Goal: Participate in discussion: Engage in conversation with other users on a specific topic

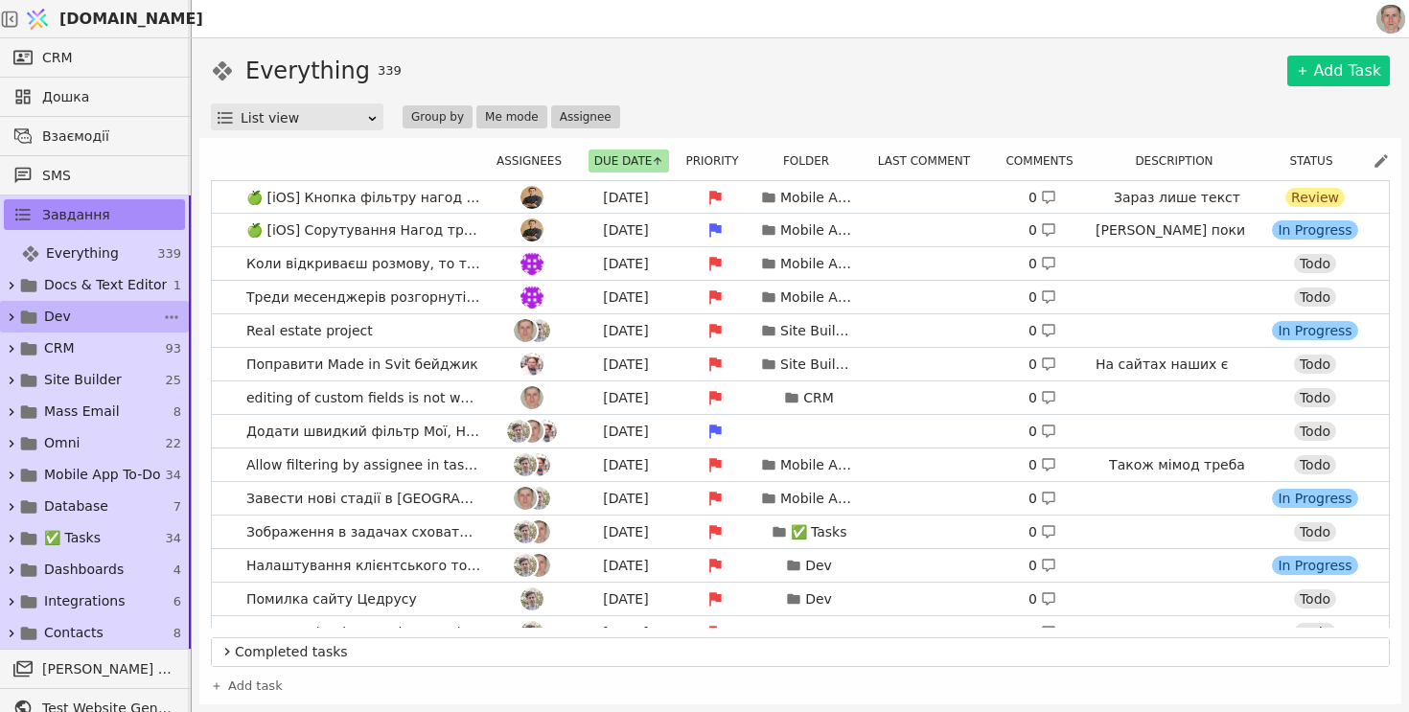
click at [80, 314] on link "Dev 67" at bounding box center [94, 317] width 189 height 32
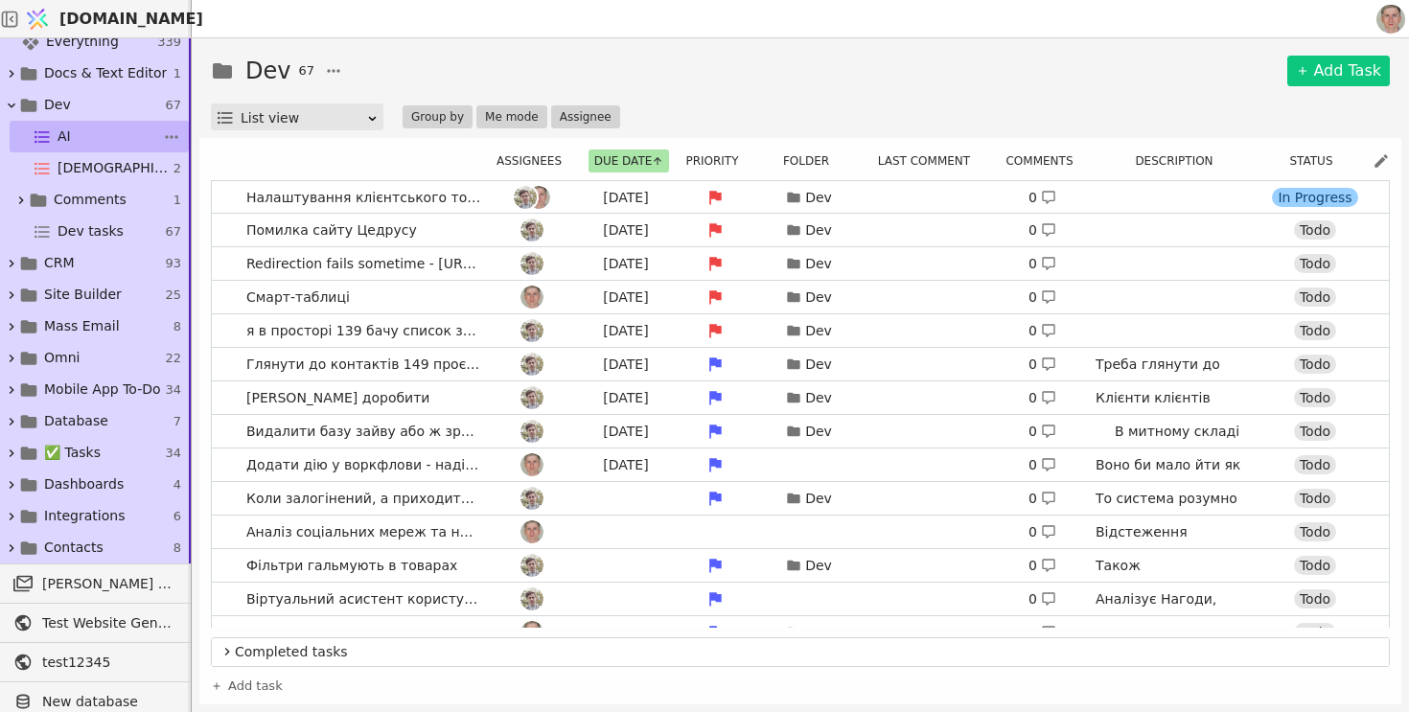
scroll to position [227, 0]
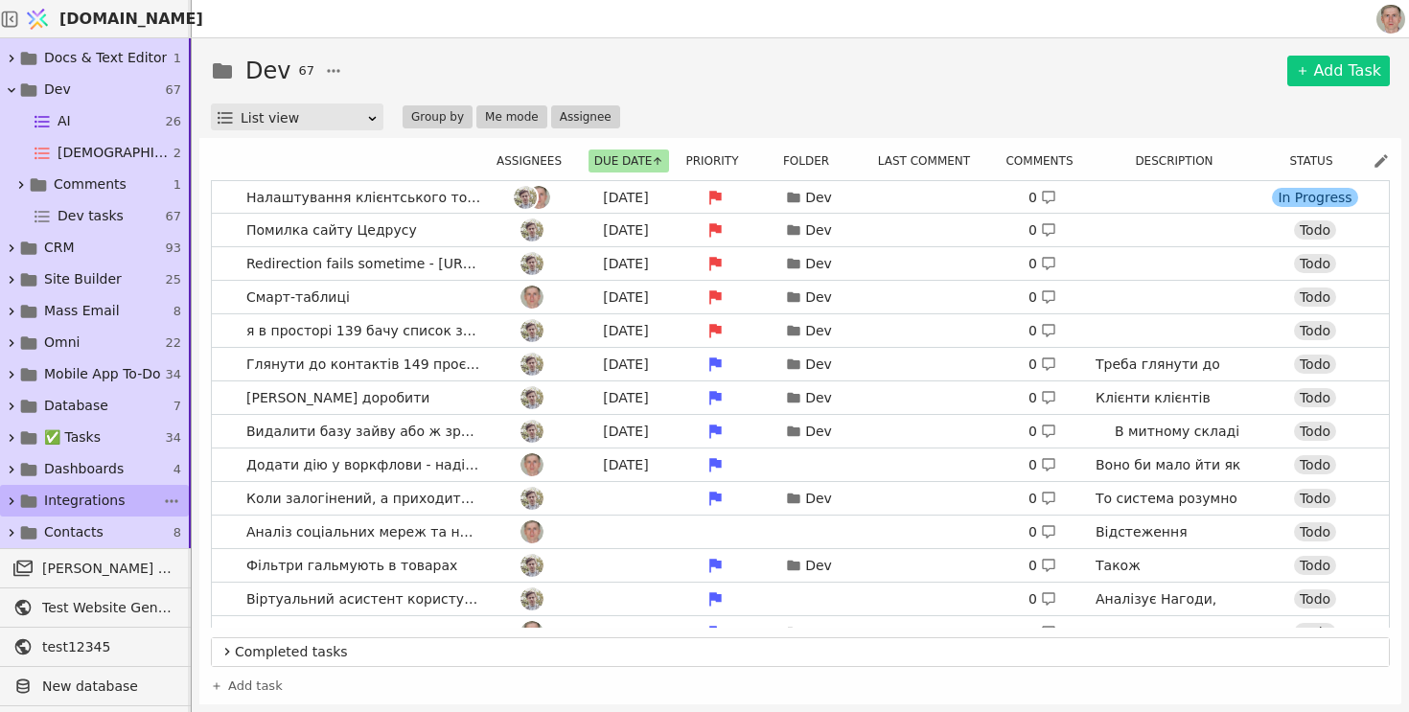
click at [107, 494] on span "Integrations" at bounding box center [84, 501] width 80 height 20
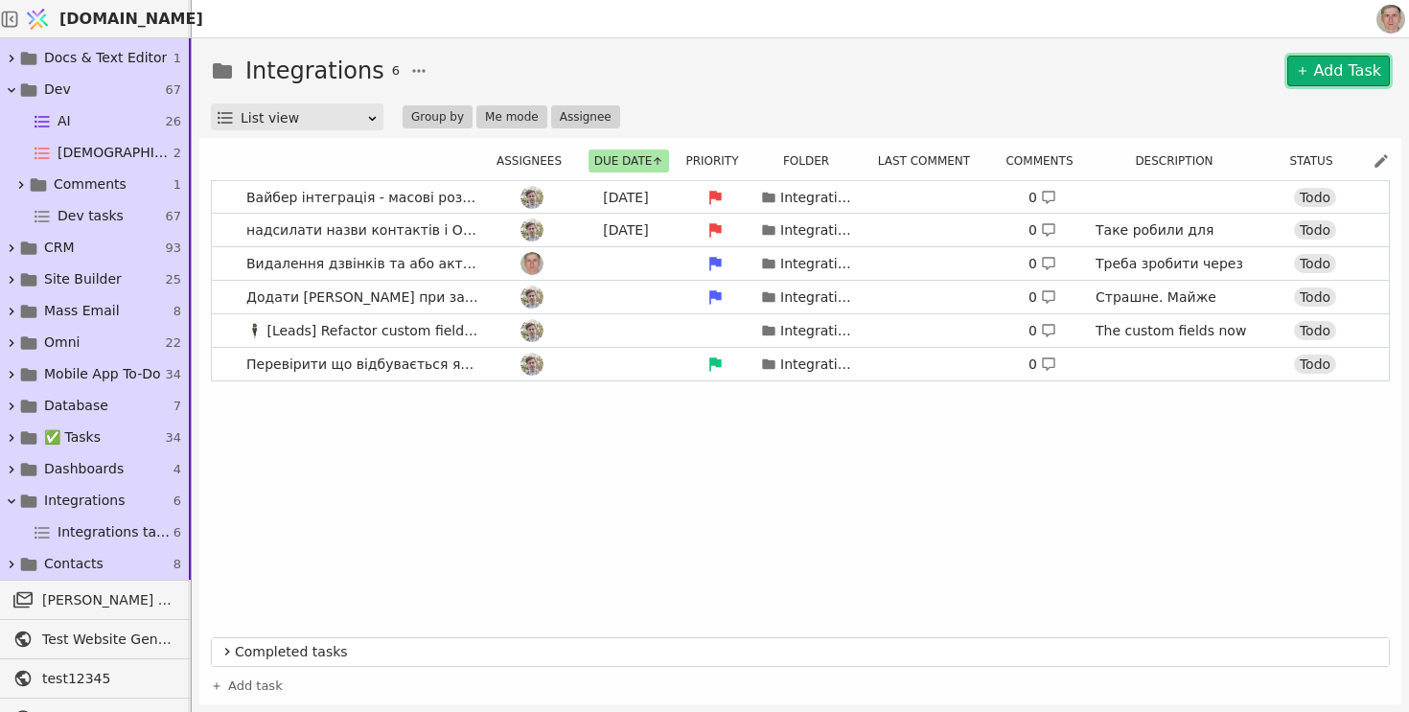
click at [1329, 73] on link "Add Task" at bounding box center [1338, 71] width 103 height 31
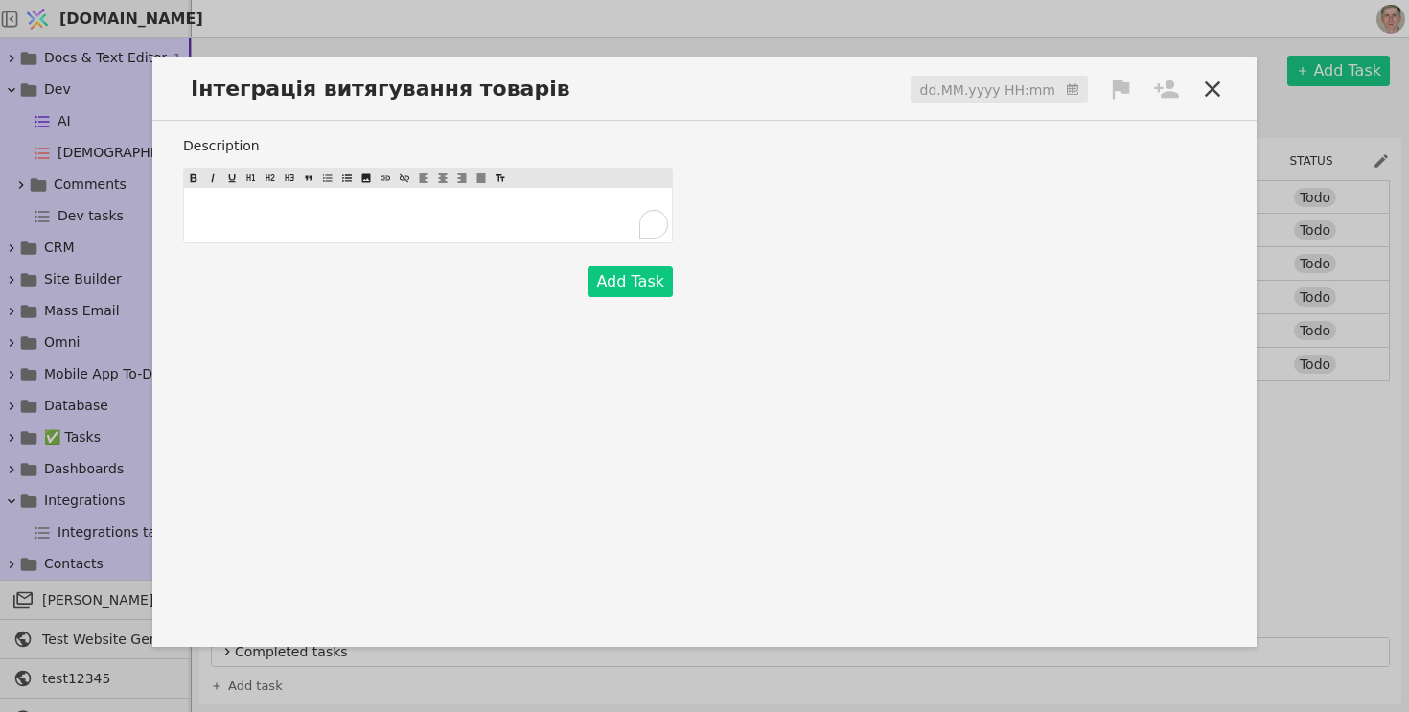
click at [265, 219] on p "﻿" at bounding box center [428, 215] width 480 height 20
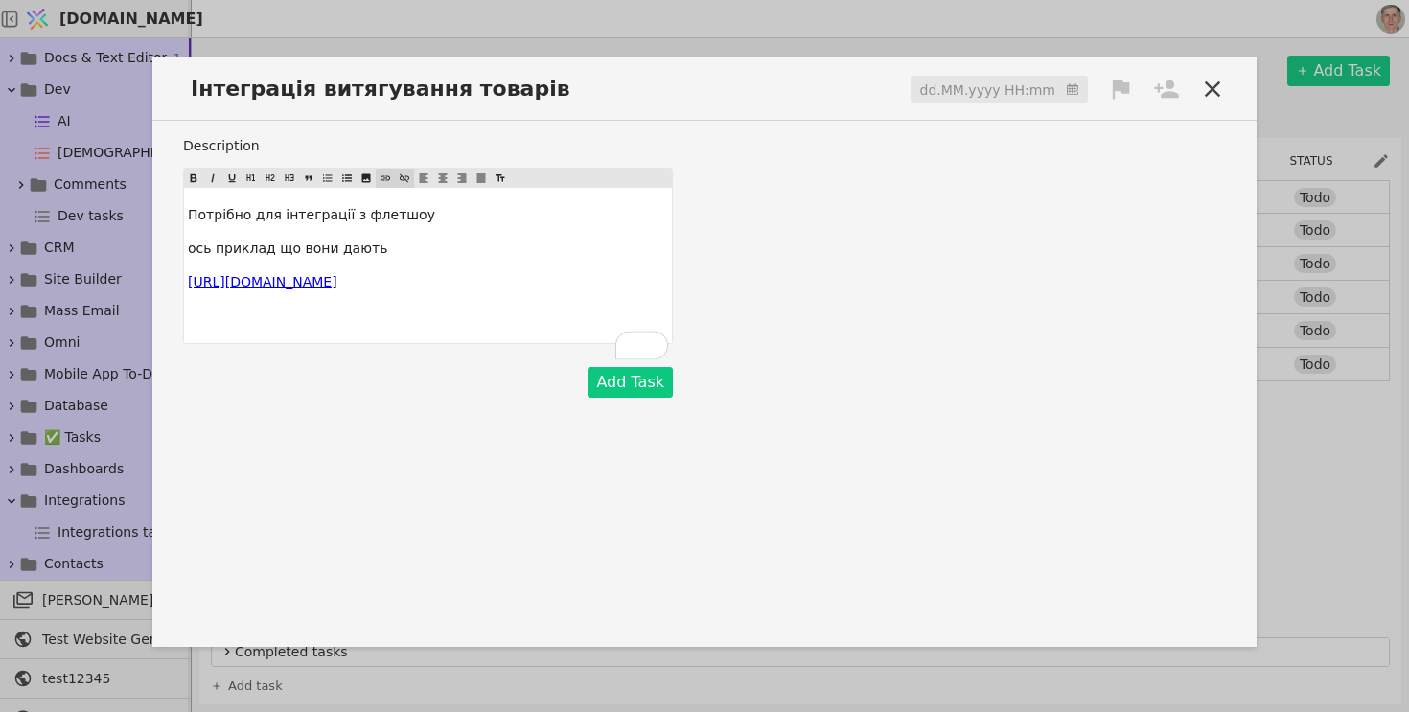
click at [402, 180] on icon at bounding box center [405, 178] width 10 height 9
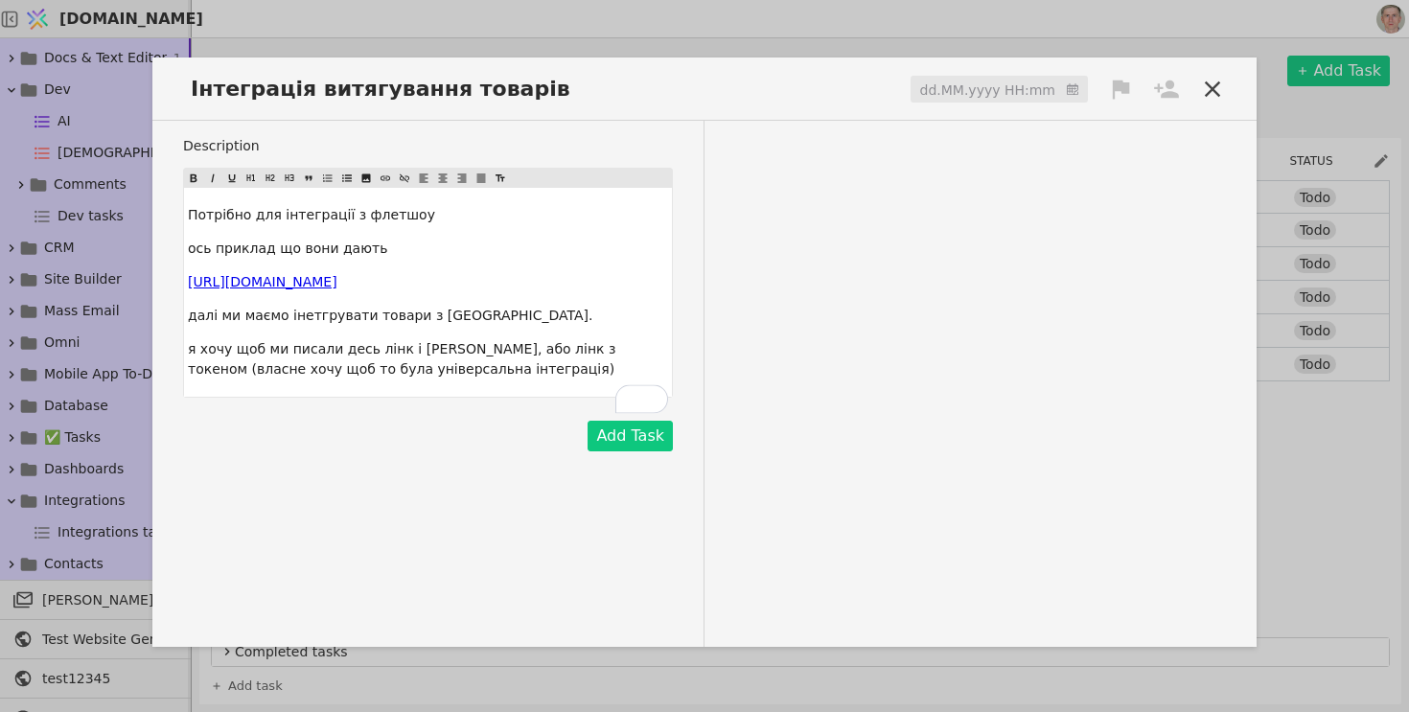
click at [477, 379] on p "я хочу щоб ми писали десь лінк і [PERSON_NAME], або лінк з токеном (власне хочу…" at bounding box center [428, 359] width 480 height 40
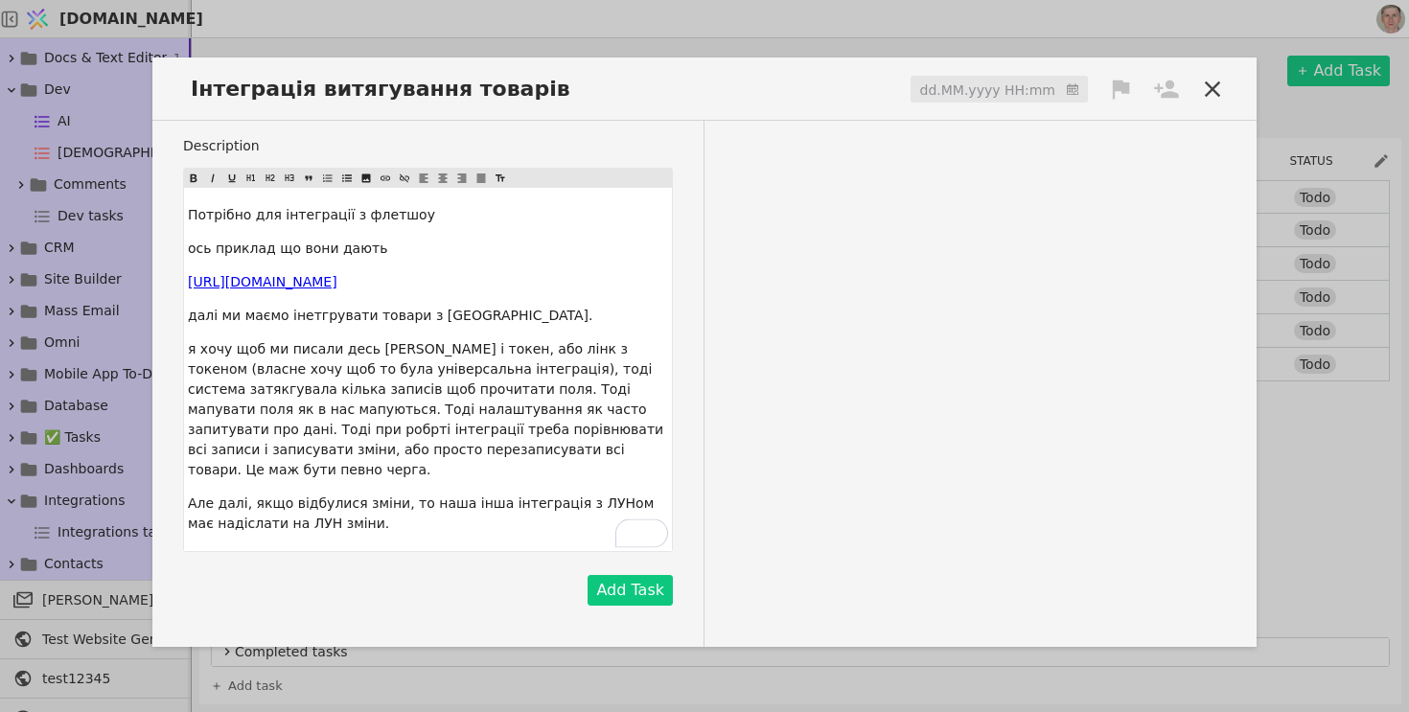
click at [565, 474] on p "я хочу щоб ми писали десь [PERSON_NAME] і токен, або лінк з токеном (власне хоч…" at bounding box center [428, 409] width 480 height 141
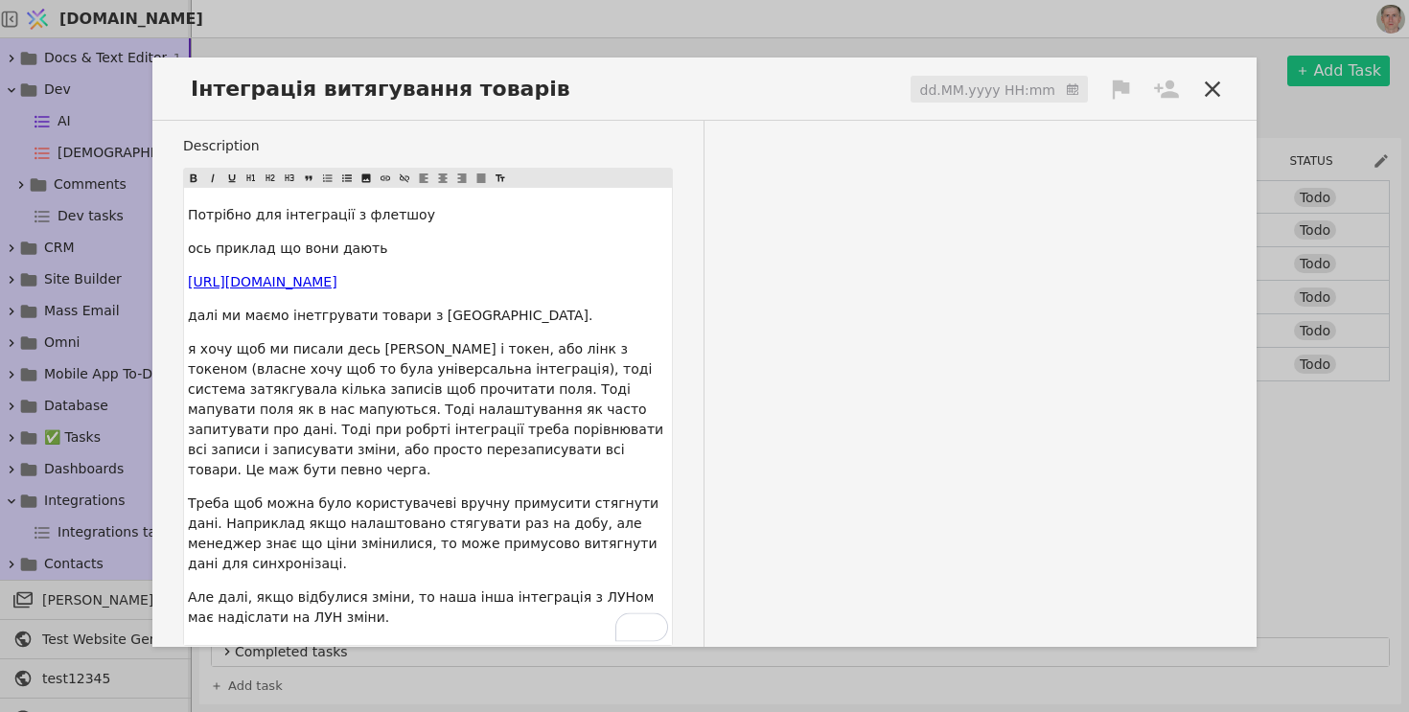
click at [1033, 88] on input at bounding box center [998, 90] width 177 height 29
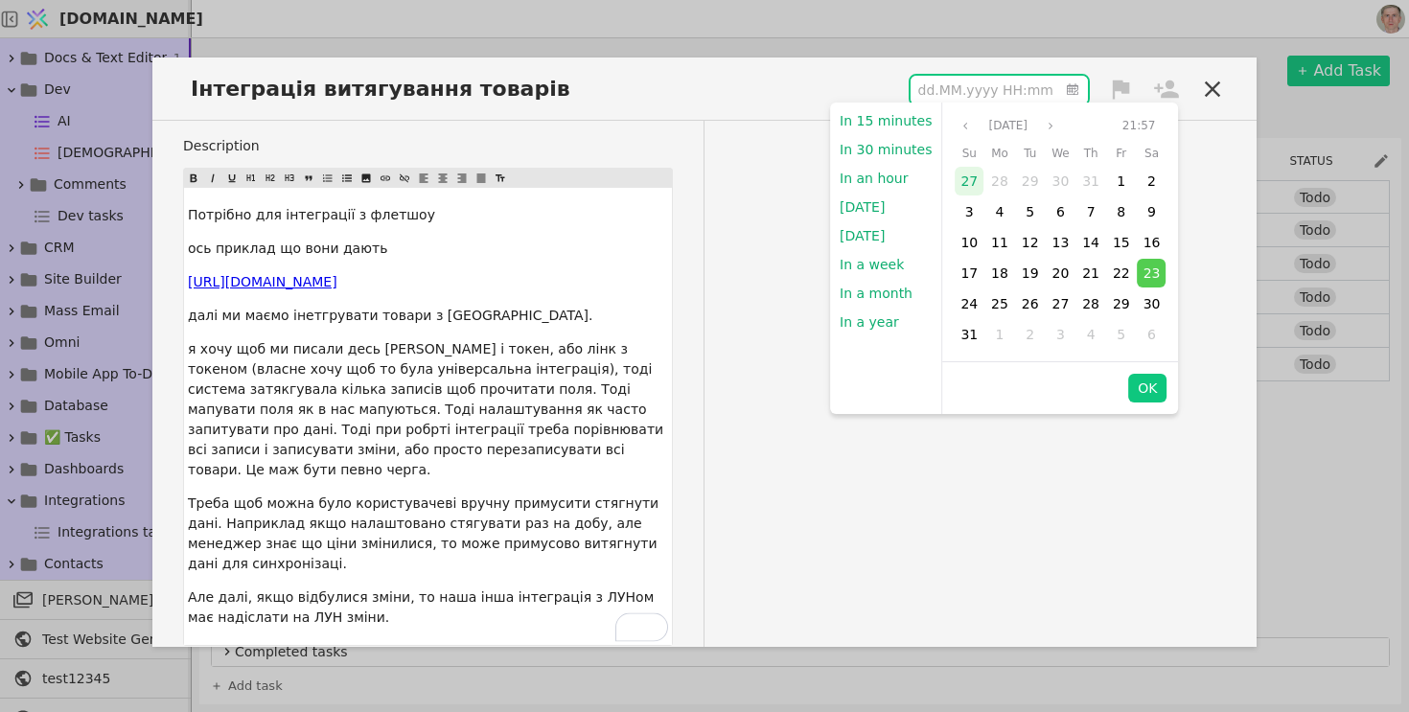
click at [962, 174] on span "27" at bounding box center [968, 180] width 17 height 15
click at [1139, 386] on button "OK" at bounding box center [1147, 388] width 38 height 29
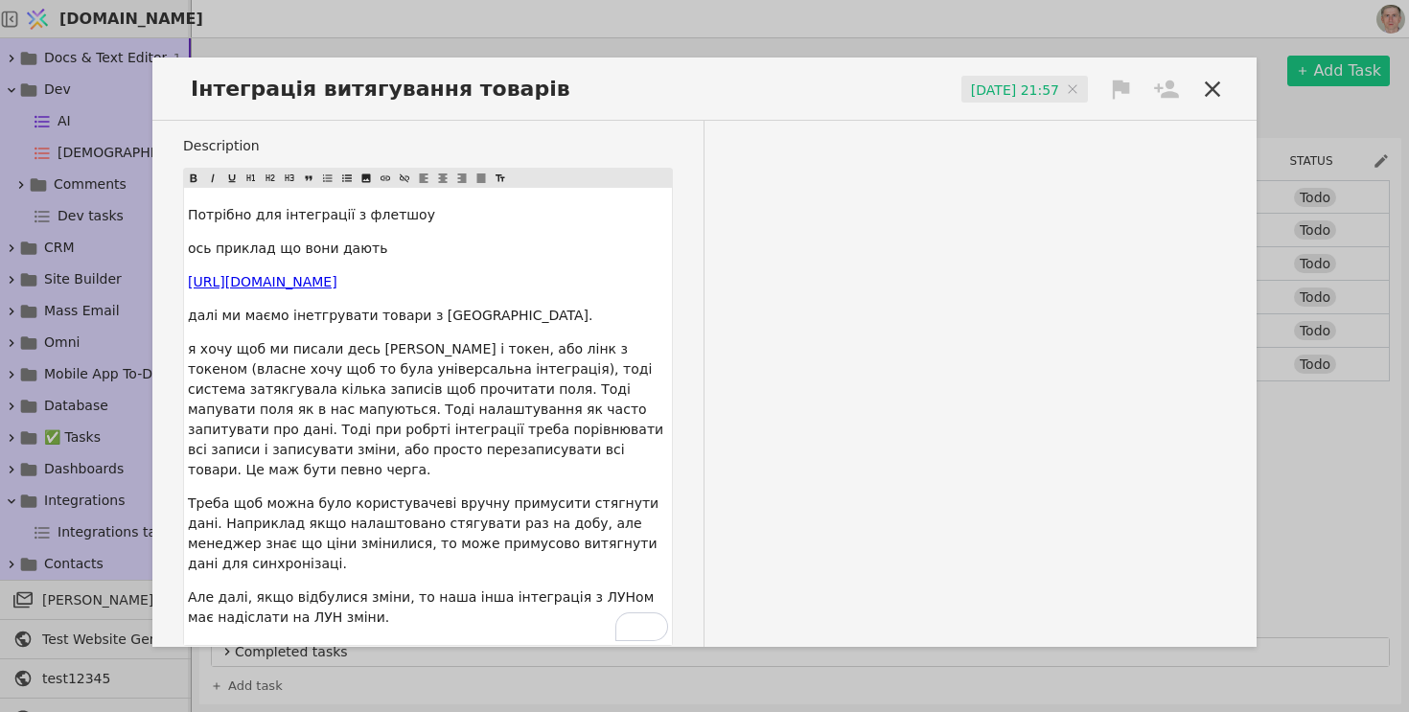
click at [1125, 90] on icon at bounding box center [1121, 89] width 17 height 19
click at [1068, 125] on div "High" at bounding box center [1056, 125] width 192 height 32
click at [1161, 93] on icon at bounding box center [1166, 89] width 25 height 18
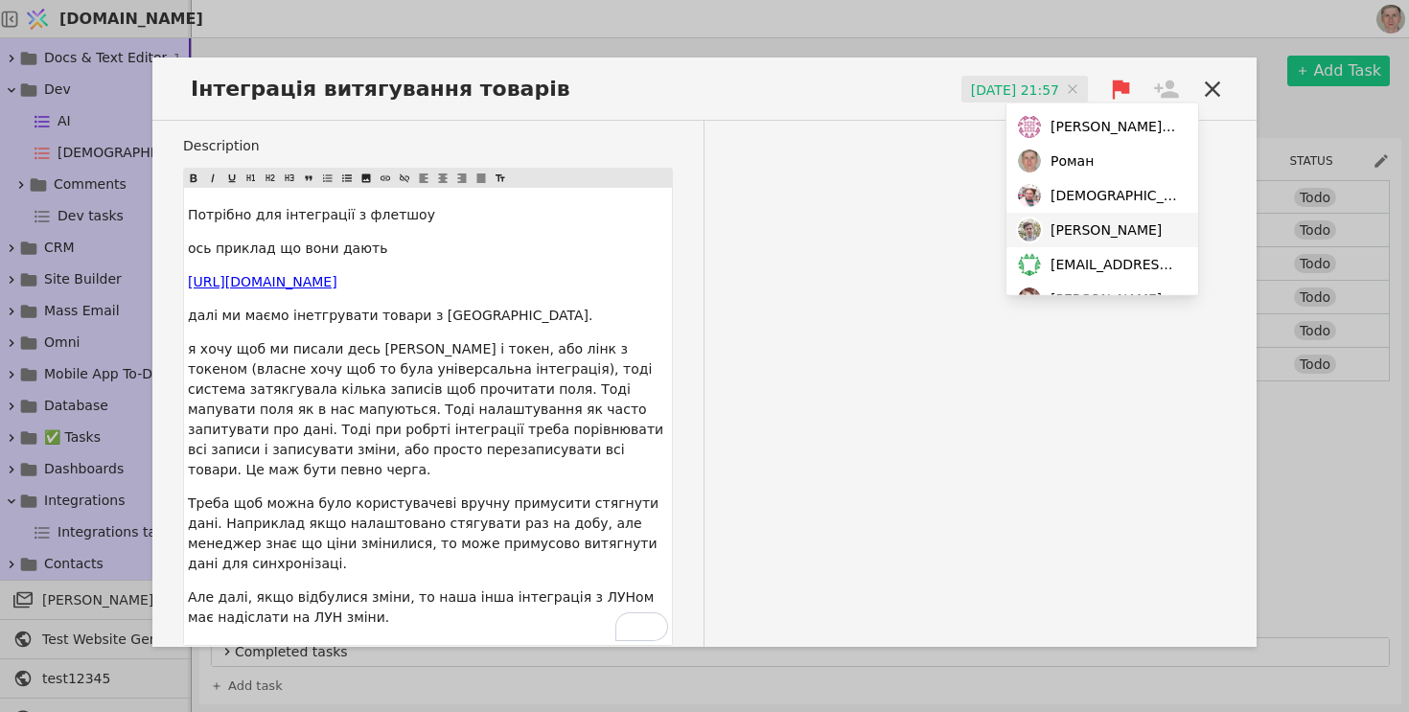
click at [1069, 234] on span "[PERSON_NAME]" at bounding box center [1105, 229] width 111 height 20
click at [873, 267] on div "Description Потрібно для інтеграції з флетшоу ось приклад що вони дають ﻿ $ [UR…" at bounding box center [704, 422] width 1104 height 602
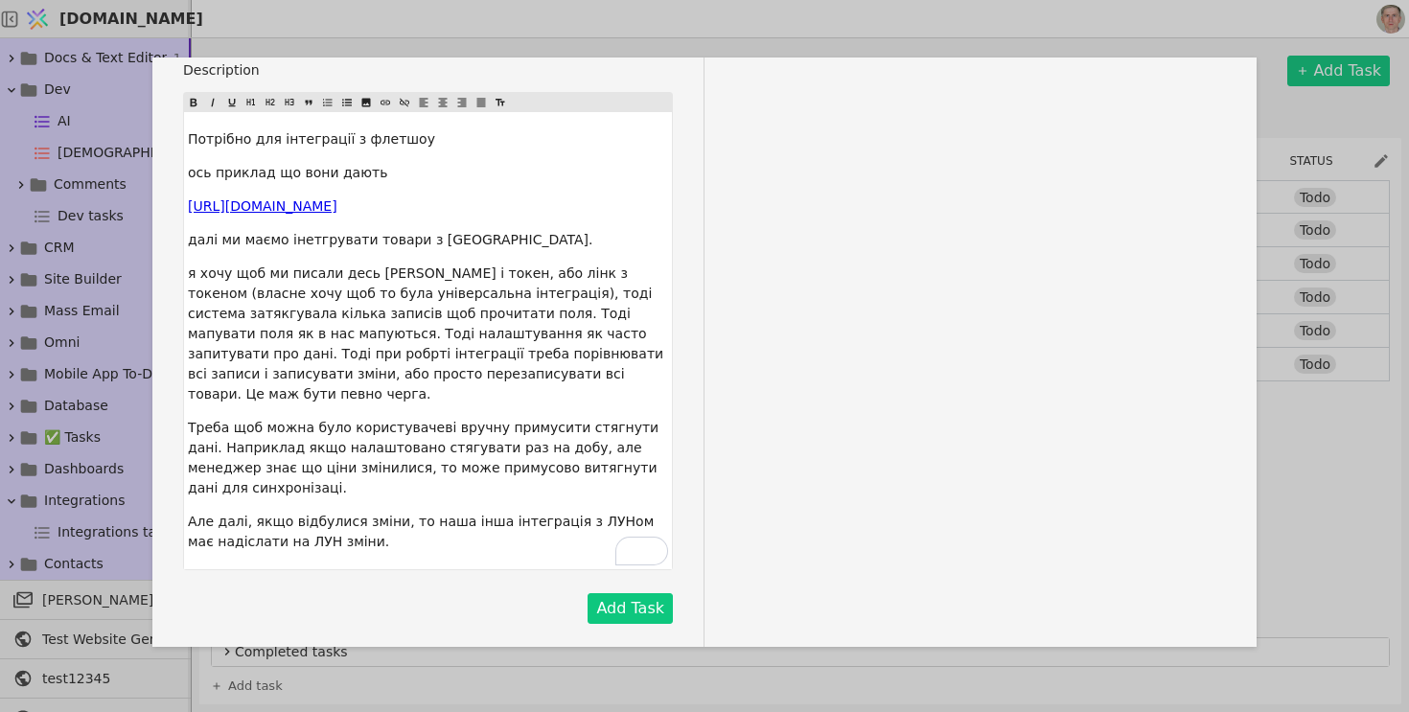
scroll to position [76, 0]
click at [617, 607] on button "Add Task" at bounding box center [629, 608] width 85 height 31
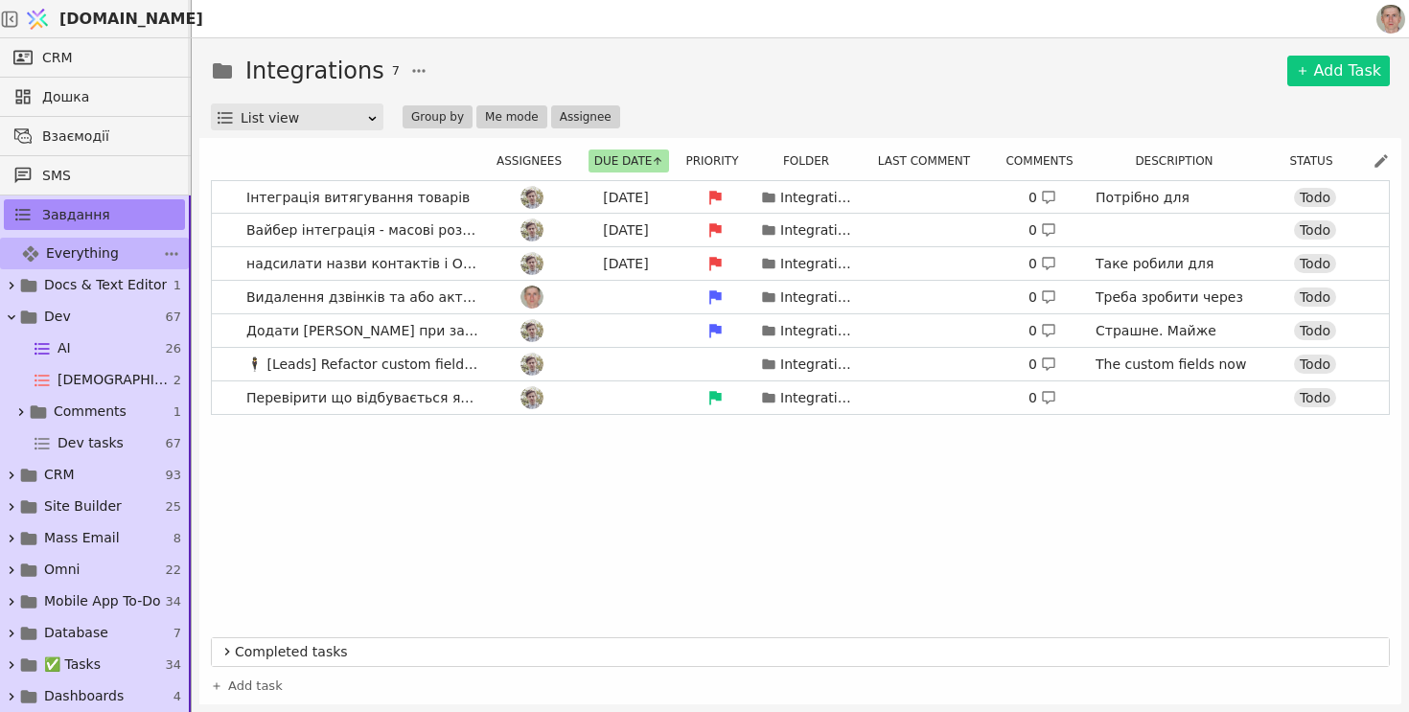
click at [86, 255] on span "Everything" at bounding box center [82, 253] width 73 height 20
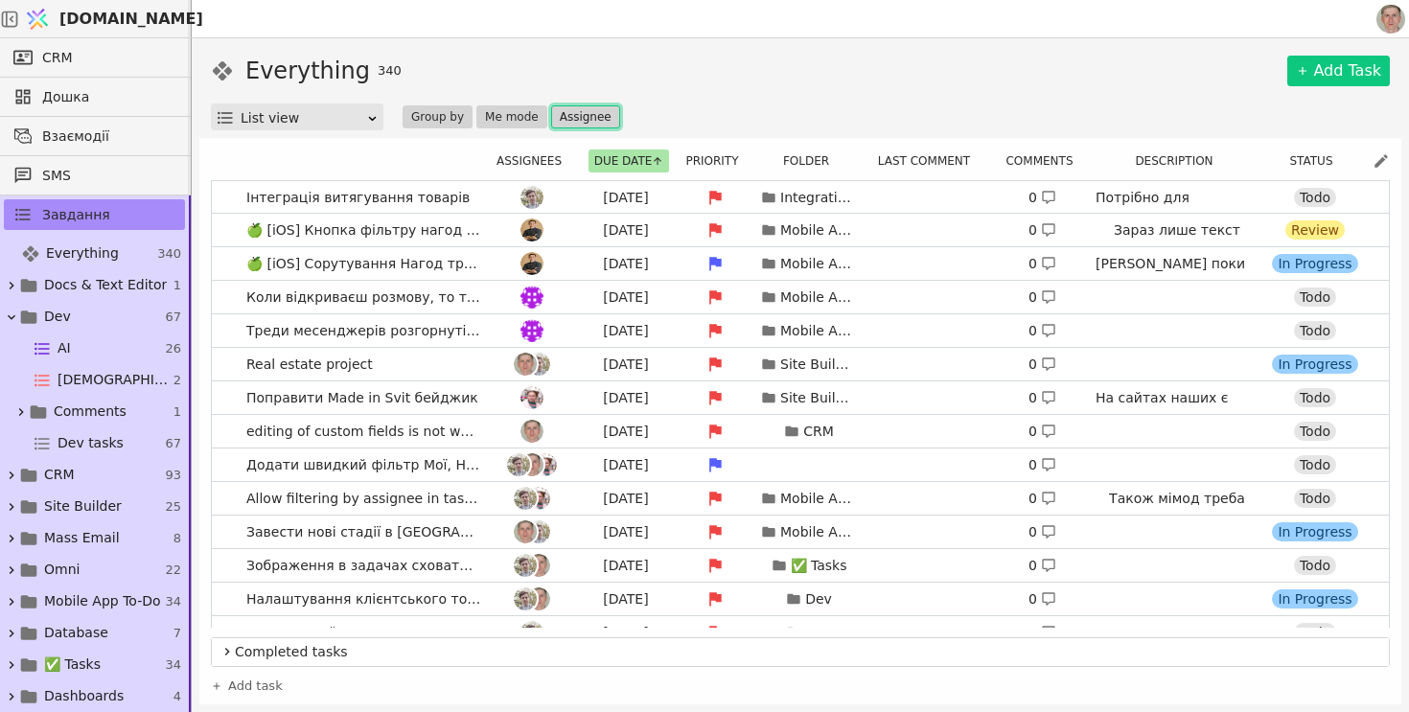
click at [593, 118] on button "Assignee" at bounding box center [585, 116] width 69 height 23
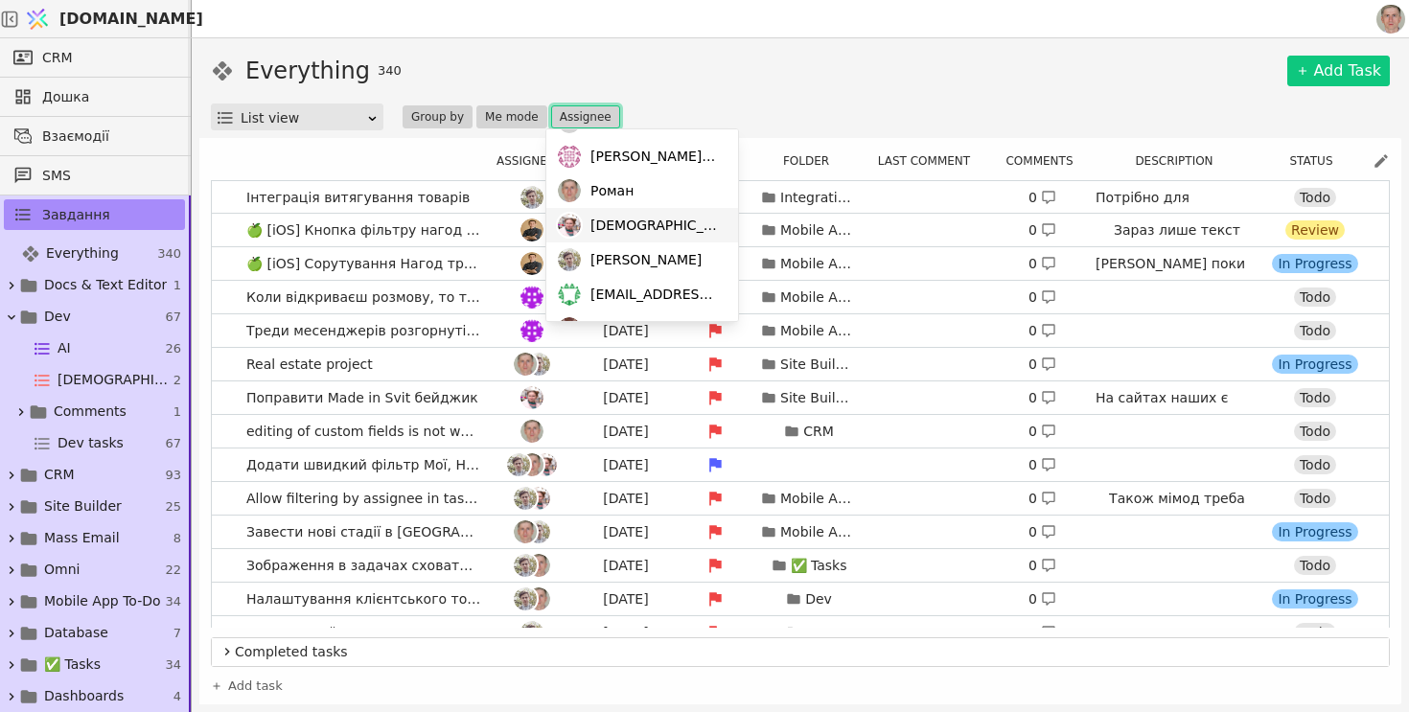
scroll to position [33, 0]
click at [626, 253] on span "[PERSON_NAME]" at bounding box center [645, 258] width 111 height 20
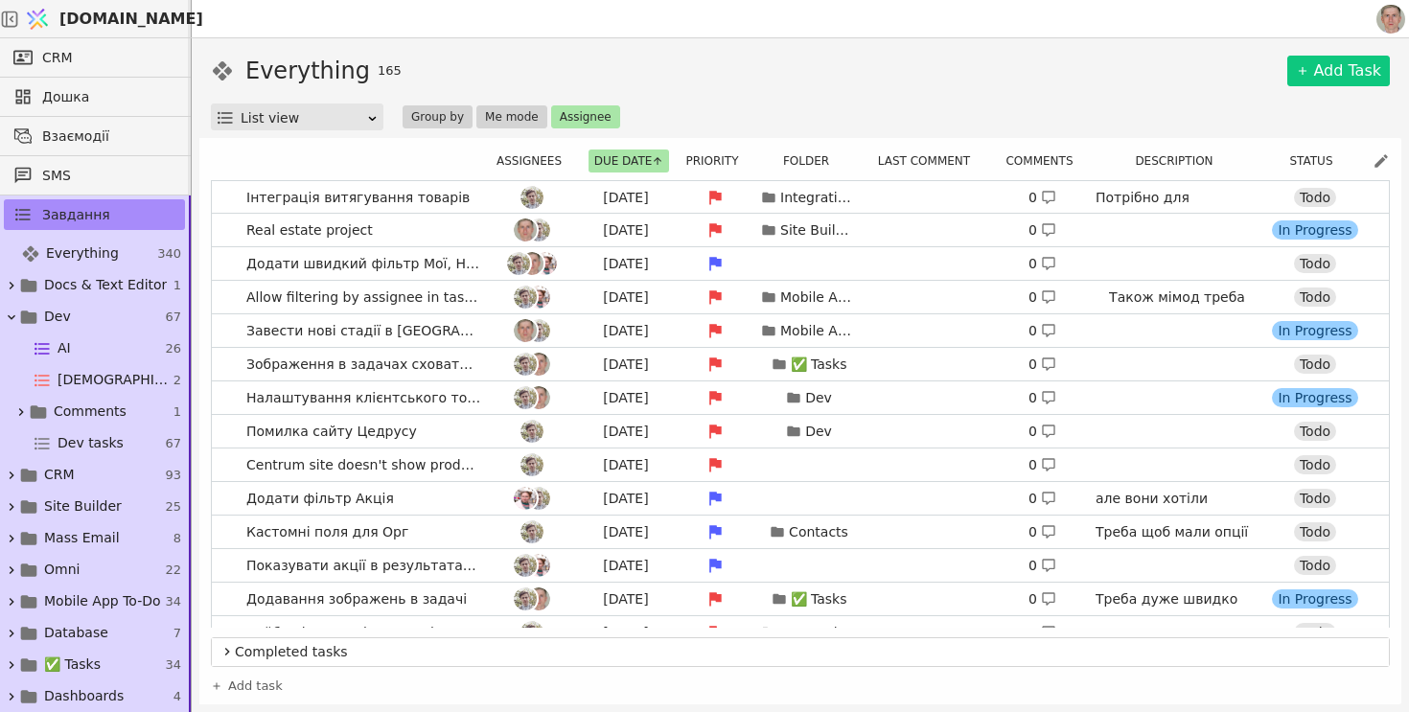
click at [819, 72] on div "Everything 165 Add Task" at bounding box center [800, 71] width 1179 height 34
click at [230, 261] on link "Додати швидкий фільтр Мої, Не призначені для контактів [DATE] 0 Todo" at bounding box center [800, 263] width 1177 height 33
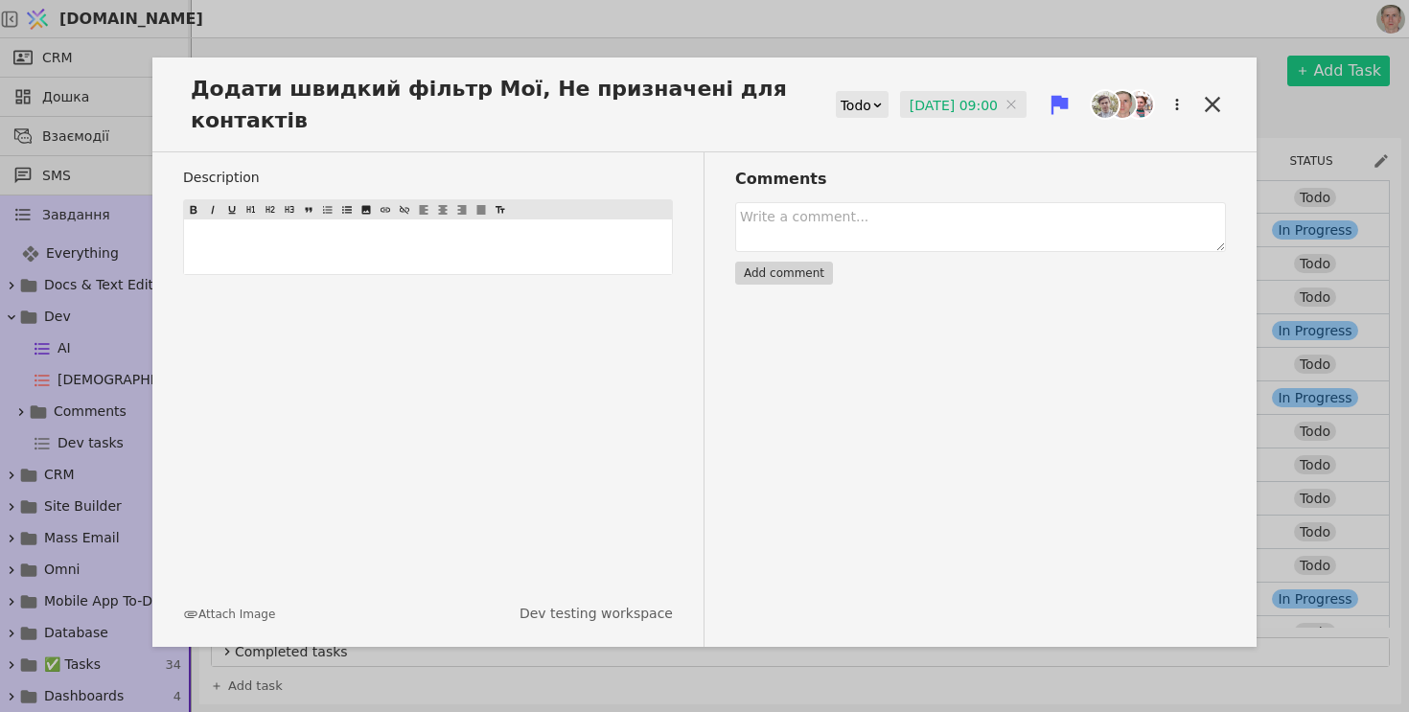
click at [938, 106] on input "[DATE] 09:00" at bounding box center [963, 105] width 126 height 29
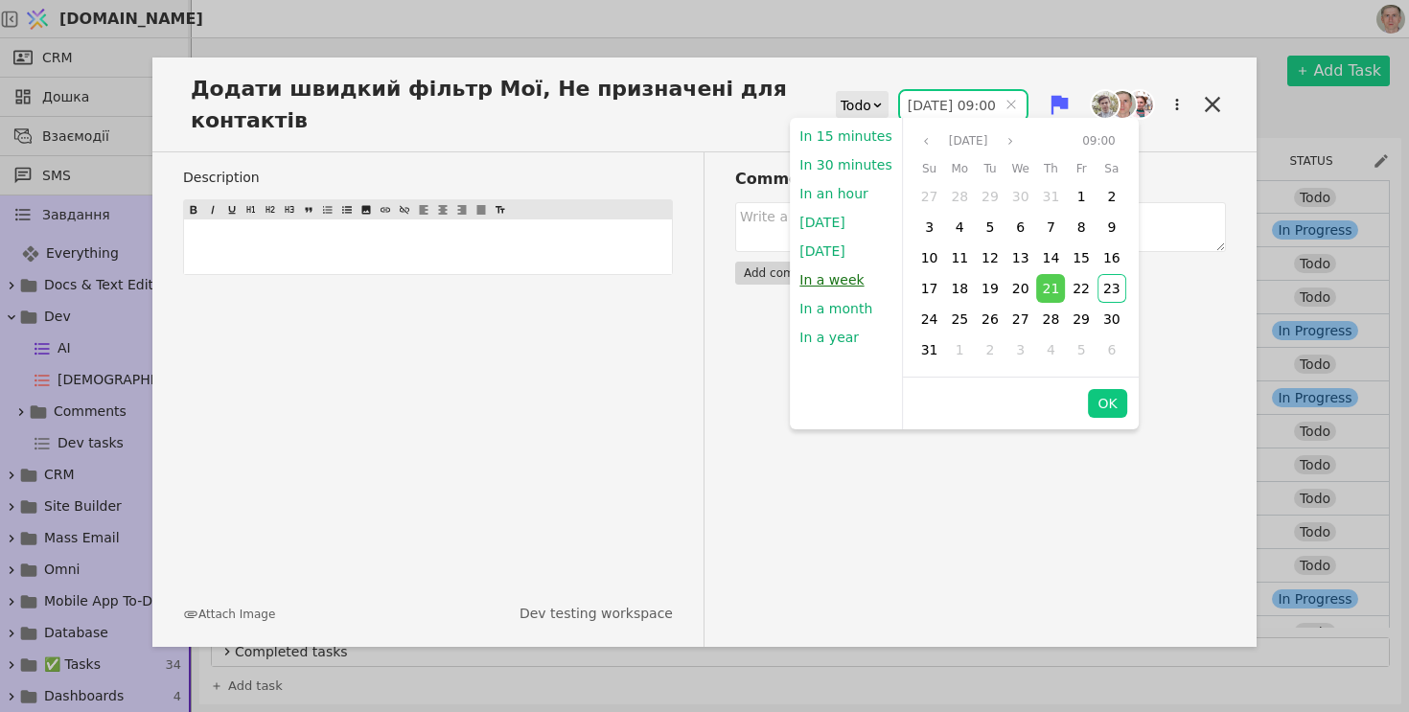
click at [825, 288] on button "In a week" at bounding box center [831, 279] width 83 height 29
type input "[DATE] 22:05"
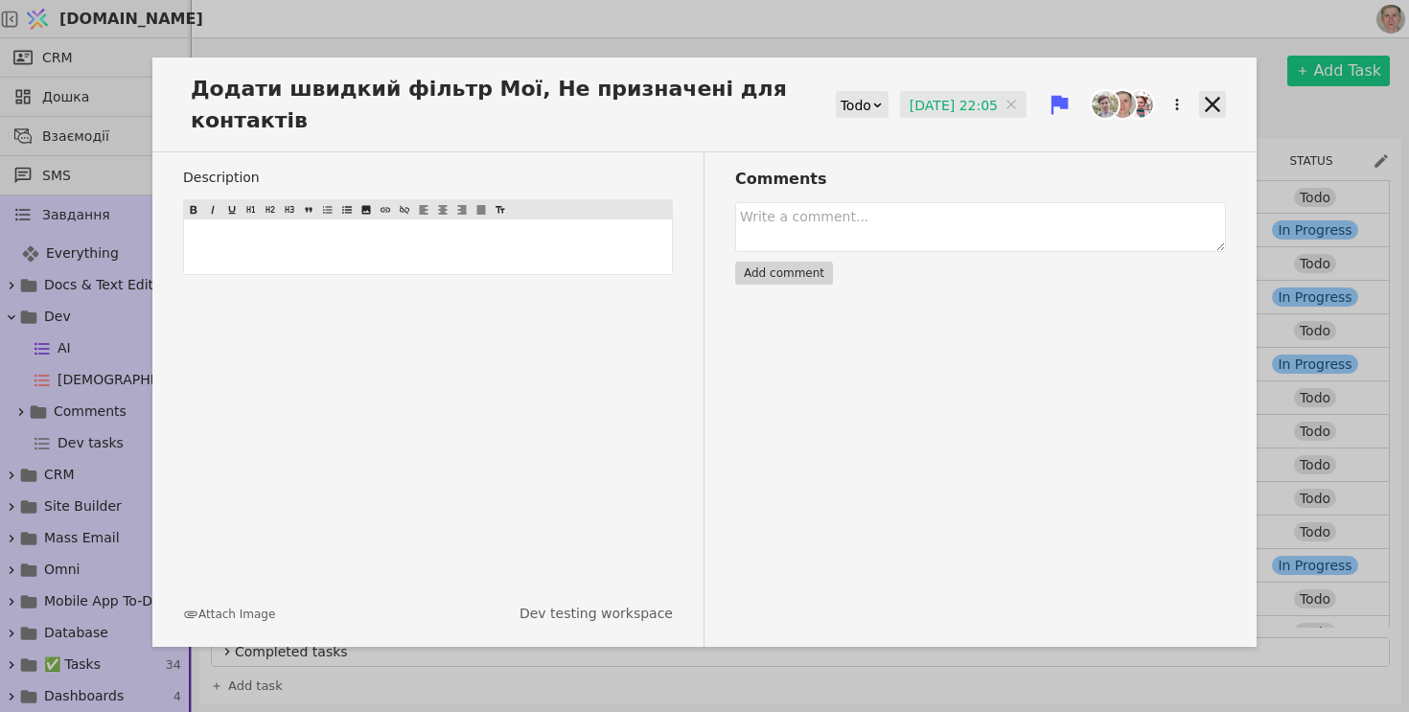
click at [1213, 112] on icon at bounding box center [1212, 104] width 27 height 27
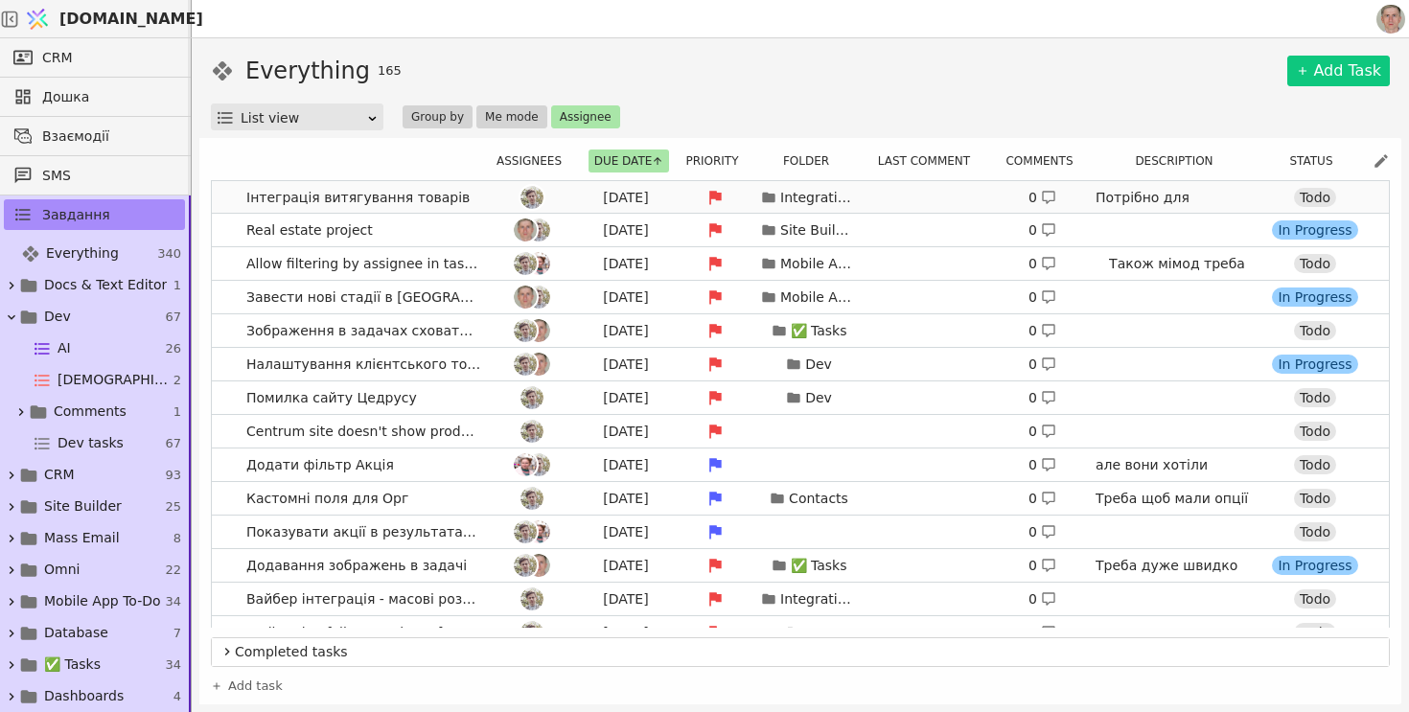
click at [223, 202] on link "Інтеграція витягування товарів [DATE] Integrations 0 Потрібно для інтеграції з …" at bounding box center [800, 197] width 1177 height 33
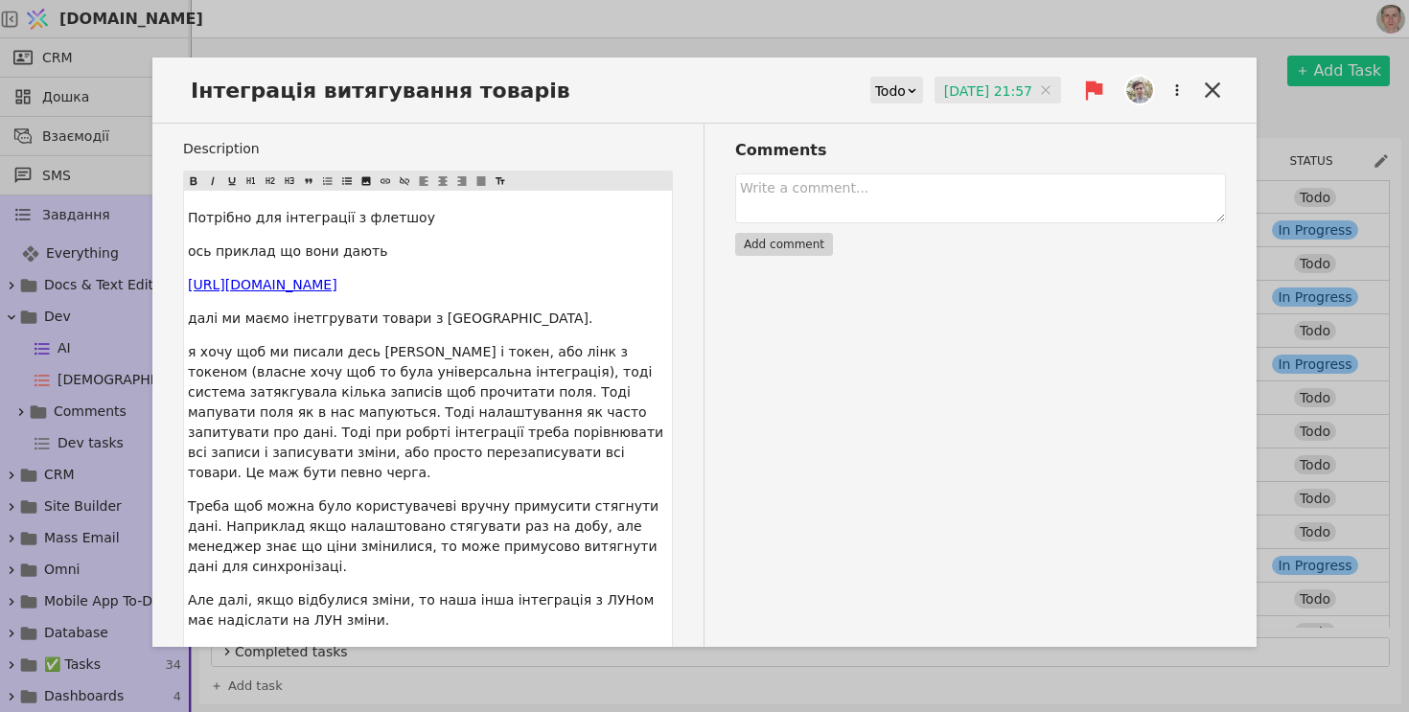
click at [980, 87] on input "[DATE] 21:57" at bounding box center [997, 91] width 126 height 29
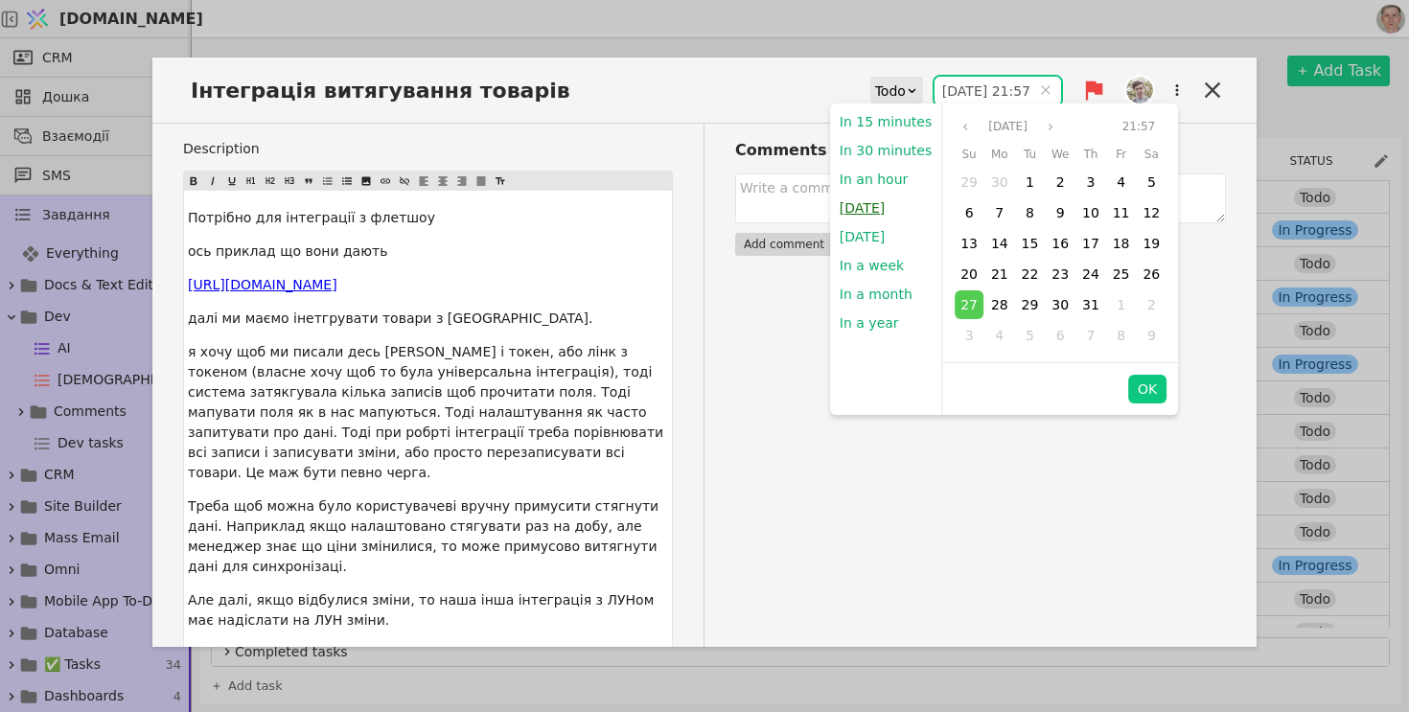
click at [862, 204] on button "[DATE]" at bounding box center [862, 208] width 64 height 29
type input "[DATE] 22:05"
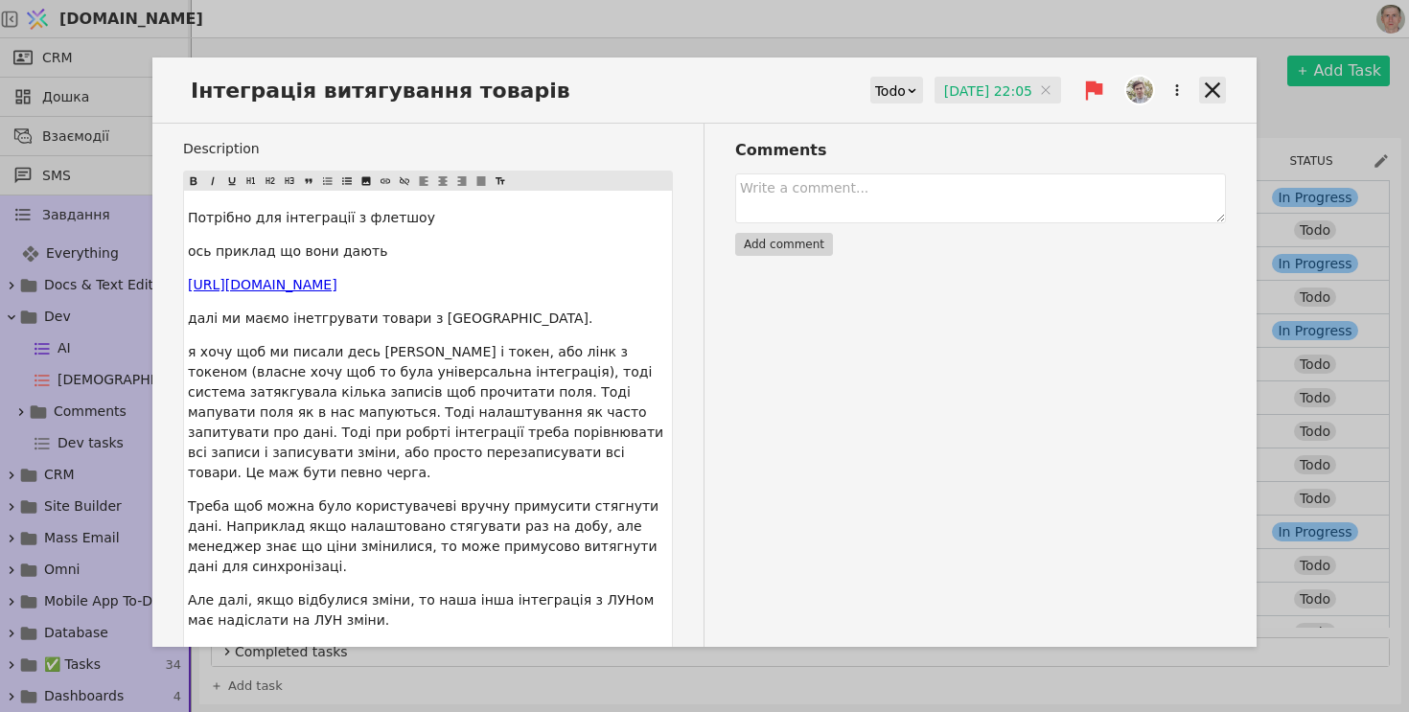
click at [1213, 96] on icon at bounding box center [1212, 90] width 27 height 27
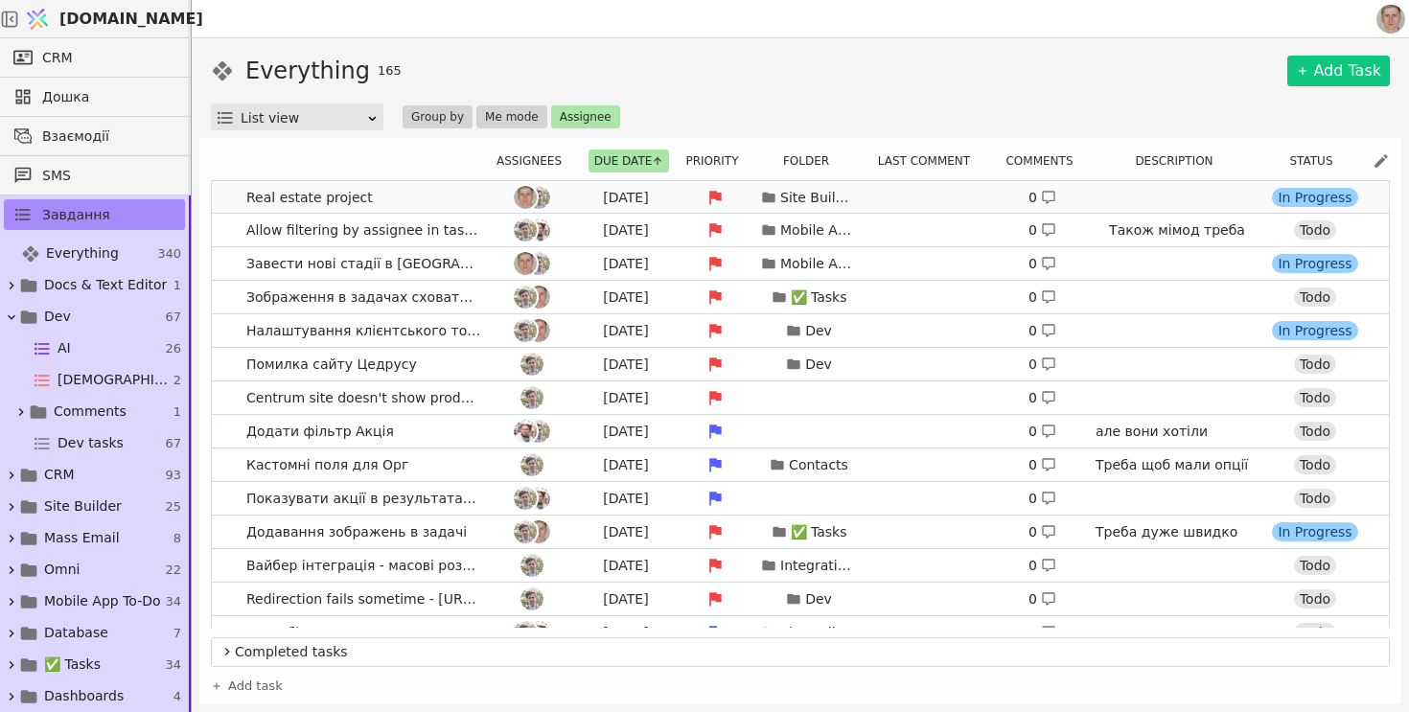
click at [226, 200] on link "Real estate project [DATE] Site Builder 0 [URL][DOMAIN_NAME] [DOMAIN_NAME]/en/p…" at bounding box center [800, 197] width 1177 height 33
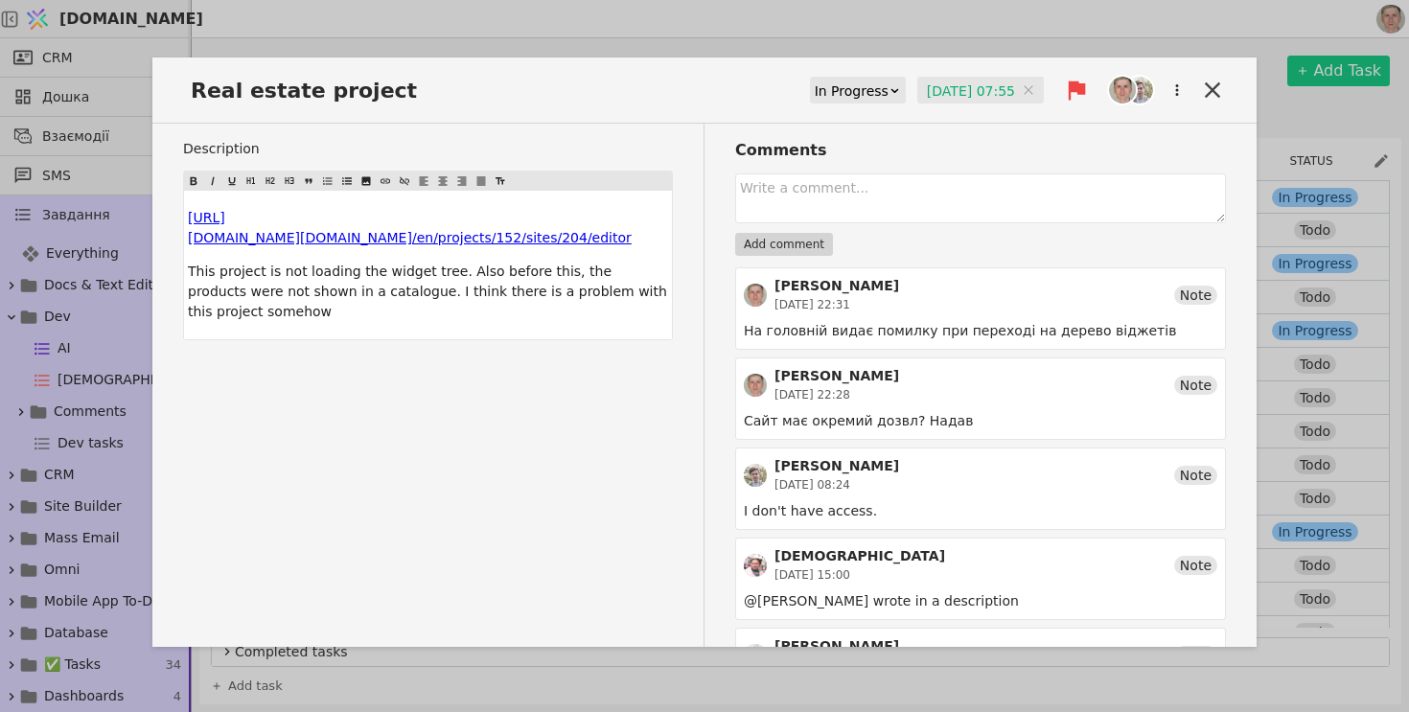
click at [935, 87] on input "[DATE] 07:55" at bounding box center [980, 91] width 126 height 29
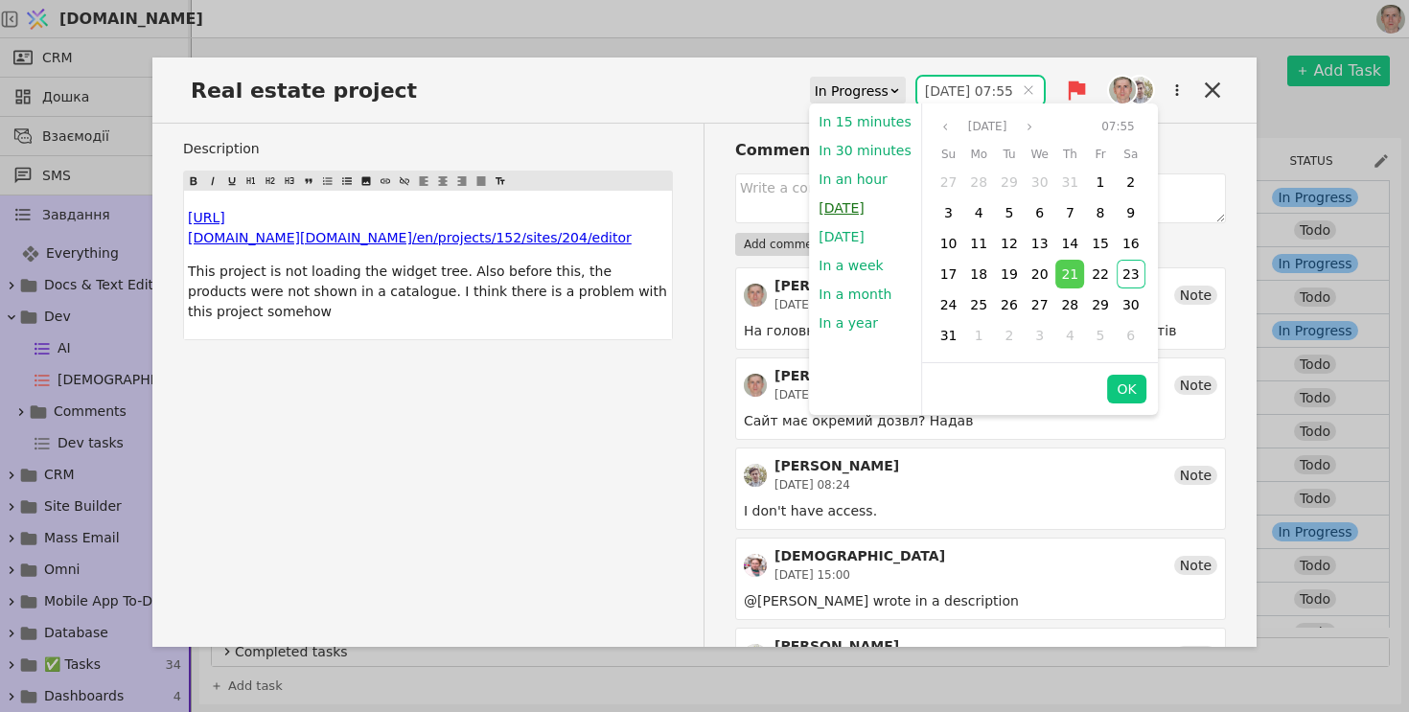
click at [844, 216] on button "[DATE]" at bounding box center [841, 208] width 64 height 29
type input "[DATE] 22:05"
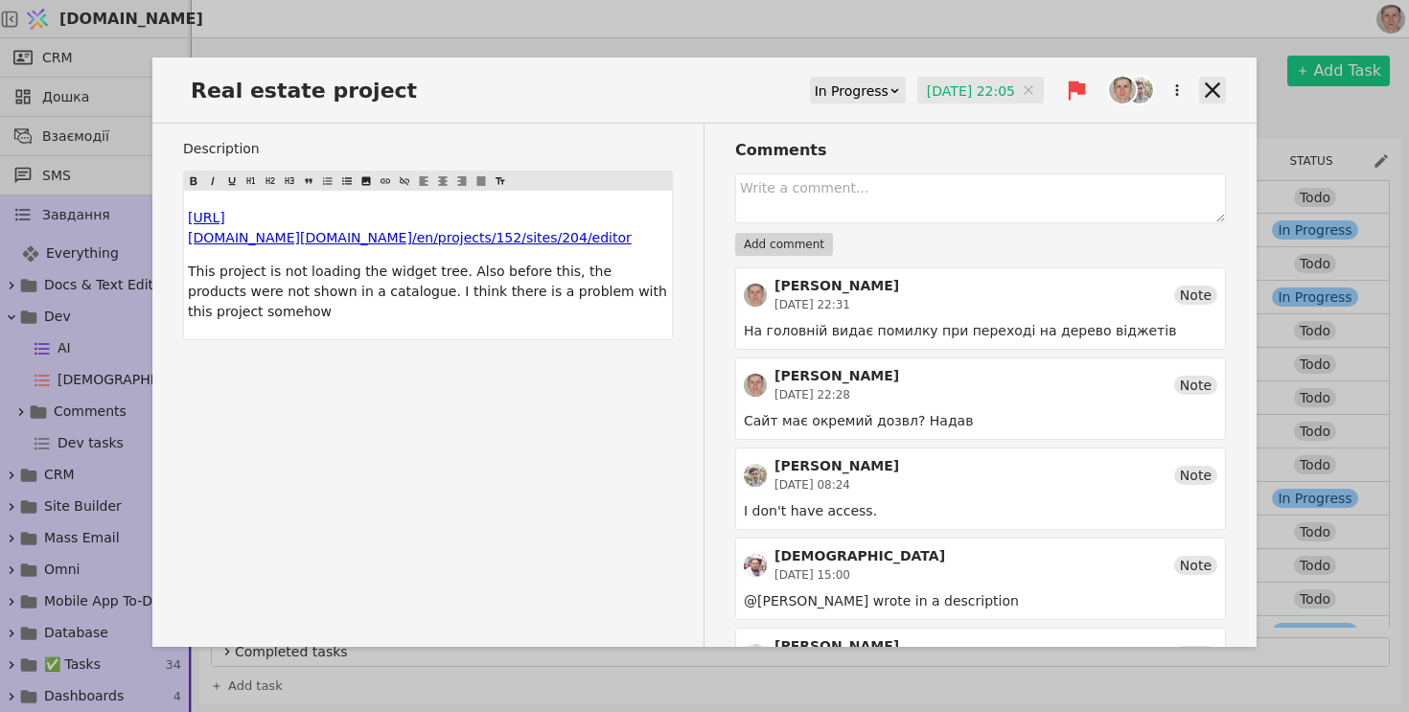
click at [1203, 85] on icon at bounding box center [1212, 90] width 27 height 27
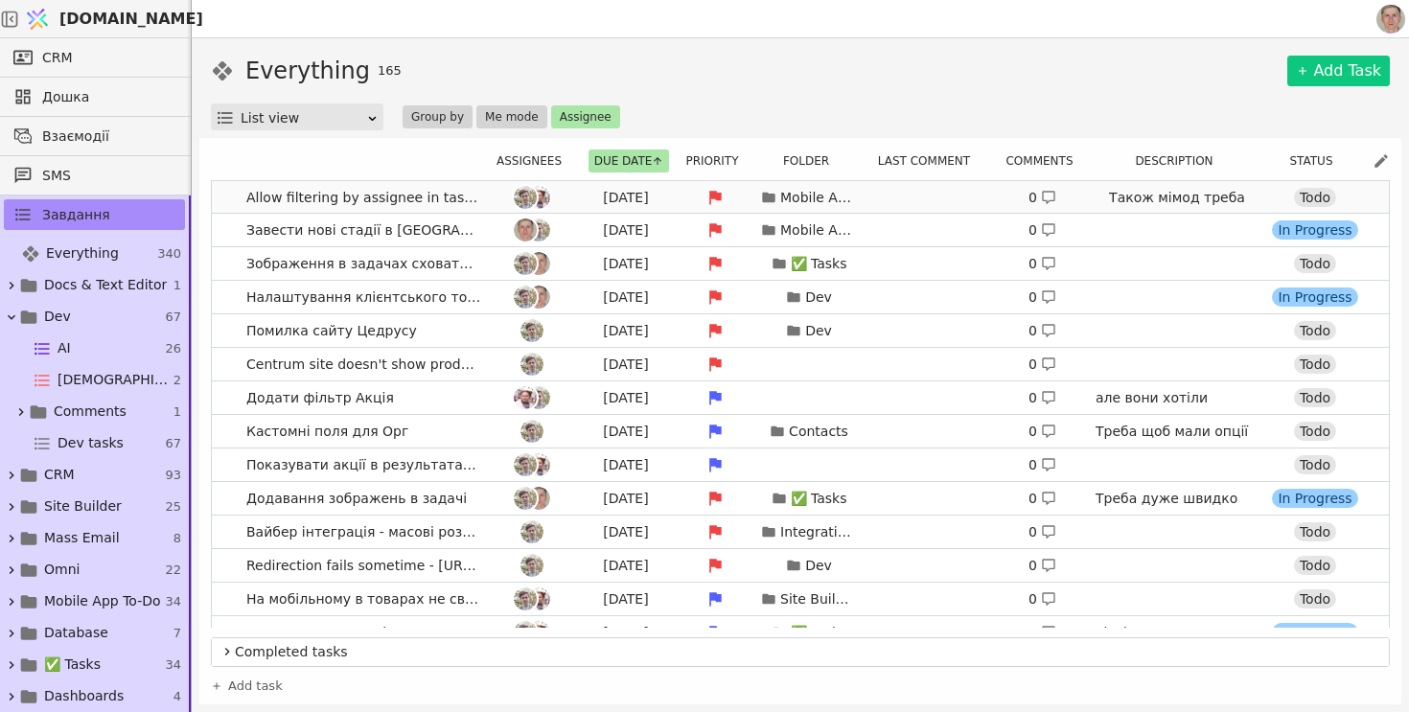
click at [225, 197] on link "Allow filtering by assignee in tasks для мобільних [DATE] Mobile App To-Do 0 Та…" at bounding box center [800, 197] width 1177 height 33
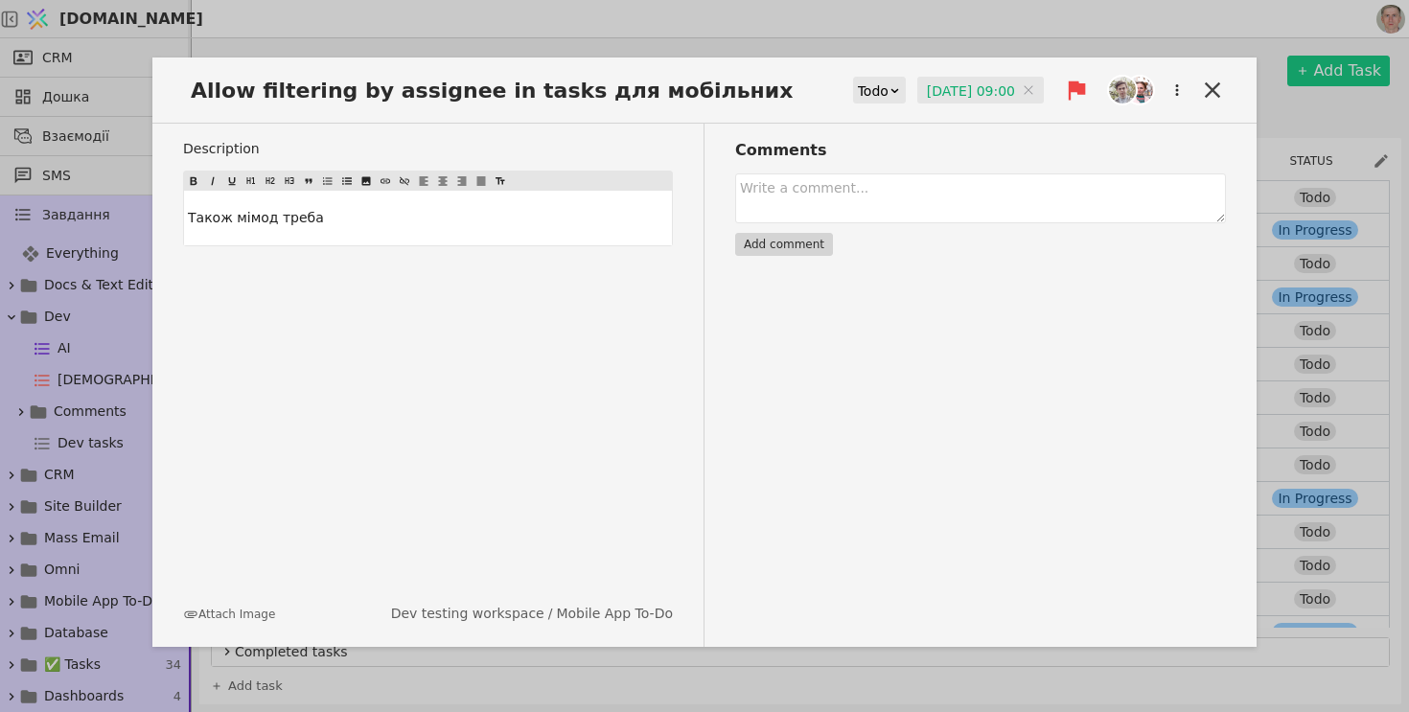
click at [965, 78] on input "[DATE] 09:00" at bounding box center [980, 91] width 126 height 29
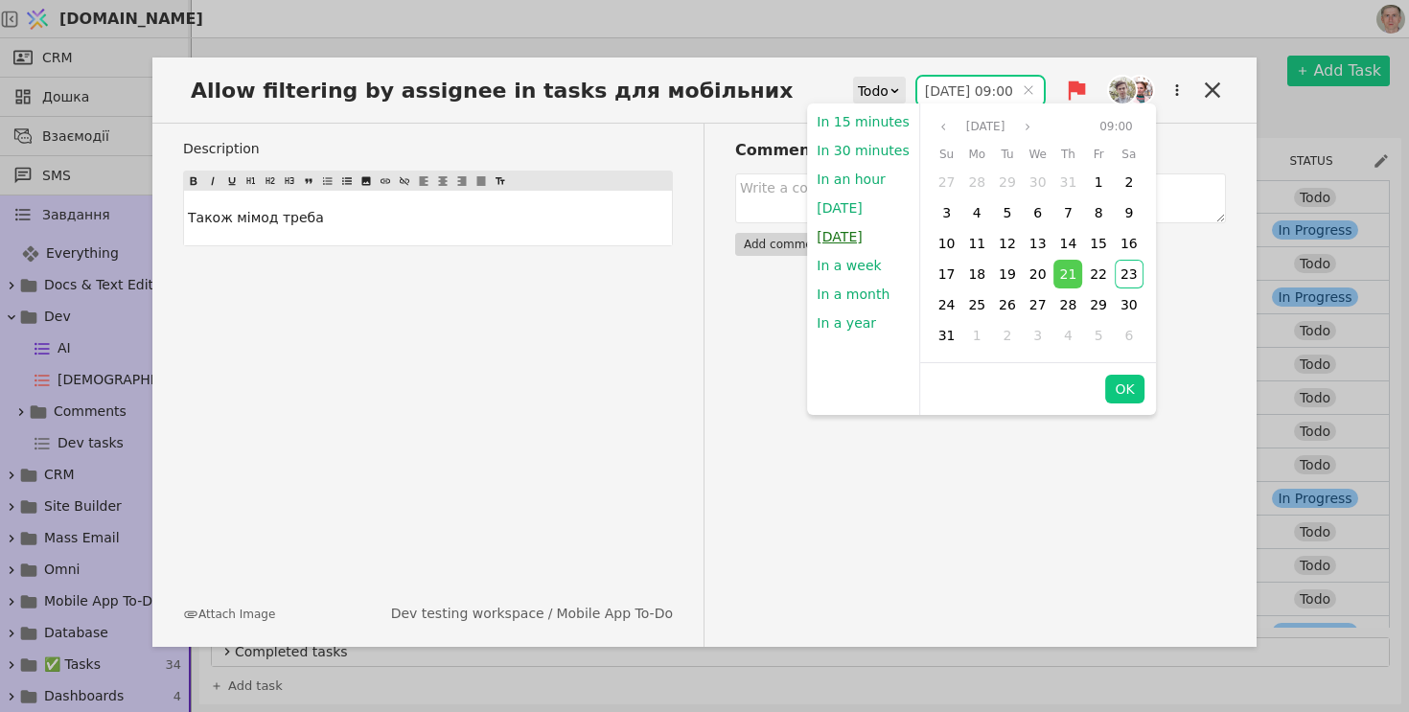
click at [856, 231] on button "[DATE]" at bounding box center [839, 236] width 64 height 29
type input "[DATE] 09:00"
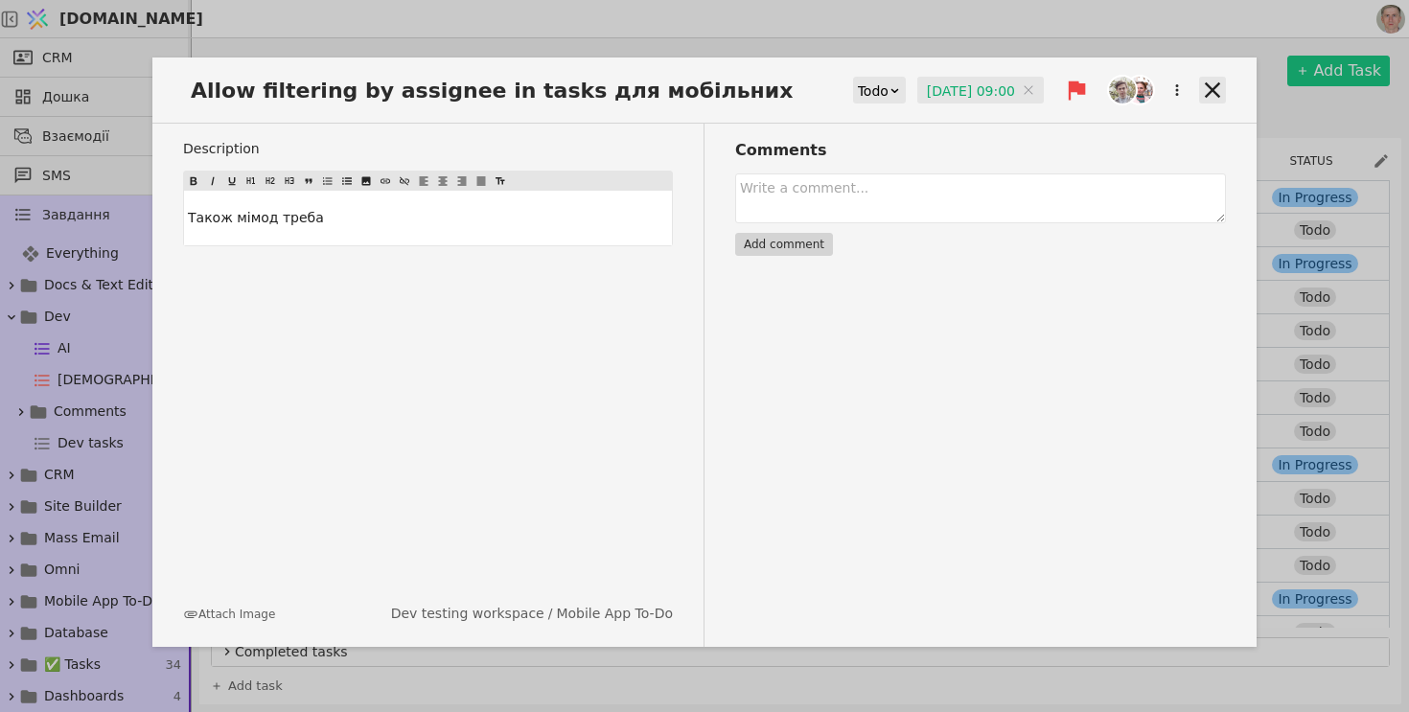
click at [1217, 85] on icon at bounding box center [1212, 89] width 15 height 15
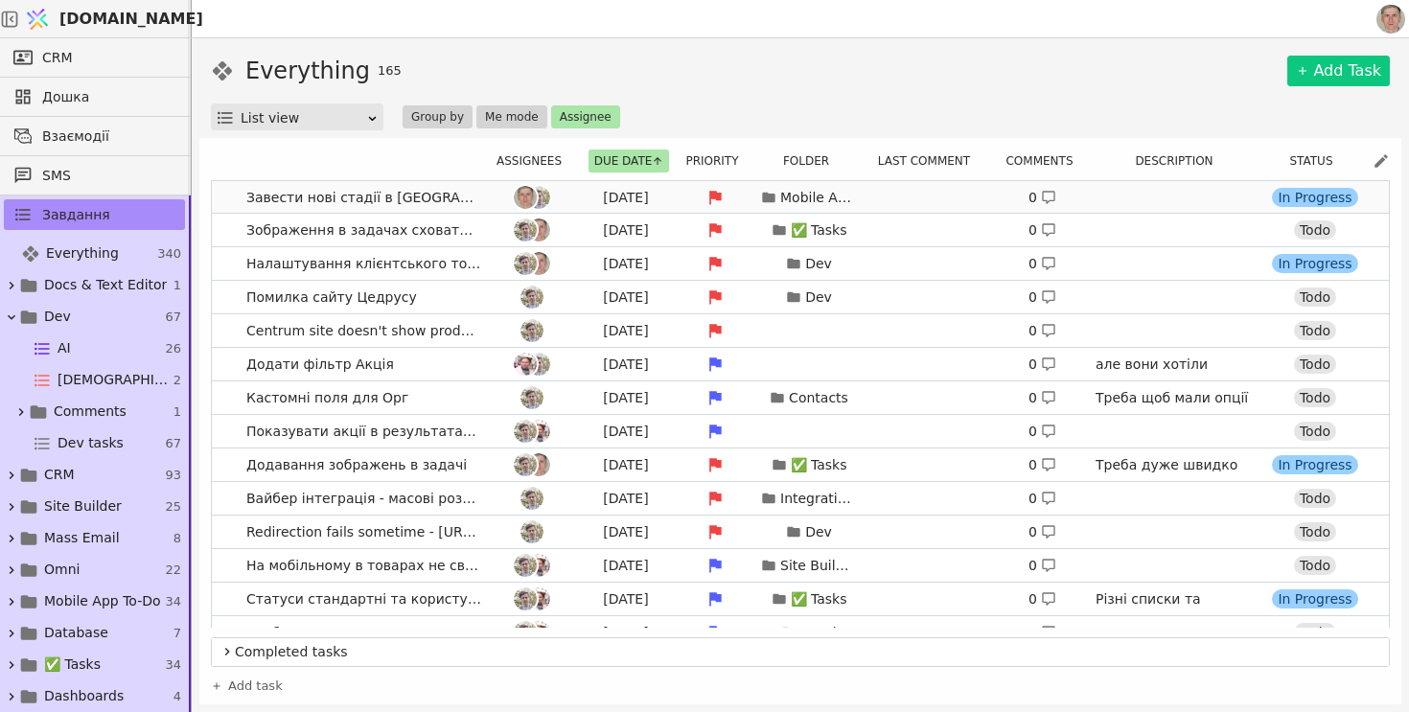
click at [228, 198] on link "Завести нові стадії в [GEOGRAPHIC_DATA] в задачах [DATE] Mobile App To-Do 0 In …" at bounding box center [800, 197] width 1177 height 33
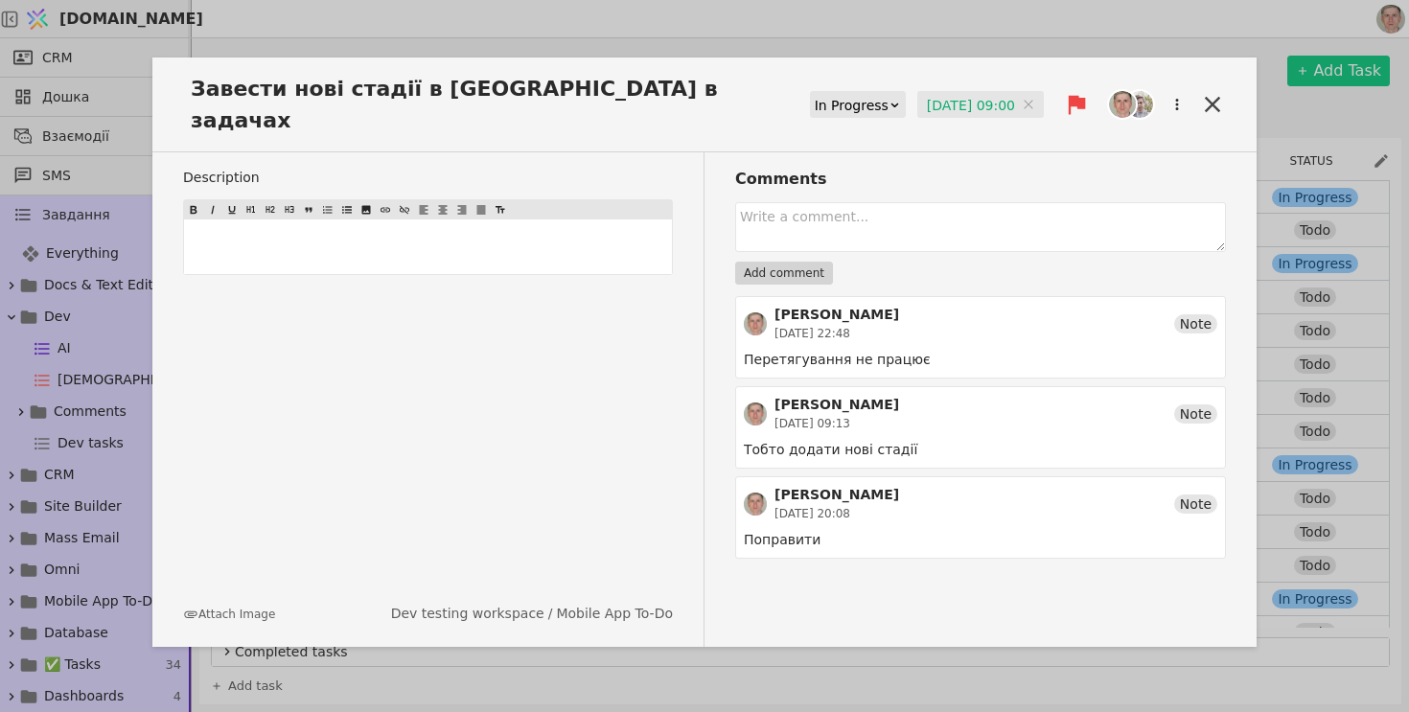
click at [973, 91] on input "[DATE] 09:00" at bounding box center [980, 105] width 126 height 29
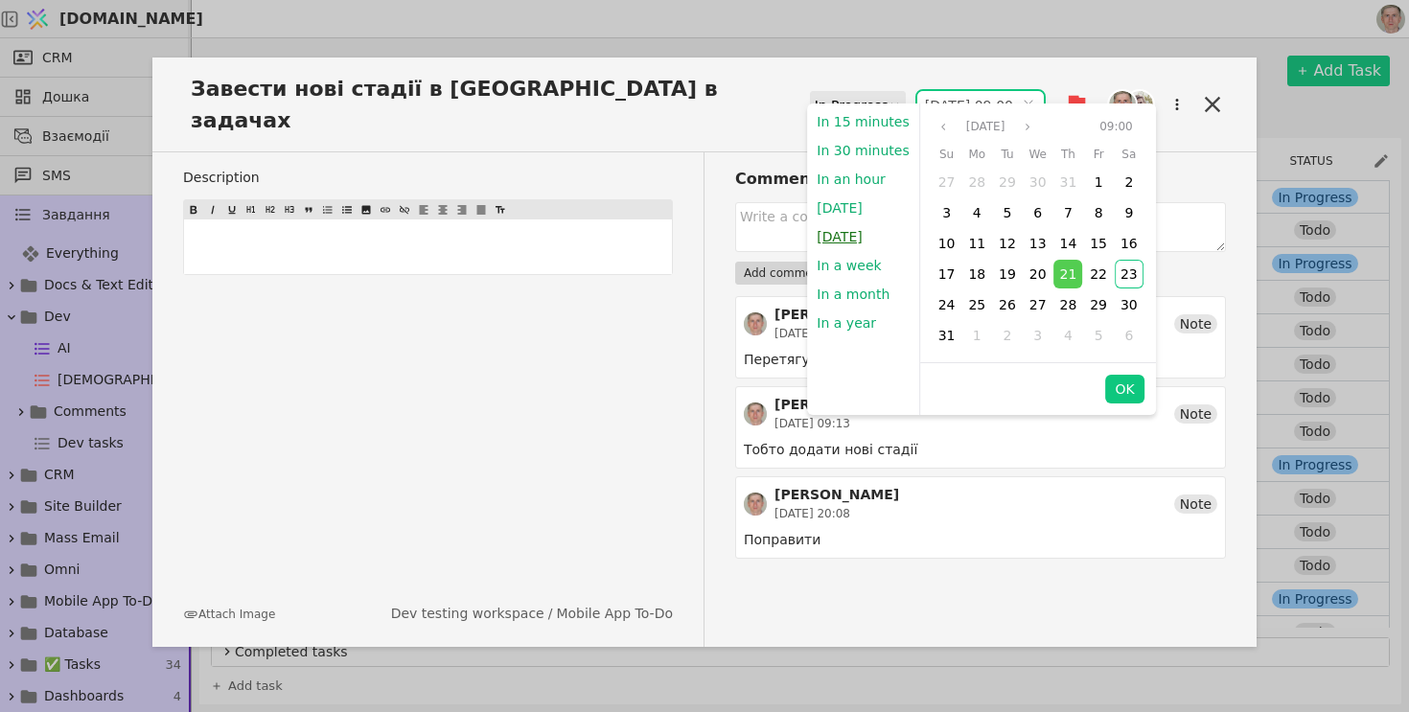
click at [833, 239] on button "[DATE]" at bounding box center [839, 236] width 64 height 29
type input "[DATE] 09:00"
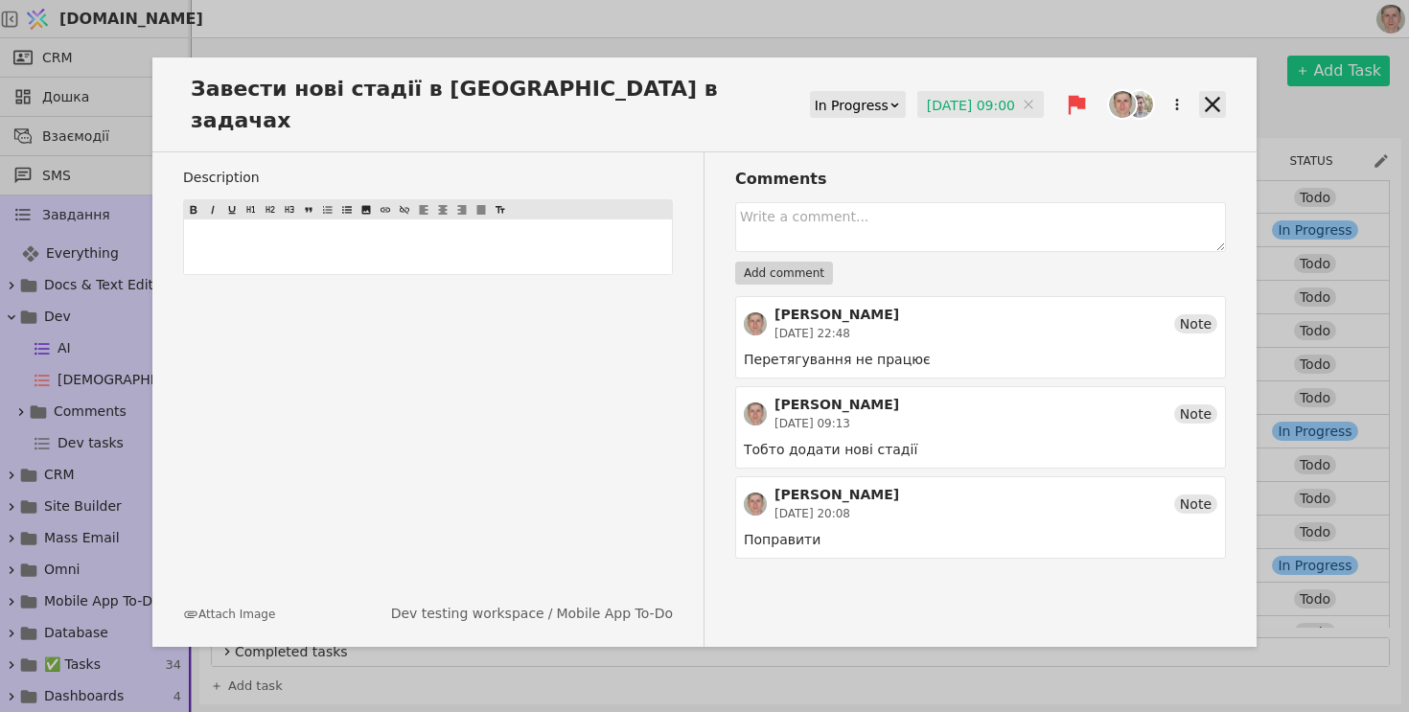
click at [1214, 97] on icon at bounding box center [1212, 104] width 15 height 15
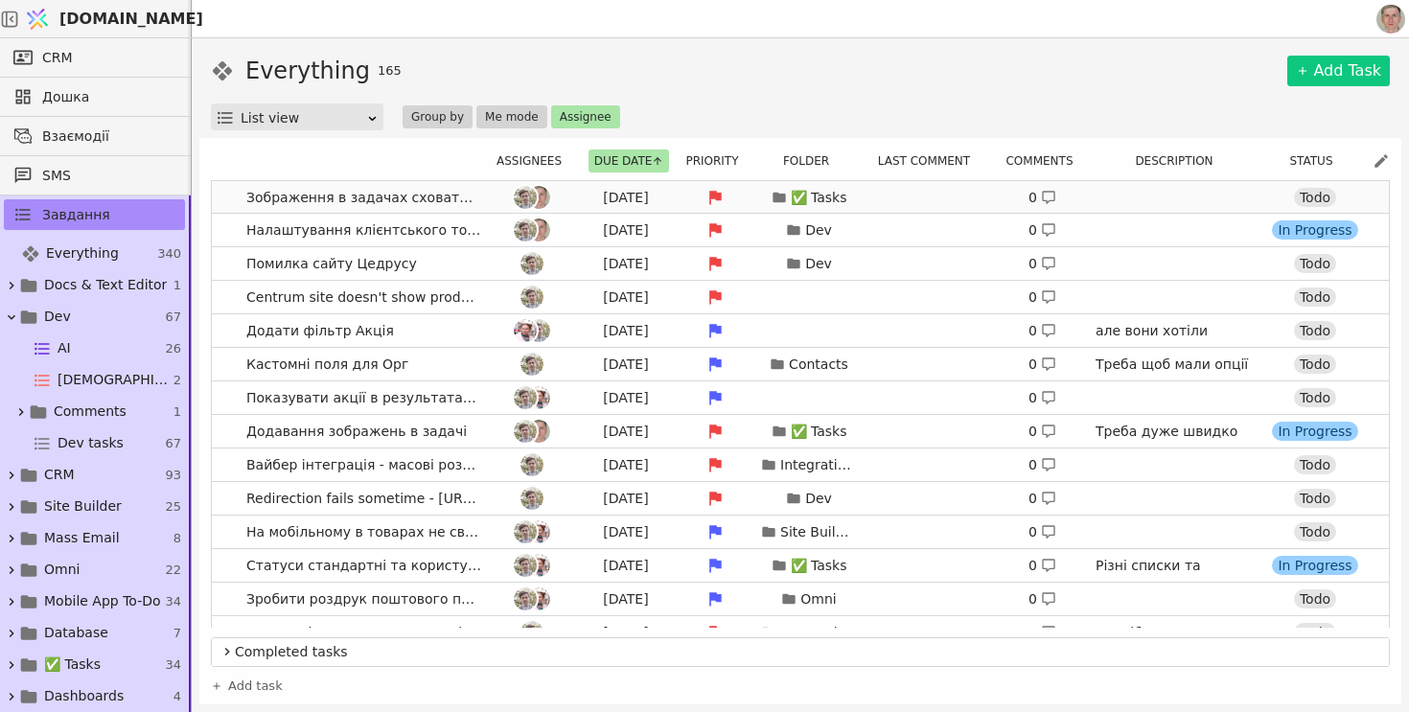
click at [223, 197] on link "Зображення в задачах сховати з широкого доступу [DATE] ✅ Tasks 0 Todo" at bounding box center [800, 197] width 1177 height 33
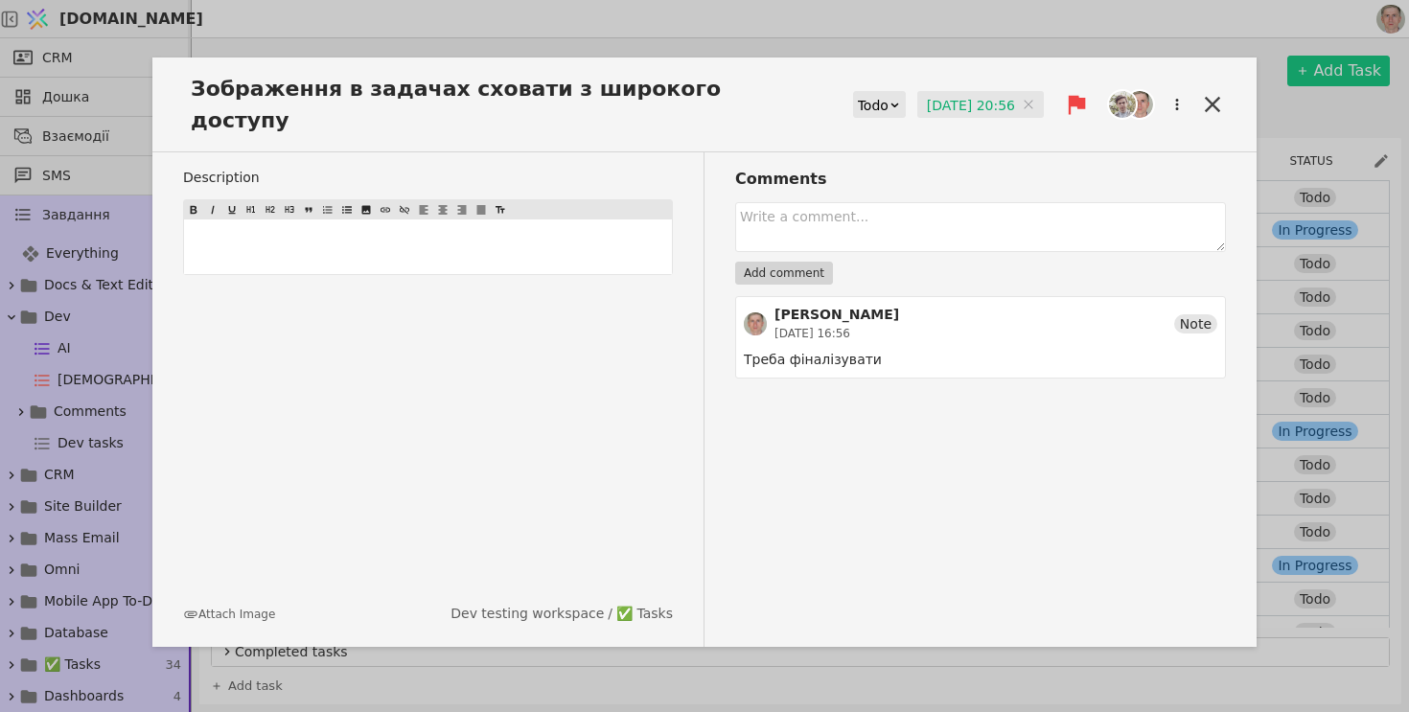
click at [952, 91] on input "[DATE] 20:56" at bounding box center [980, 105] width 126 height 29
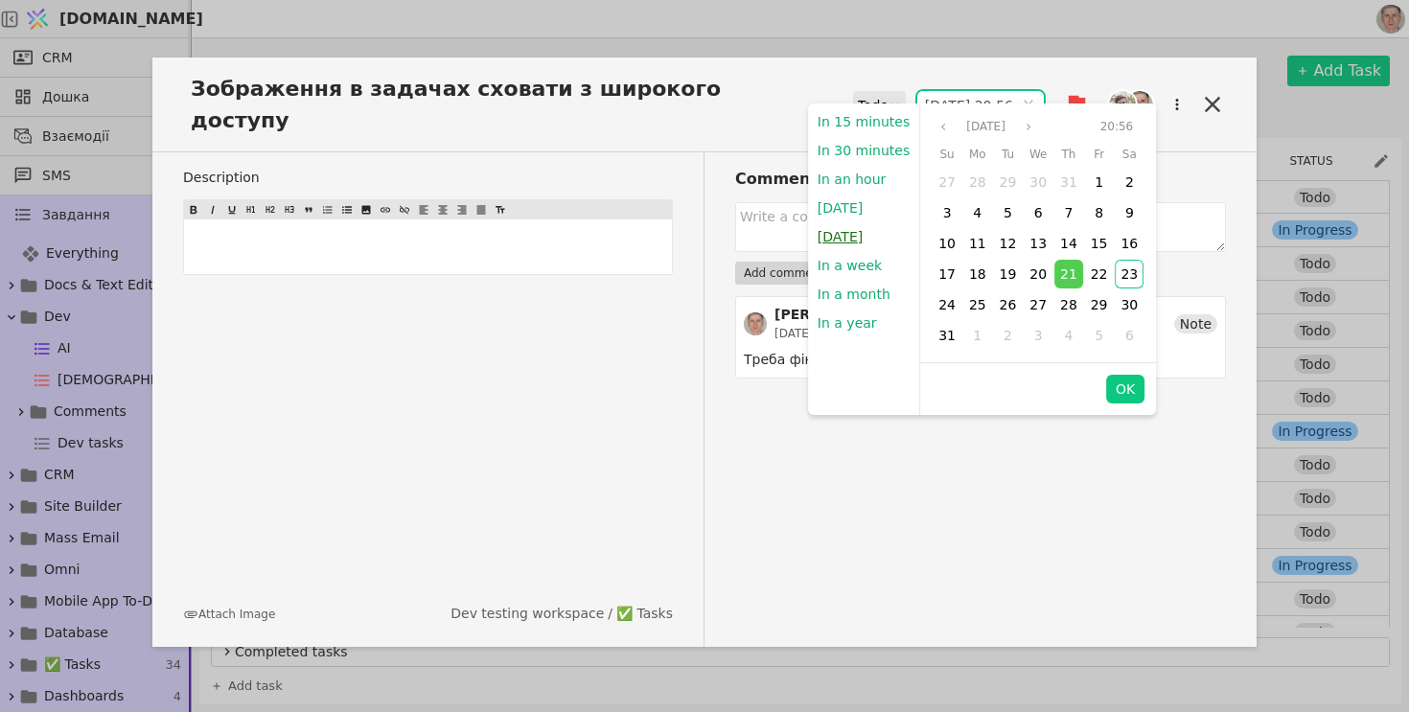
click at [837, 232] on button "[DATE]" at bounding box center [840, 236] width 64 height 29
type input "[DATE] 09:00"
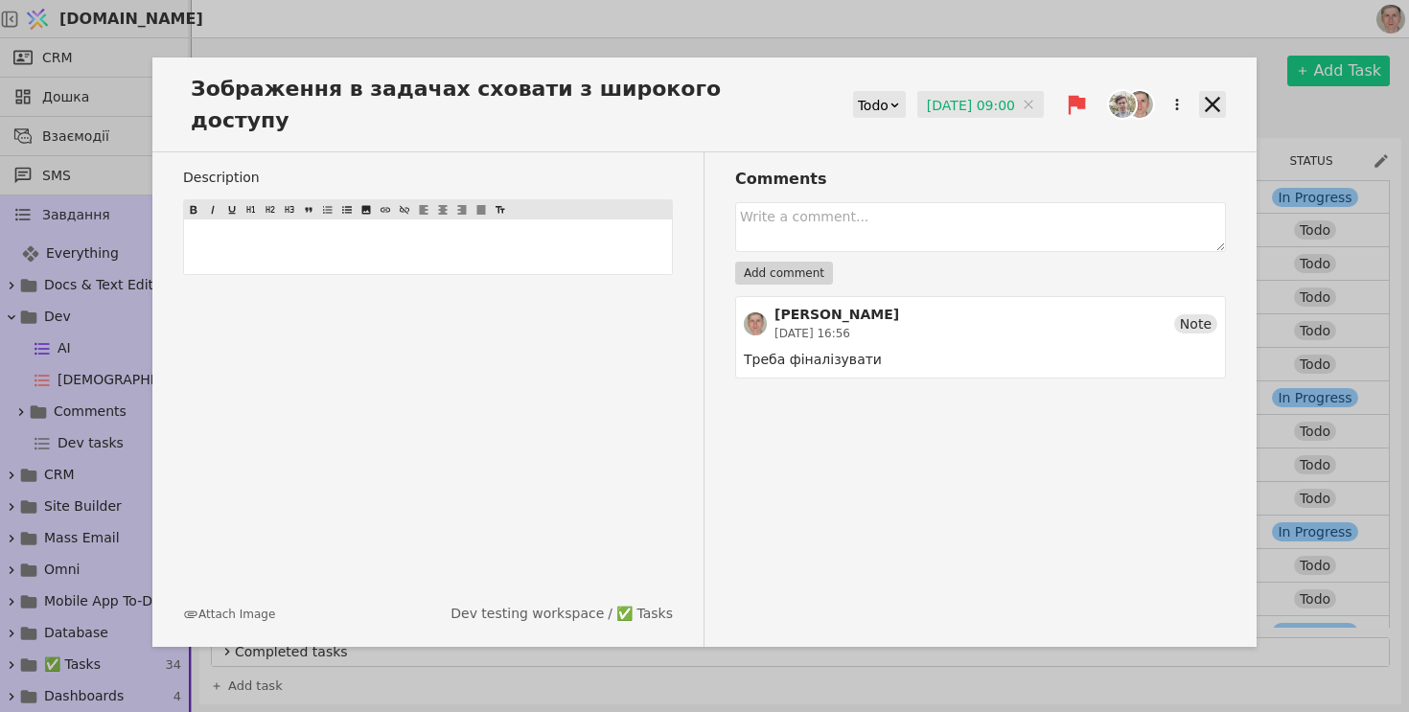
click at [1207, 97] on icon at bounding box center [1212, 104] width 15 height 15
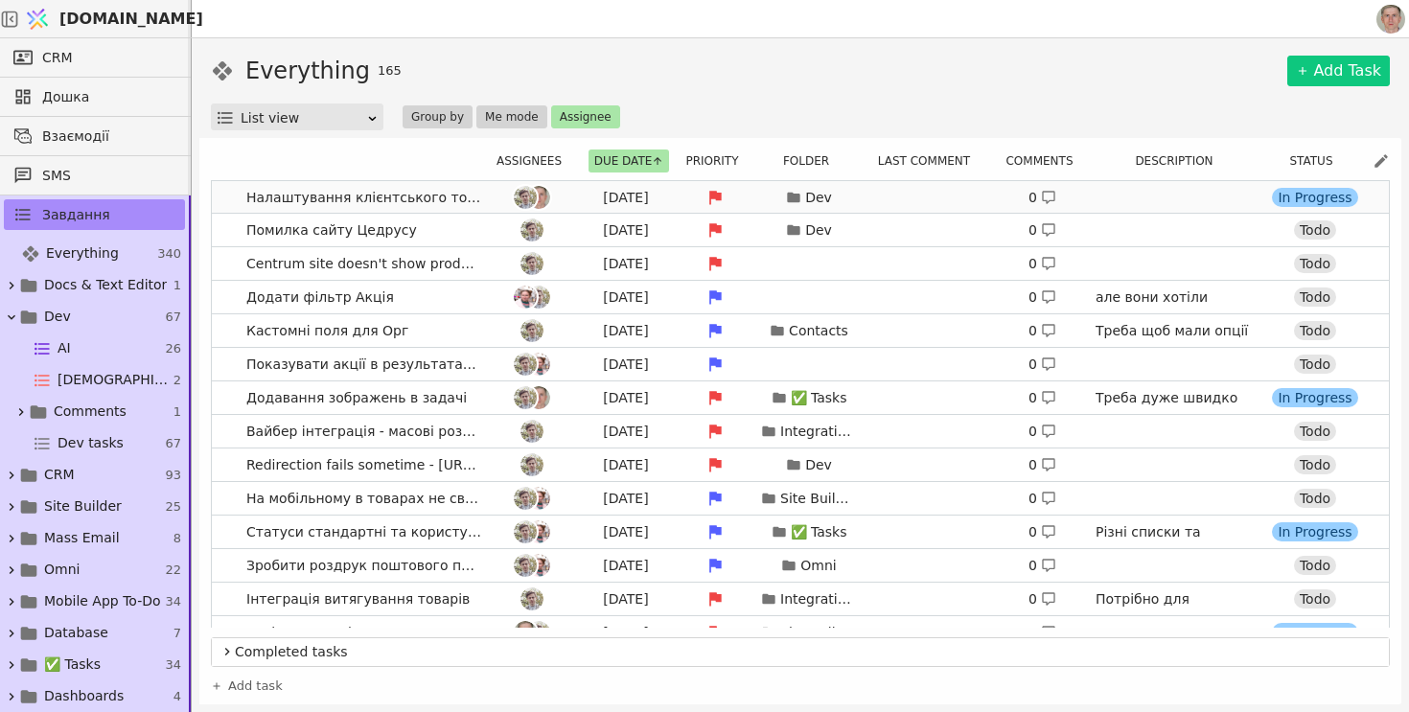
click at [230, 204] on link "Налаштування клієнтського токена юзером [DATE] Dev 0 In Progress" at bounding box center [800, 197] width 1177 height 33
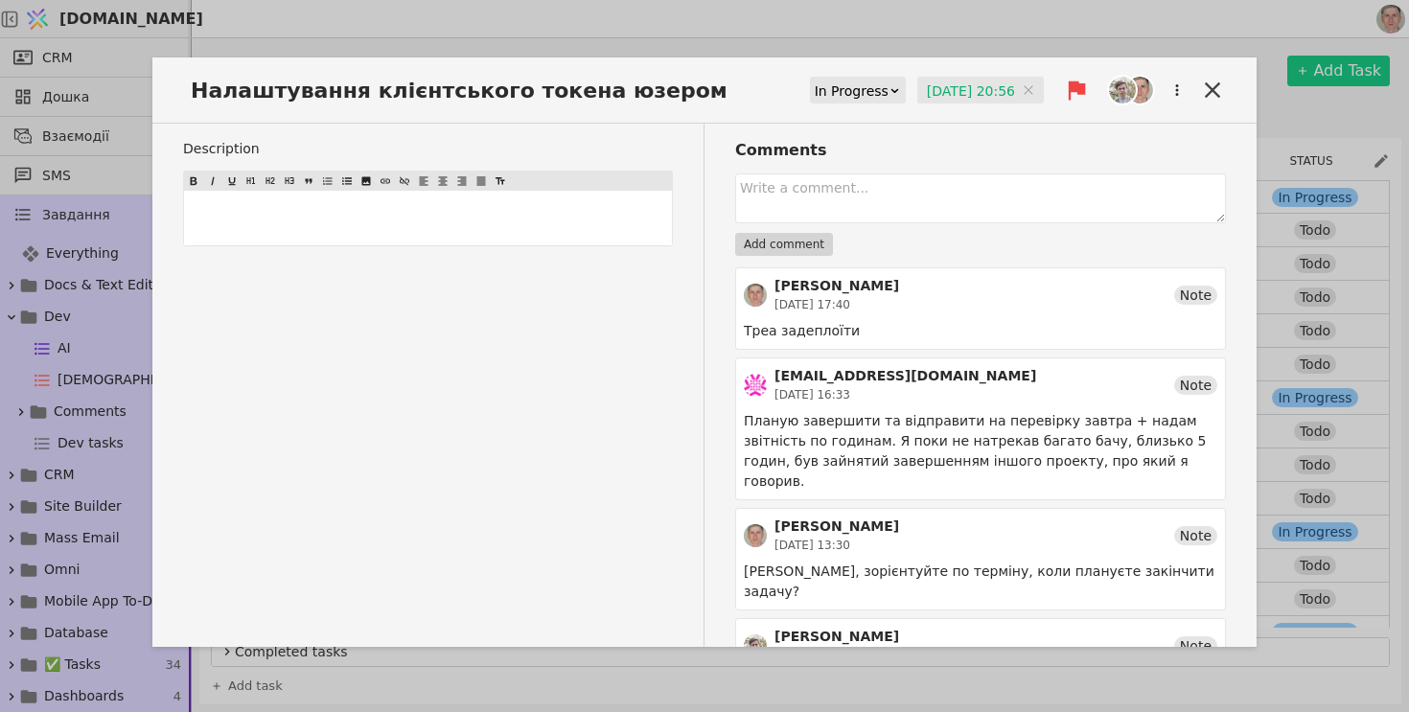
click at [977, 89] on input "[DATE] 20:56" at bounding box center [980, 91] width 126 height 29
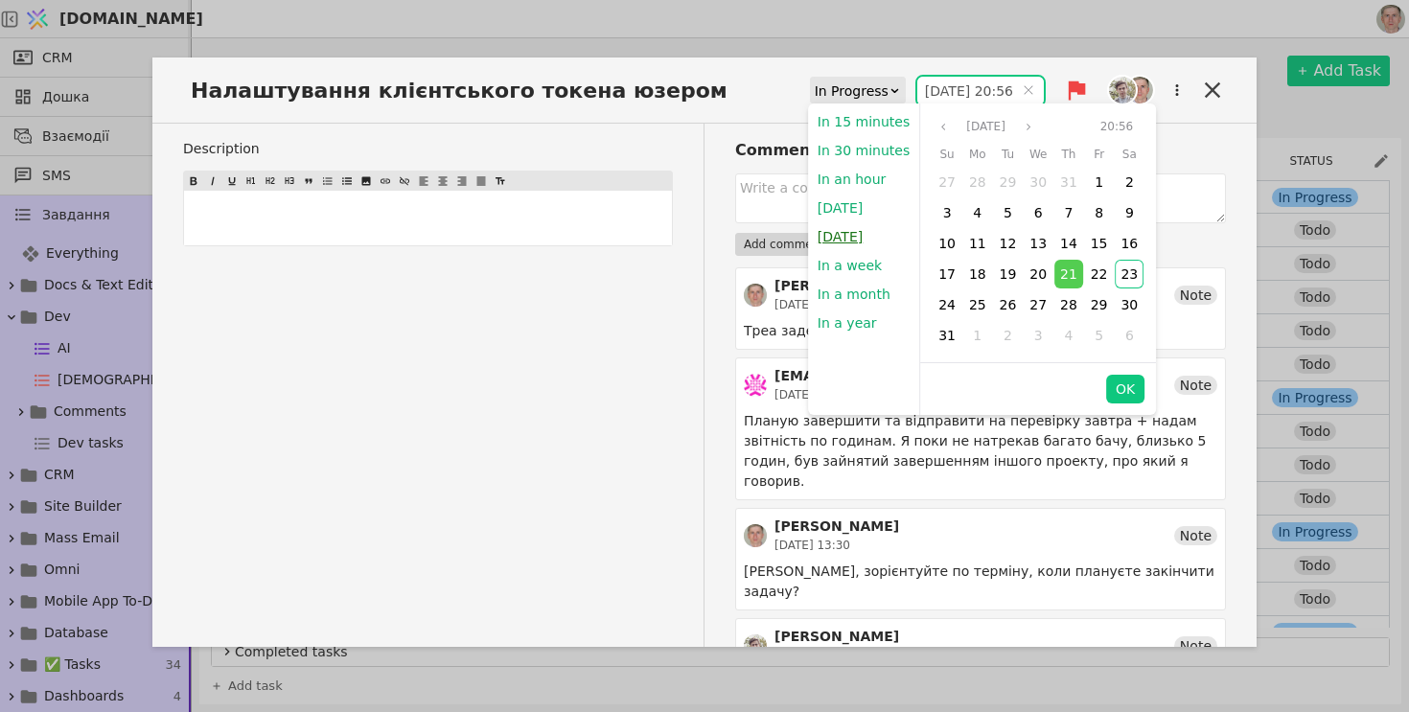
click at [845, 230] on button "[DATE]" at bounding box center [840, 236] width 64 height 29
type input "[DATE] 09:00"
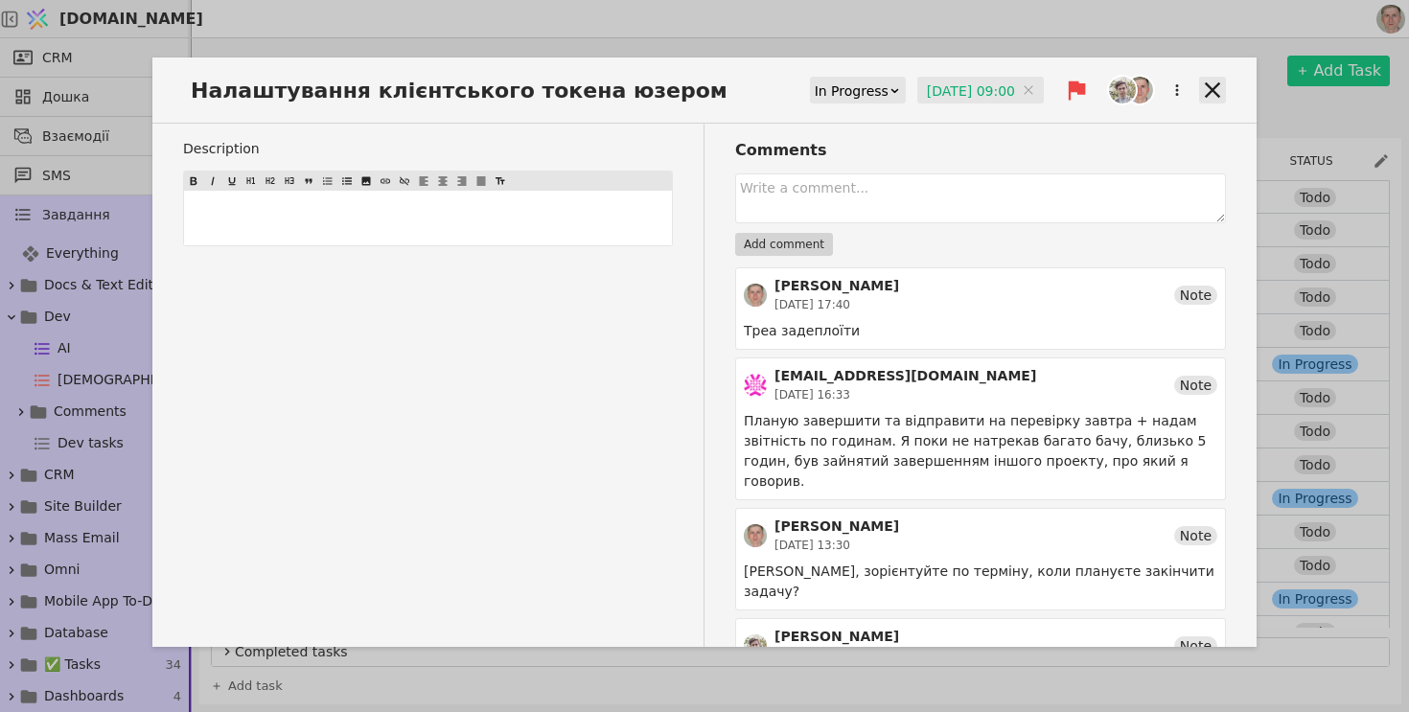
click at [1212, 89] on icon at bounding box center [1212, 89] width 15 height 15
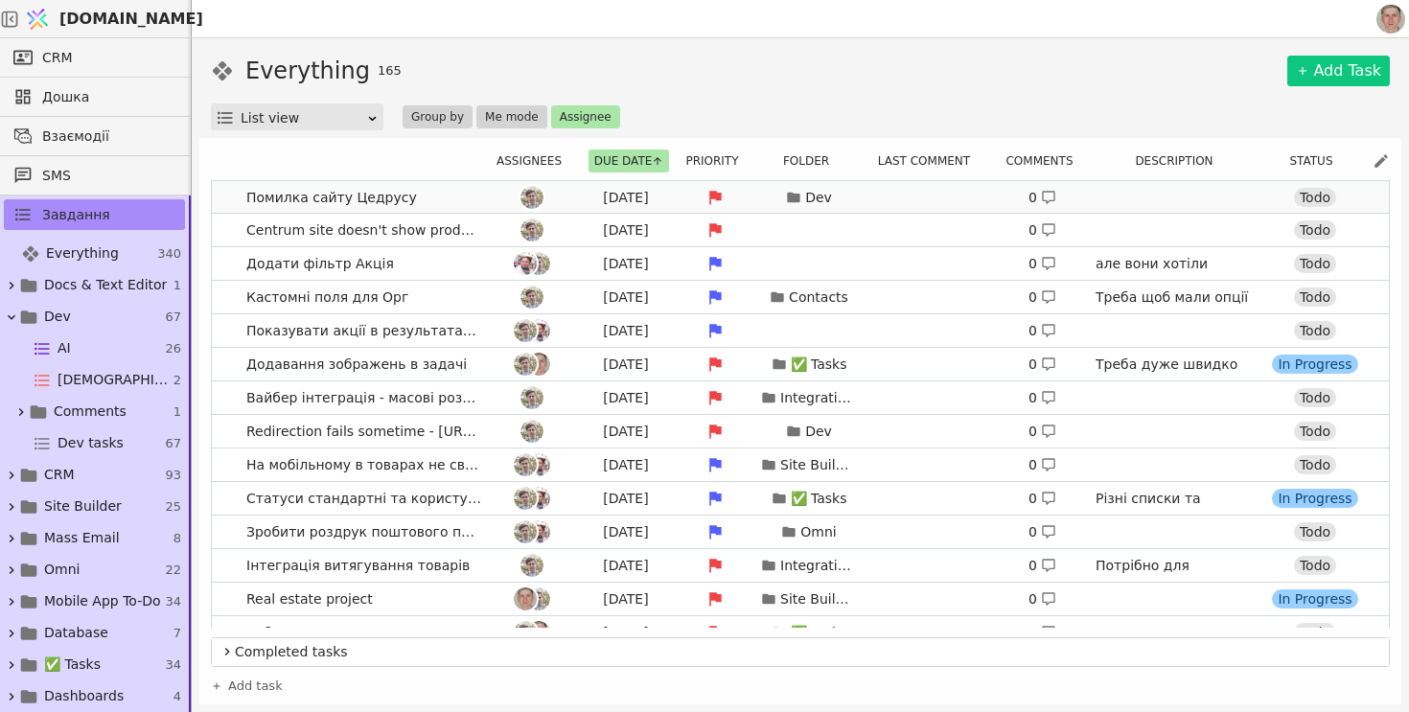
click at [220, 200] on link "Помилка сайту Цедрусу [DATE] Dev 0 [URL][DOMAIN_NAME] Todo" at bounding box center [800, 197] width 1177 height 33
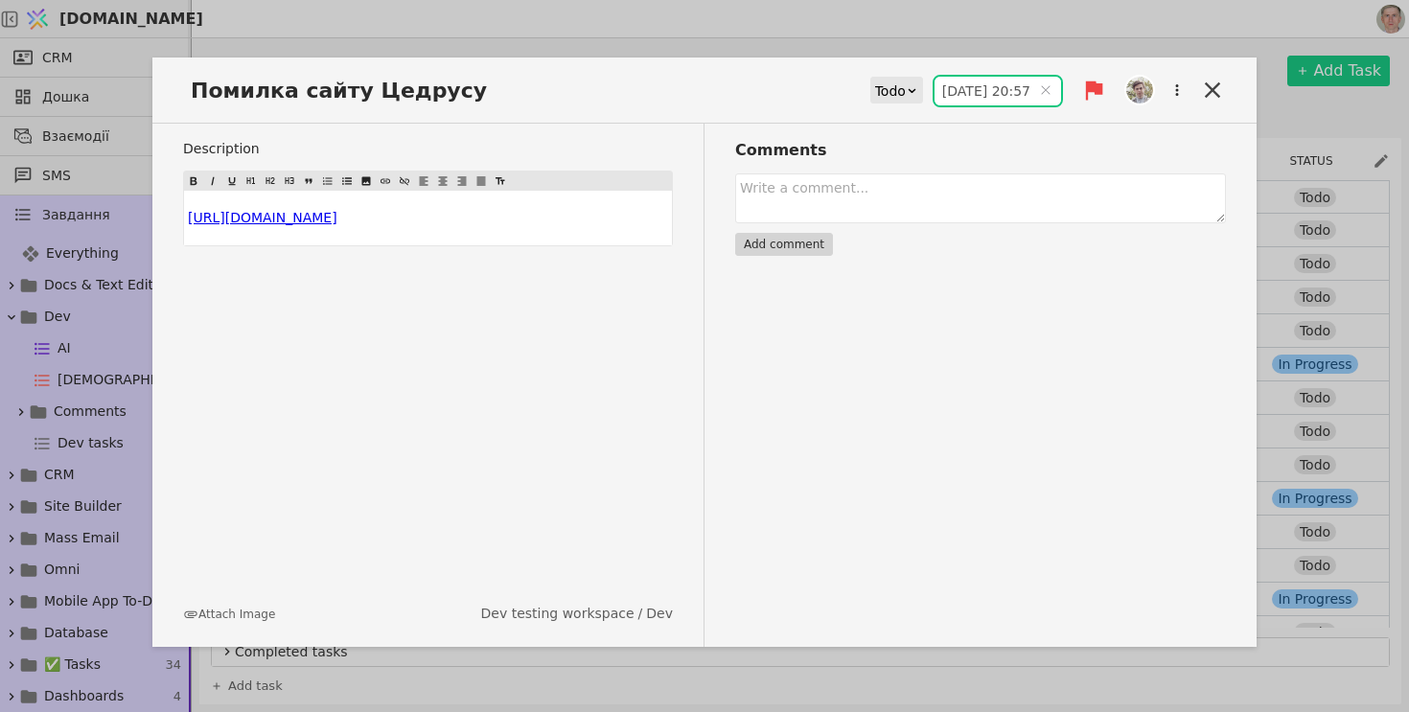
click at [970, 88] on input "[DATE] 20:57" at bounding box center [997, 91] width 126 height 29
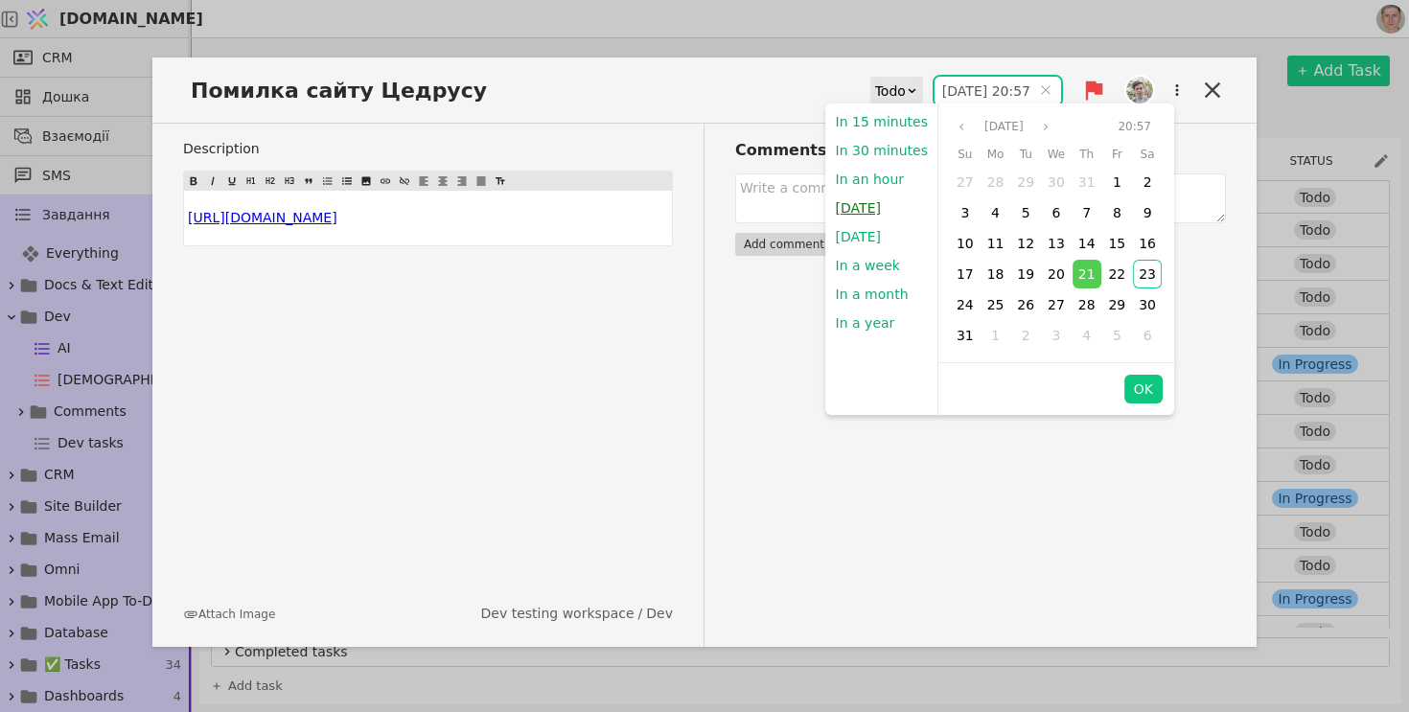
click at [868, 207] on button "[DATE]" at bounding box center [858, 208] width 64 height 29
type input "[DATE] 22:06"
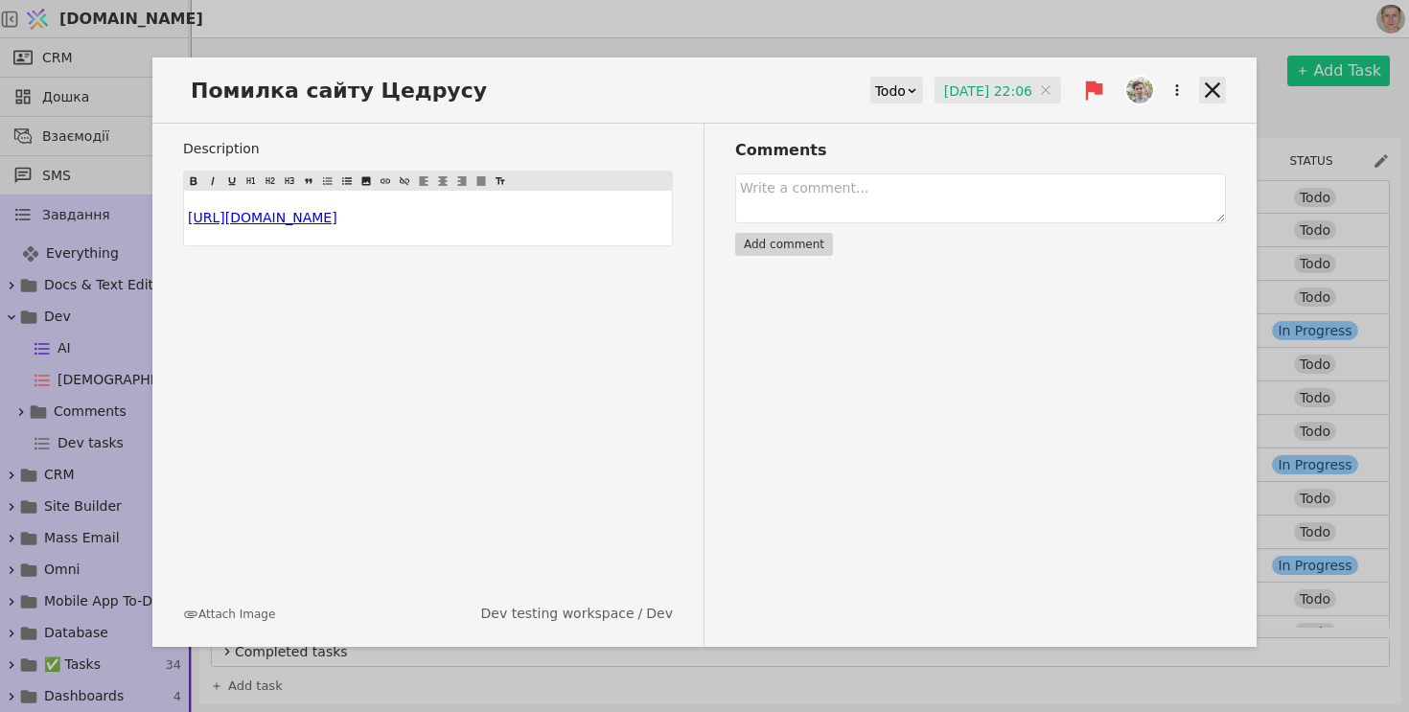
click at [1213, 93] on icon at bounding box center [1212, 90] width 27 height 27
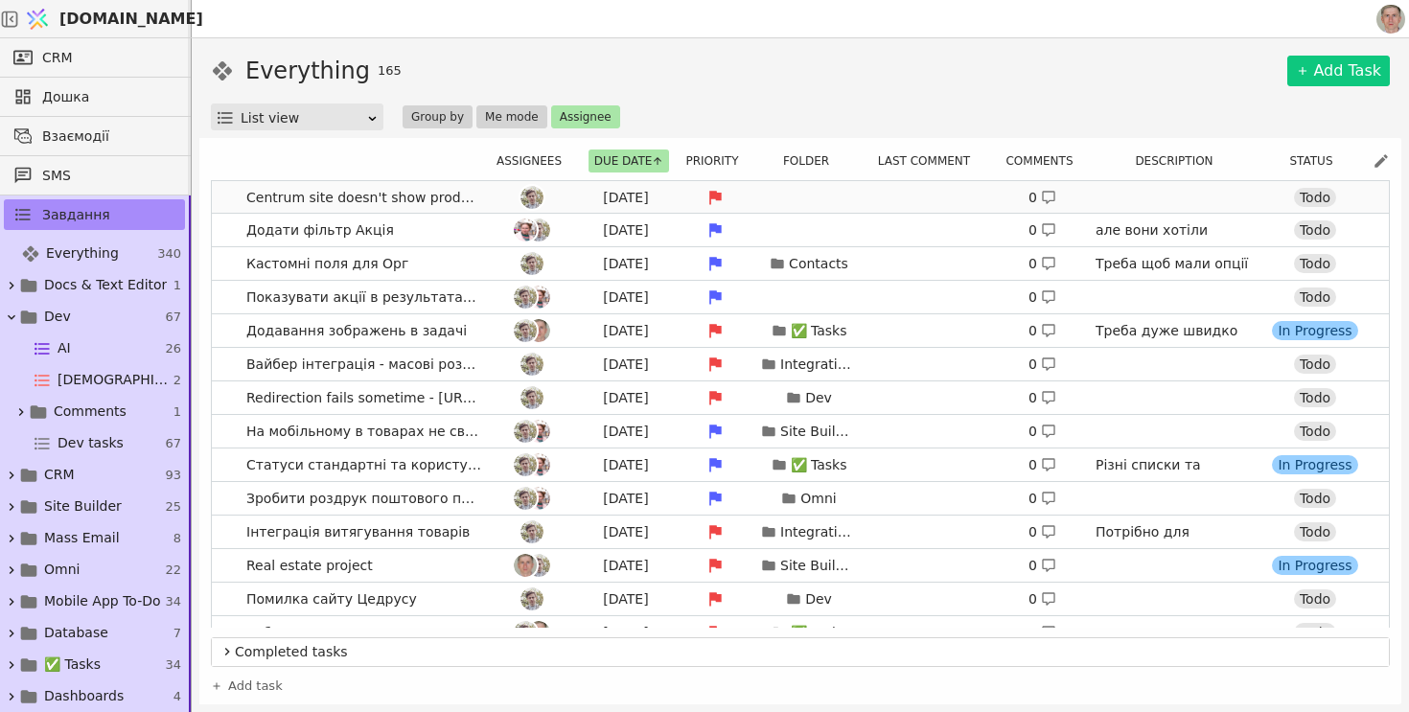
click at [228, 198] on link "Centrum site doesn't show products in katalog [DATE] 0 [URL][DOMAIN_NAME] Todo" at bounding box center [800, 197] width 1177 height 33
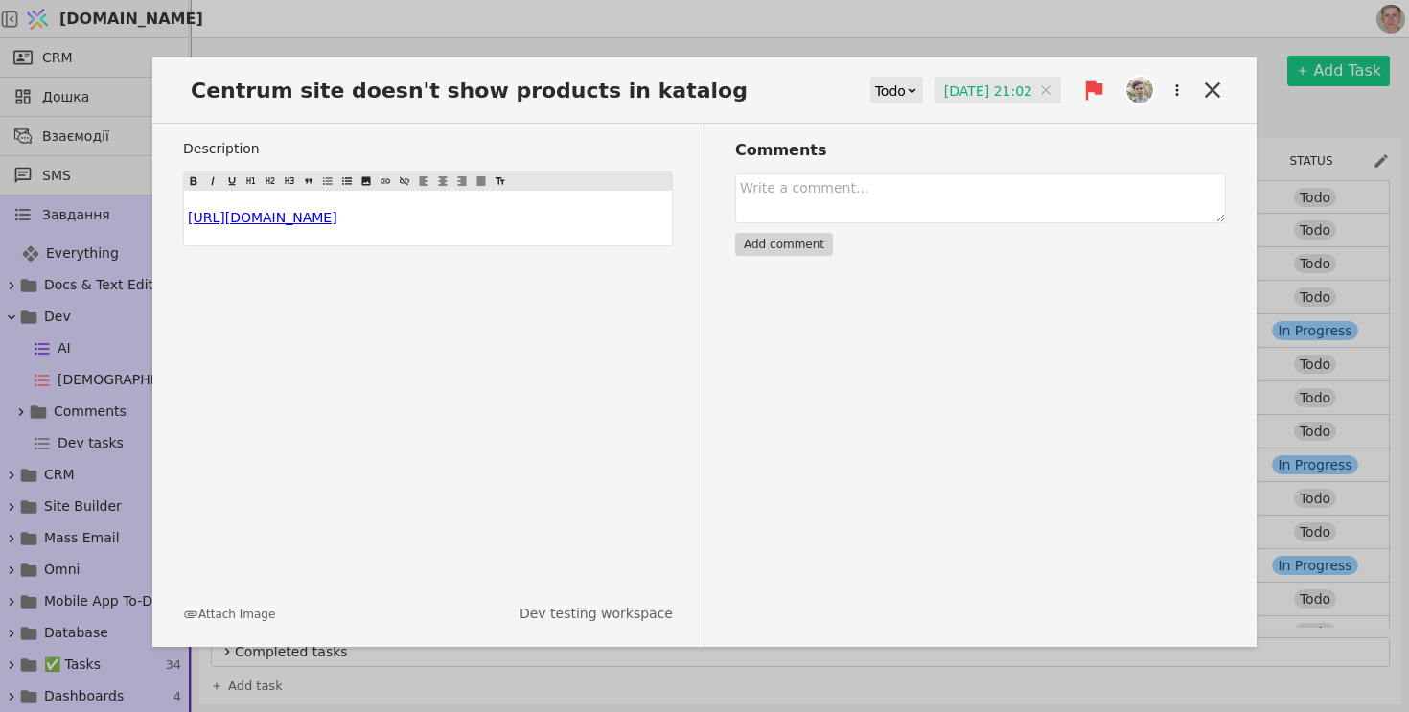
click at [966, 90] on input "[DATE] 21:02" at bounding box center [997, 91] width 126 height 29
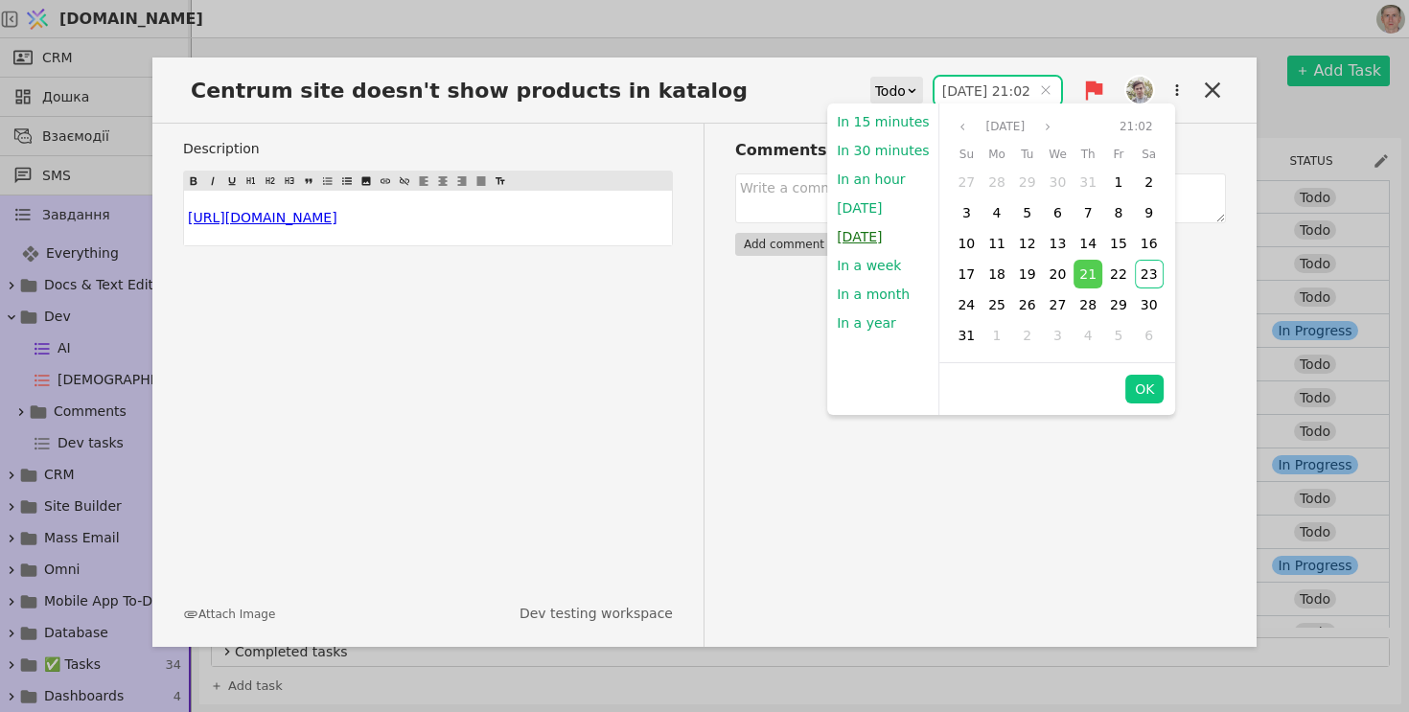
click at [861, 226] on button "[DATE]" at bounding box center [859, 236] width 64 height 29
type input "[DATE] 09:00"
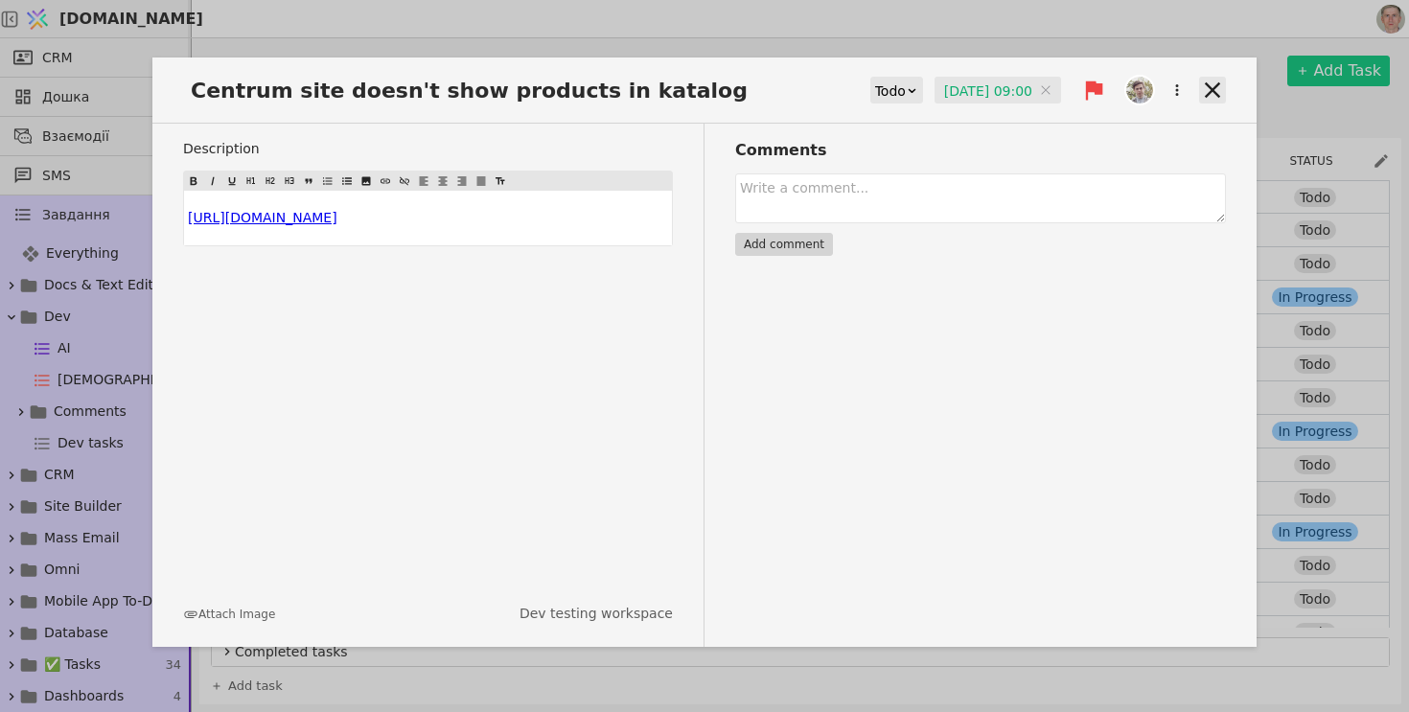
click at [1207, 89] on icon at bounding box center [1212, 90] width 27 height 27
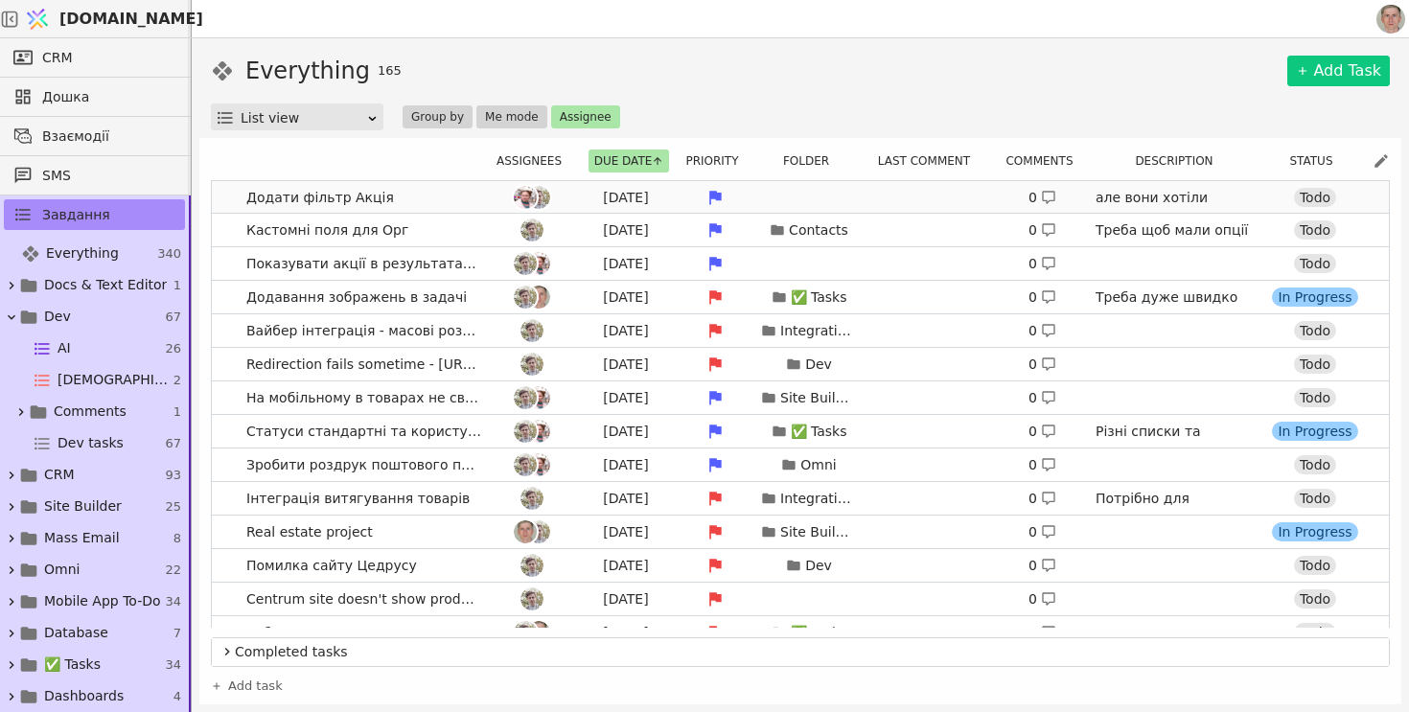
click at [226, 200] on link "Додати фільтр Акція [DATE] 0 але вони хотіли кнопку Акція. Todo" at bounding box center [800, 197] width 1177 height 33
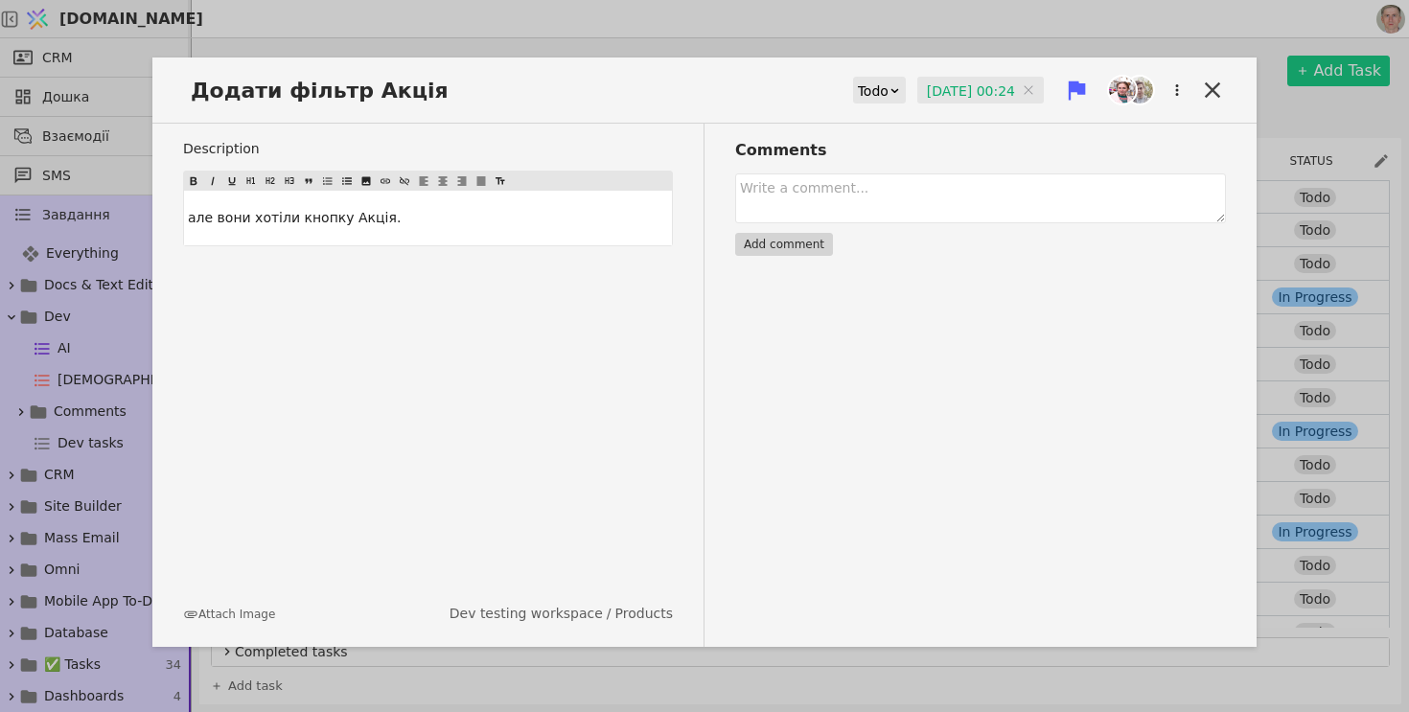
click at [942, 83] on input "[DATE] 00:24" at bounding box center [980, 91] width 126 height 29
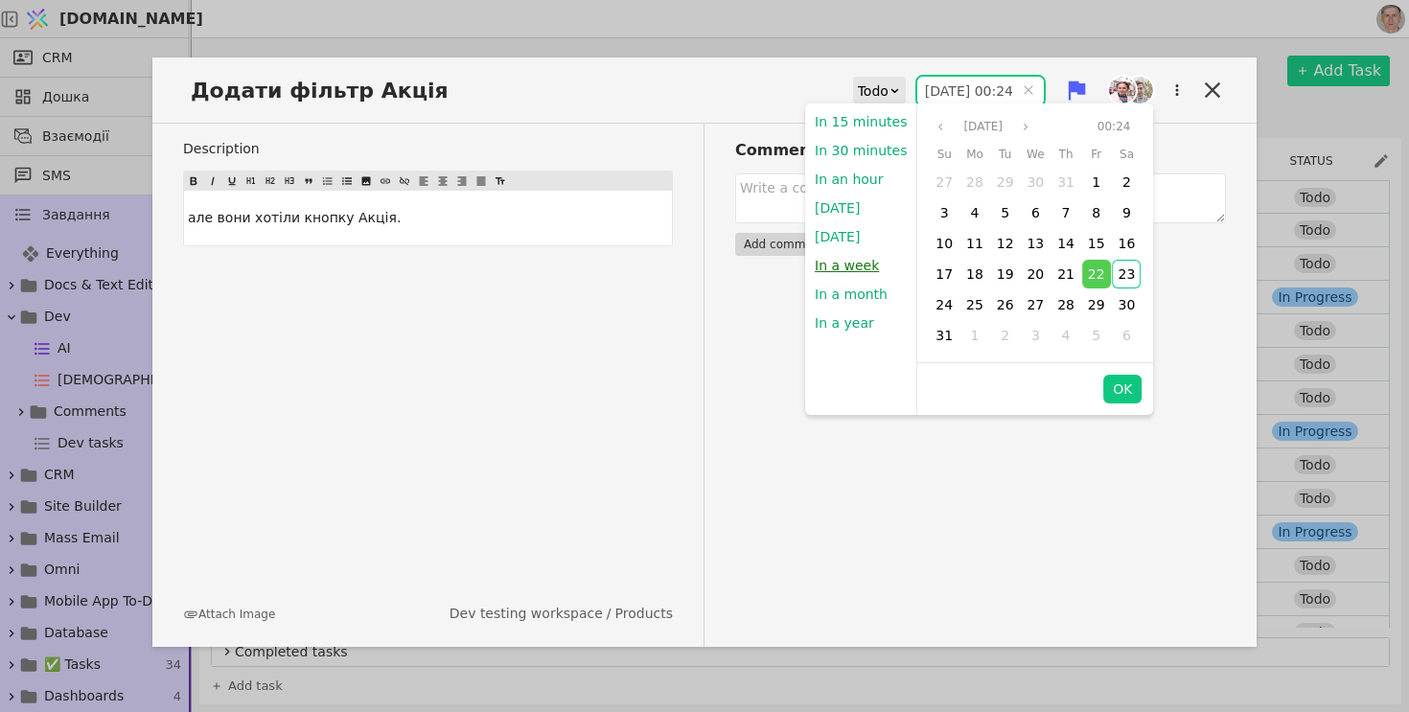
click at [851, 257] on button "In a week" at bounding box center [846, 265] width 83 height 29
type input "[DATE] 22:06"
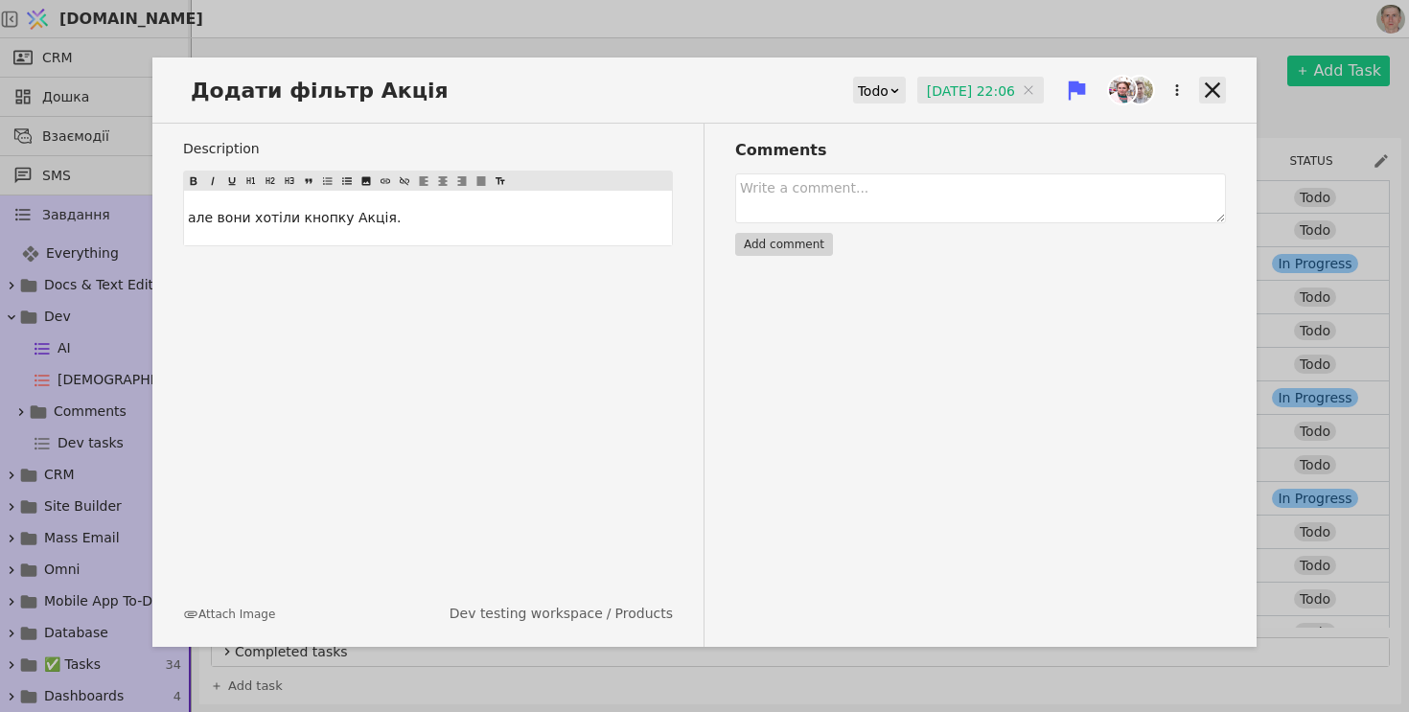
click at [1217, 90] on icon at bounding box center [1212, 90] width 27 height 27
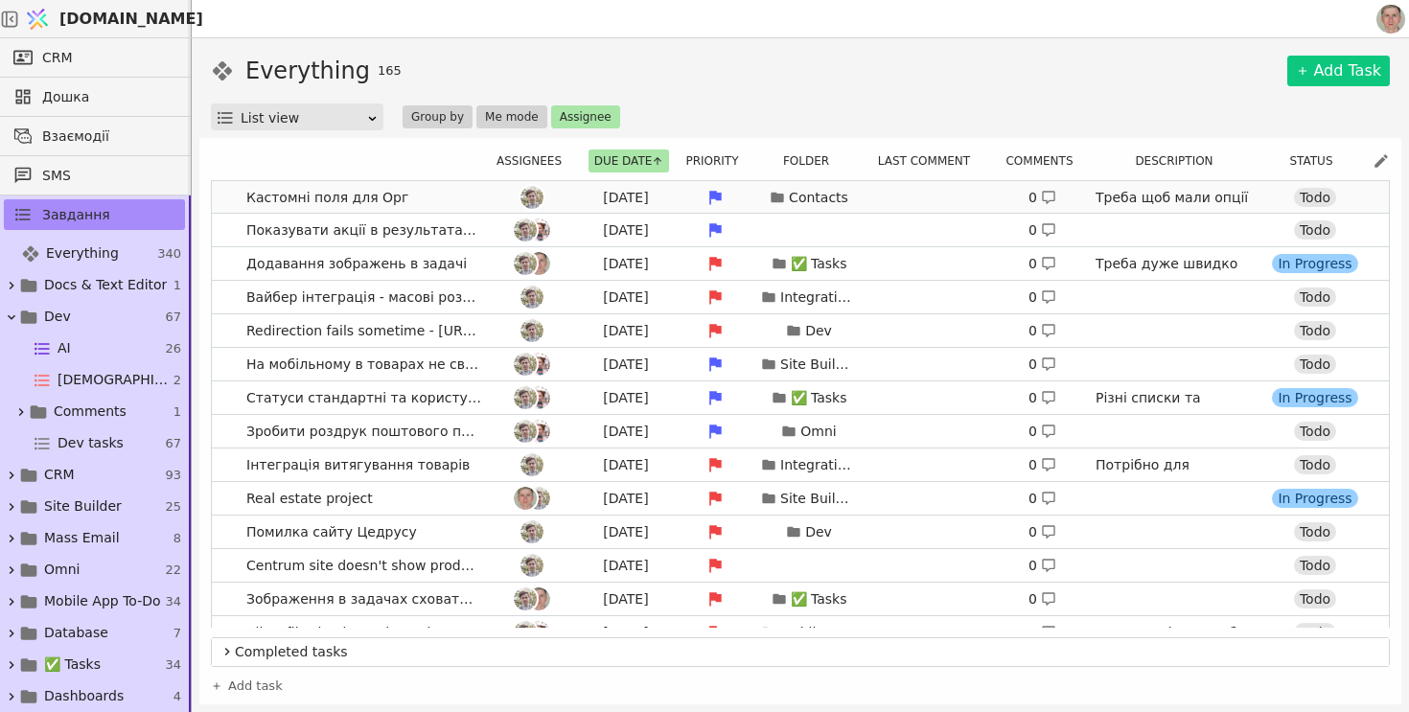
click at [224, 195] on link "Кастомні поля для Орг [DATE] Contacts 0 Треба щоб мали опції обов'язкове і унік…" at bounding box center [800, 197] width 1177 height 33
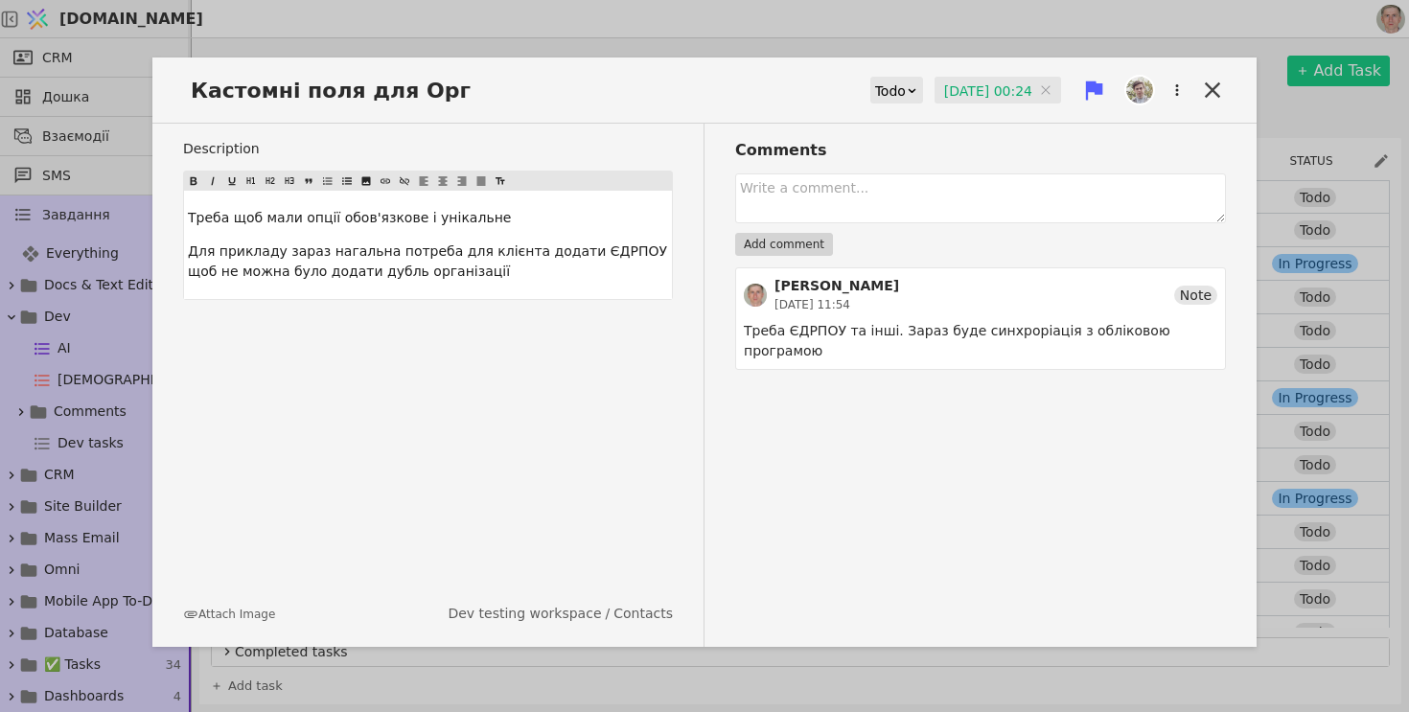
click at [972, 93] on input "[DATE] 00:24" at bounding box center [997, 91] width 126 height 29
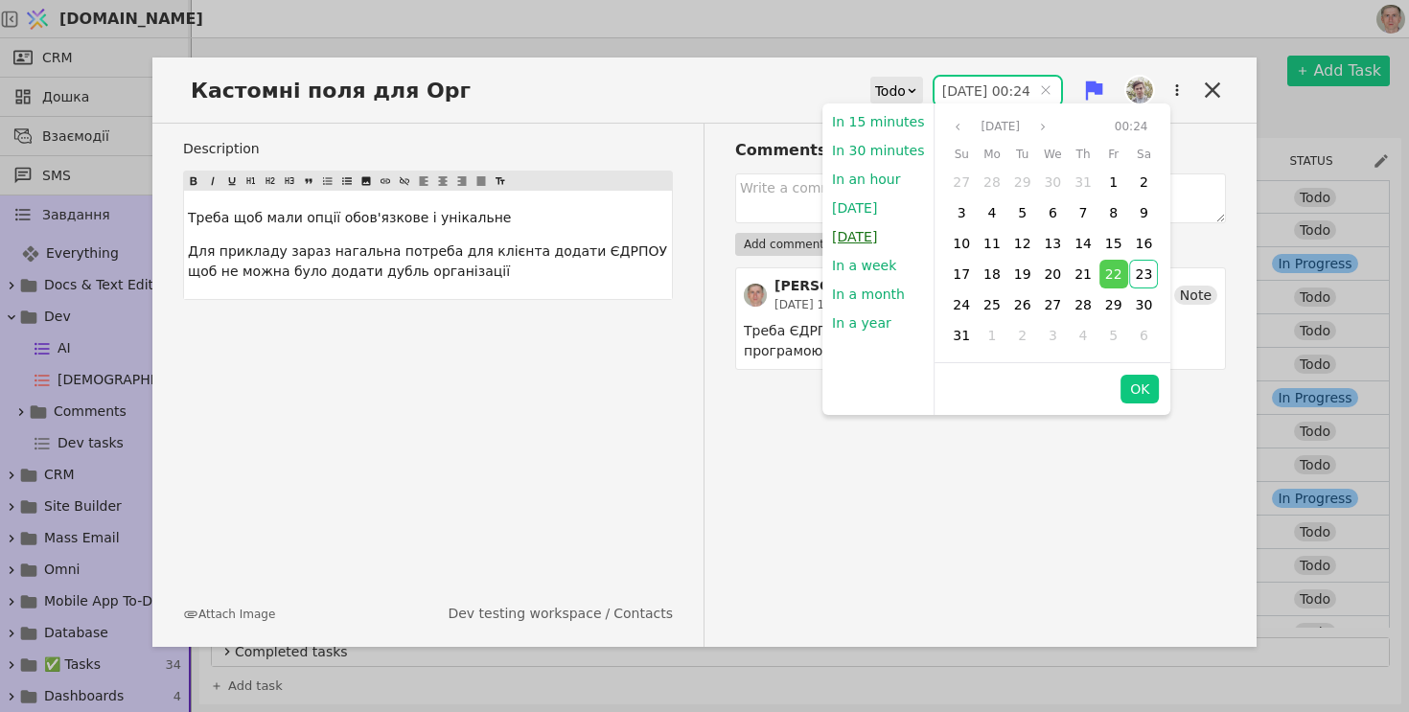
click at [863, 238] on button "[DATE]" at bounding box center [854, 236] width 64 height 29
type input "[DATE] 09:00"
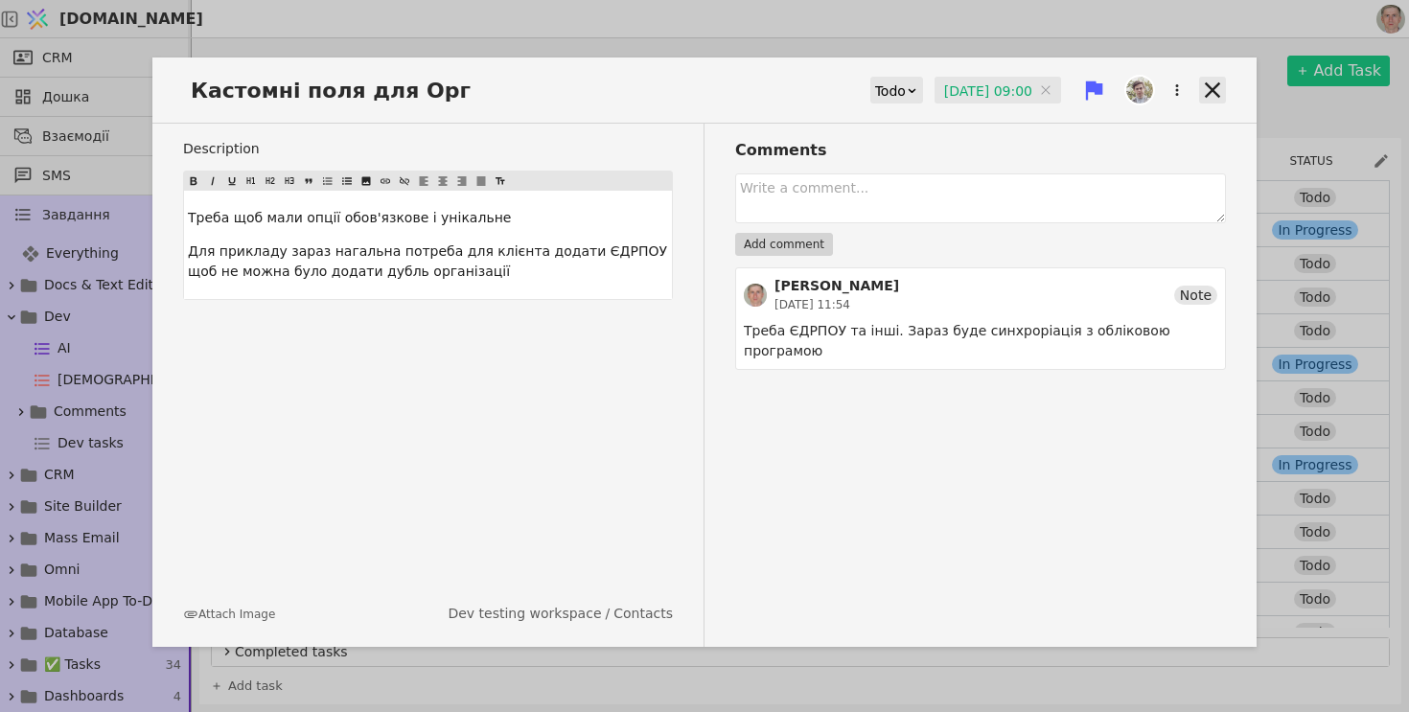
click at [1208, 93] on icon at bounding box center [1212, 89] width 15 height 15
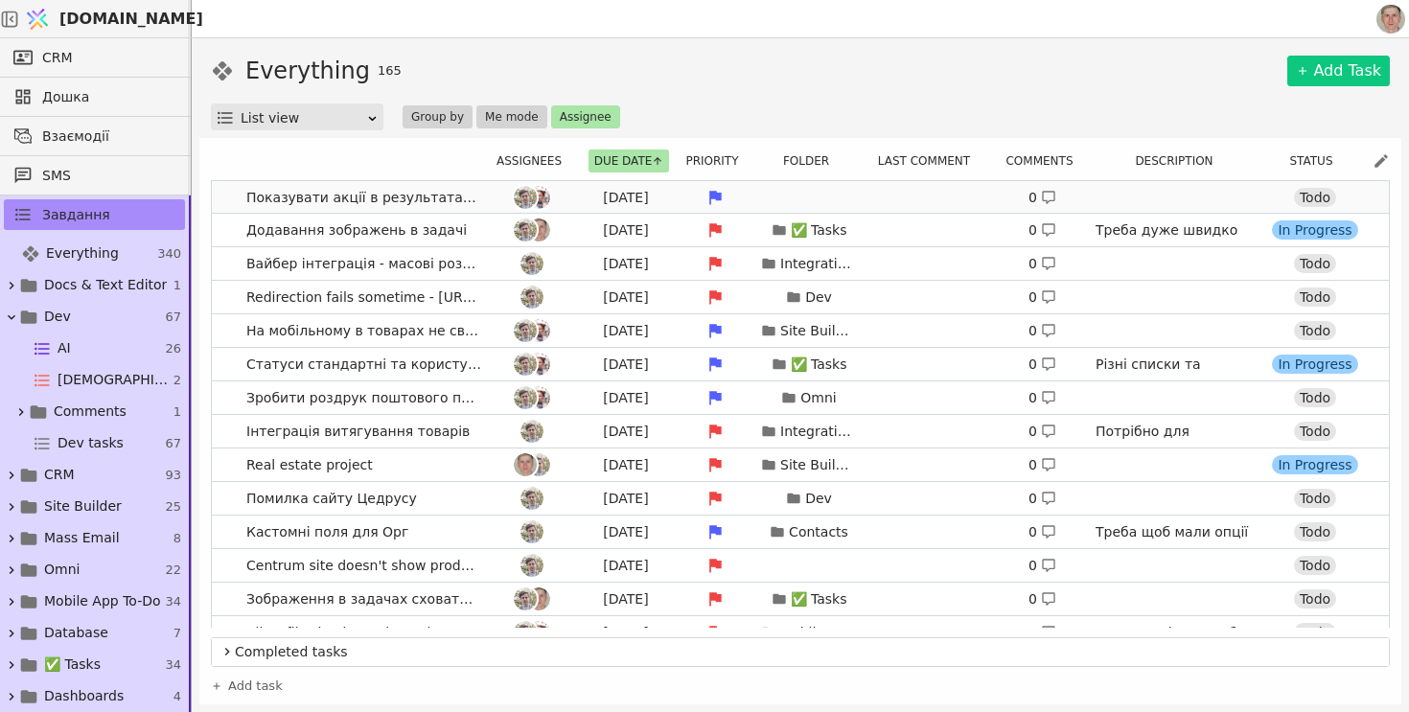
click at [227, 200] on link "Показувати акції в результатах пошуку [DATE] 0 Todo" at bounding box center [800, 197] width 1177 height 33
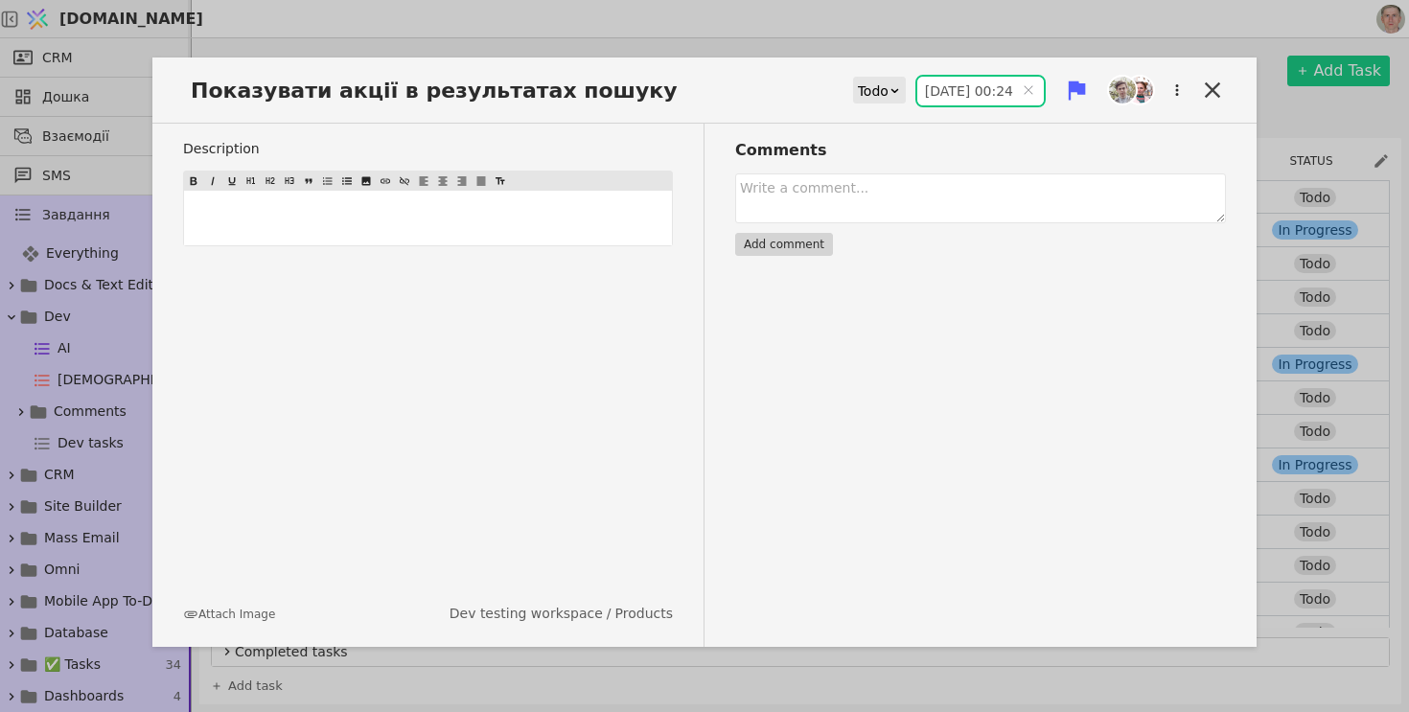
click at [941, 96] on input "[DATE] 00:24" at bounding box center [980, 91] width 126 height 29
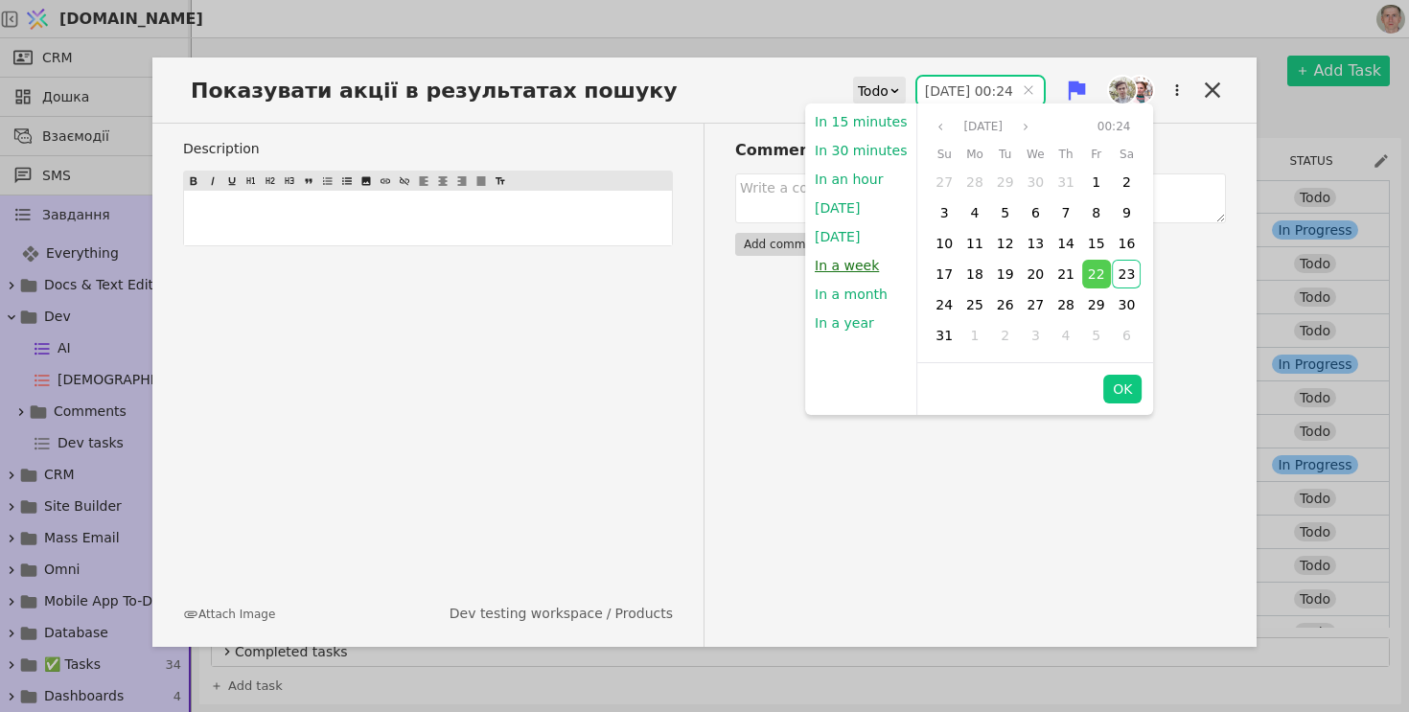
click at [833, 267] on button "In a week" at bounding box center [846, 265] width 83 height 29
type input "[DATE] 22:06"
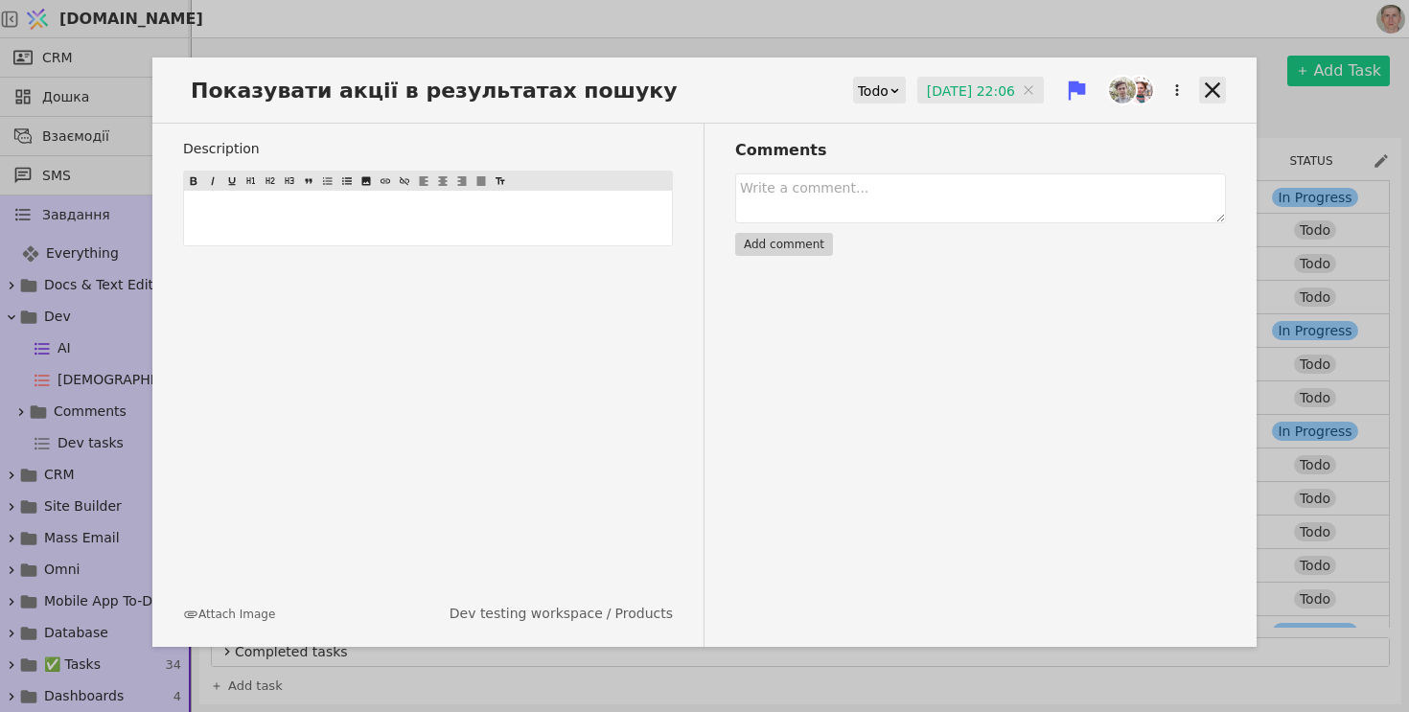
click at [1208, 85] on icon at bounding box center [1212, 89] width 15 height 15
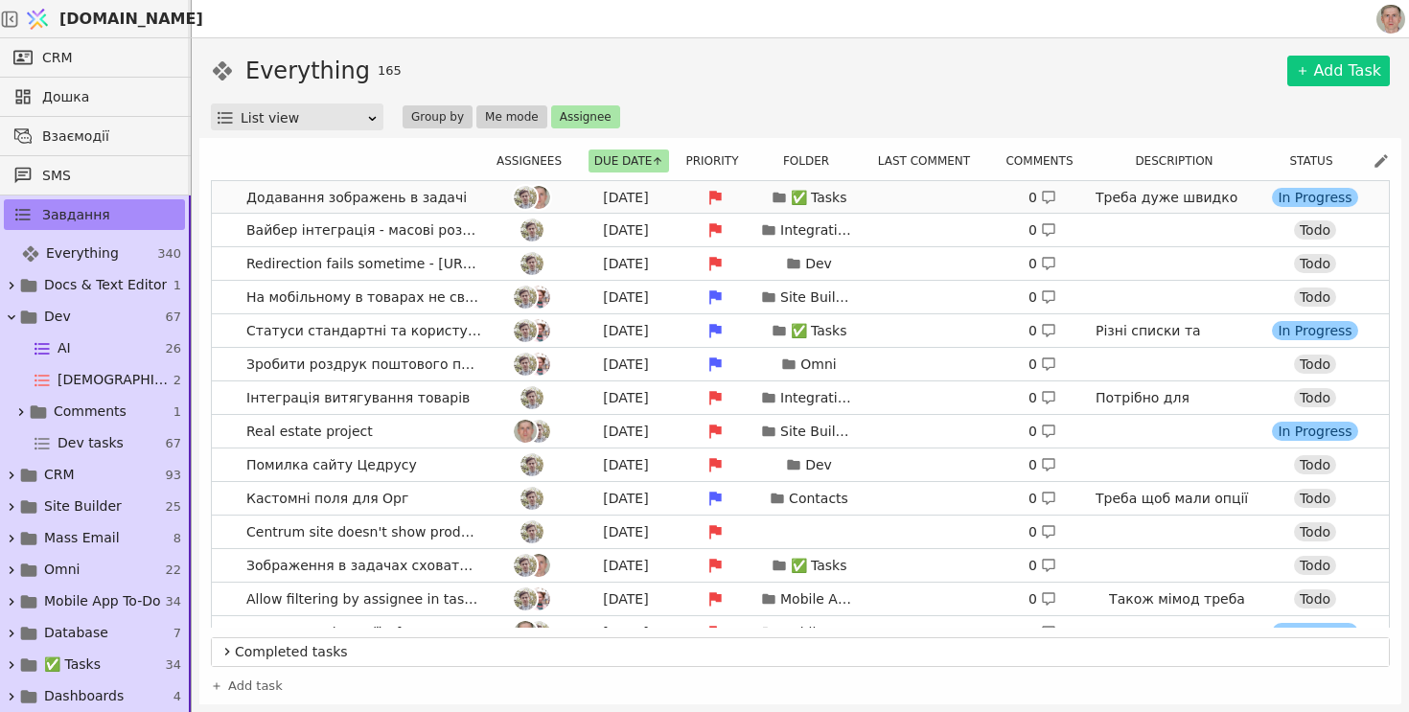
click at [228, 199] on link "Додавання зображень в задачі [DATE] ✅ Tasks 0 Треба дуже швидко для Металіки. М…" at bounding box center [800, 197] width 1177 height 33
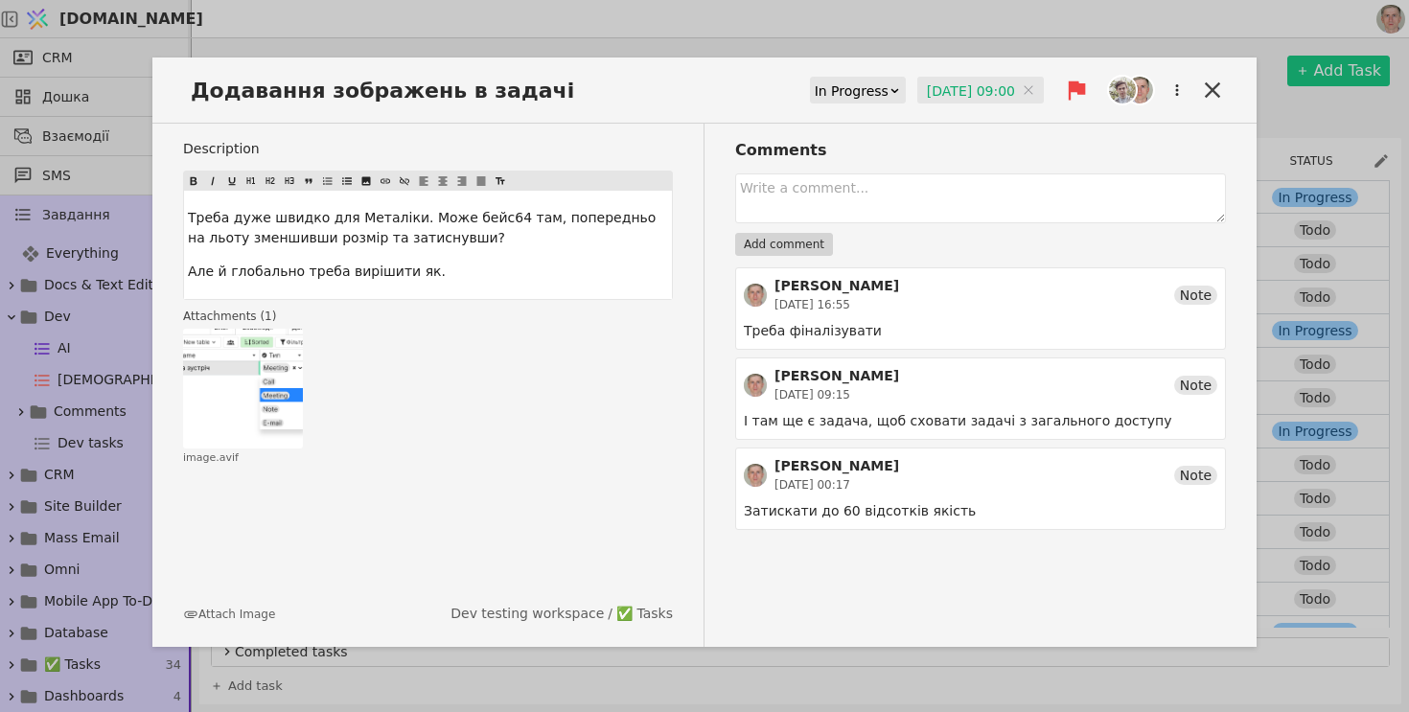
click at [933, 81] on input "[DATE] 09:00" at bounding box center [980, 91] width 126 height 29
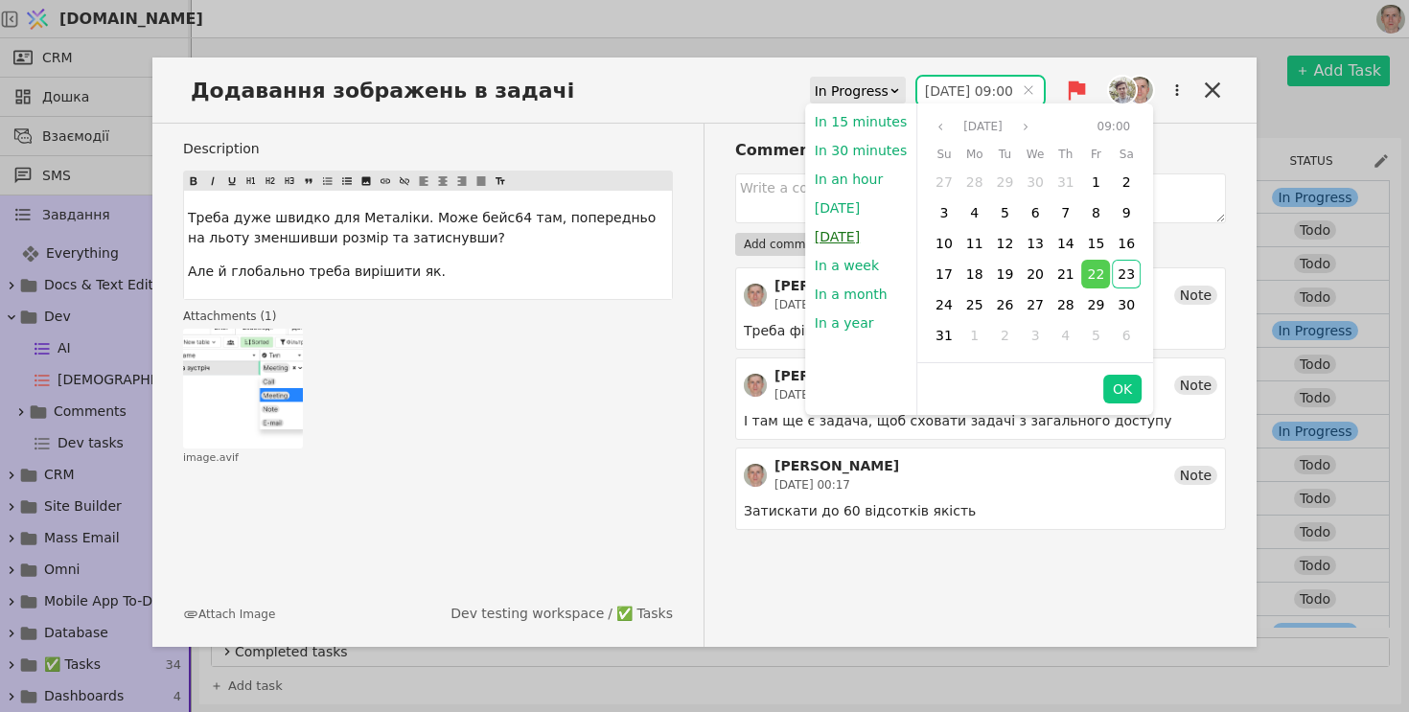
click at [854, 239] on button "[DATE]" at bounding box center [837, 236] width 64 height 29
type input "[DATE] 09:00"
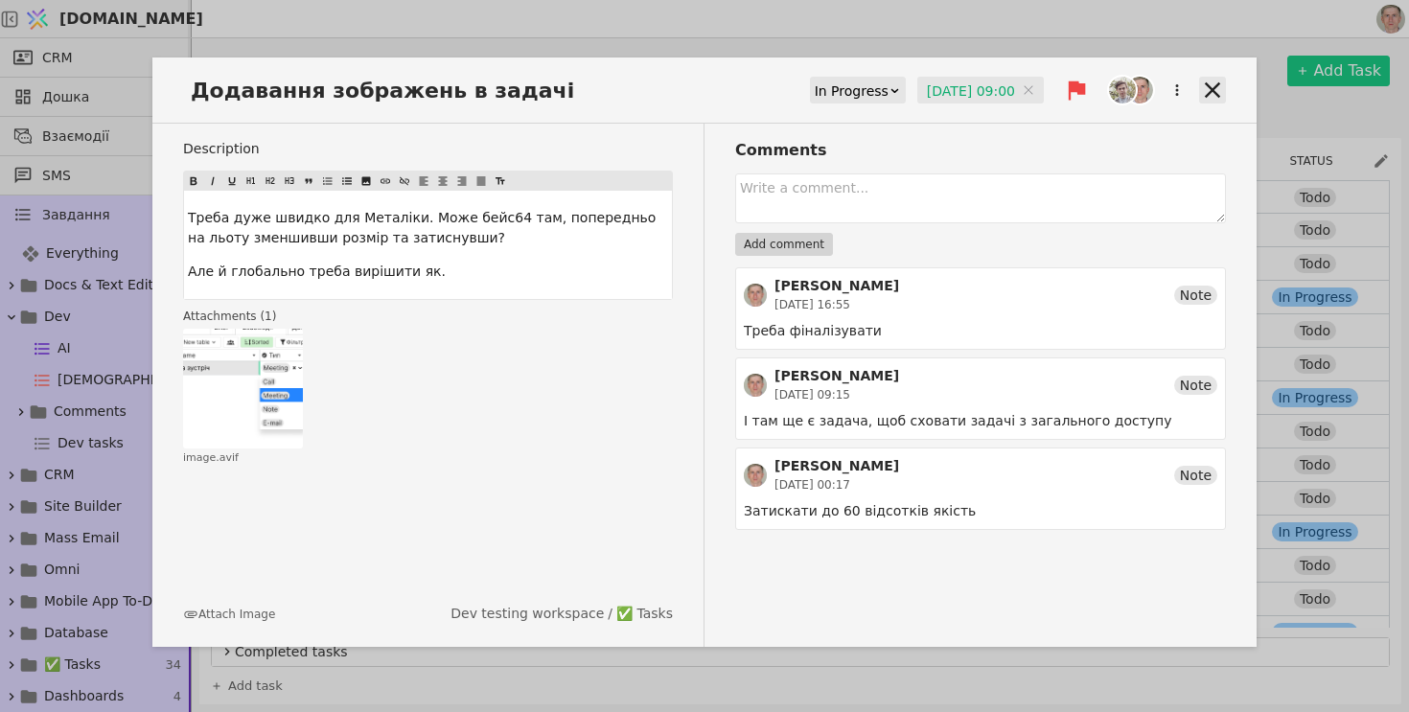
click at [1209, 94] on icon at bounding box center [1212, 90] width 27 height 27
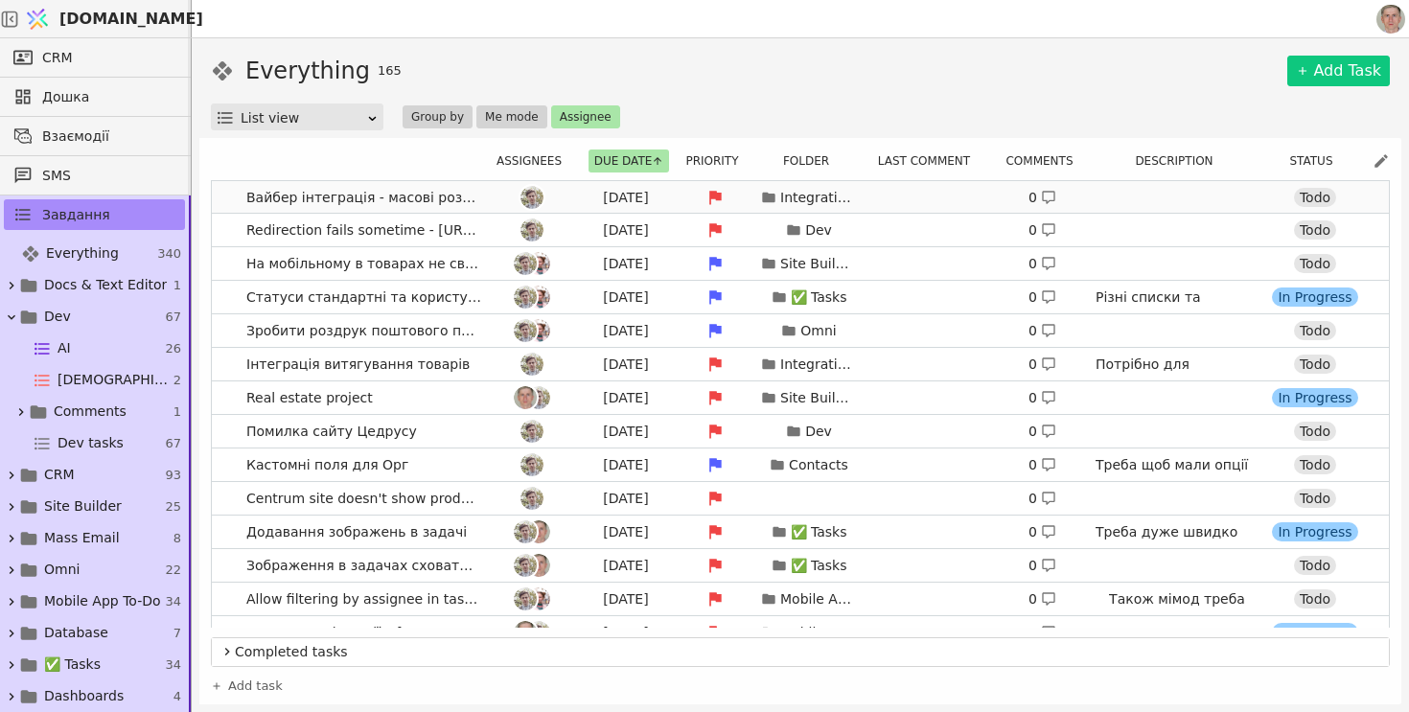
click at [231, 197] on link "Вайбер інтеграція - масові розсилки [DATE] Integrations 0 [URL][DOMAIN_NAME] To…" at bounding box center [800, 197] width 1177 height 33
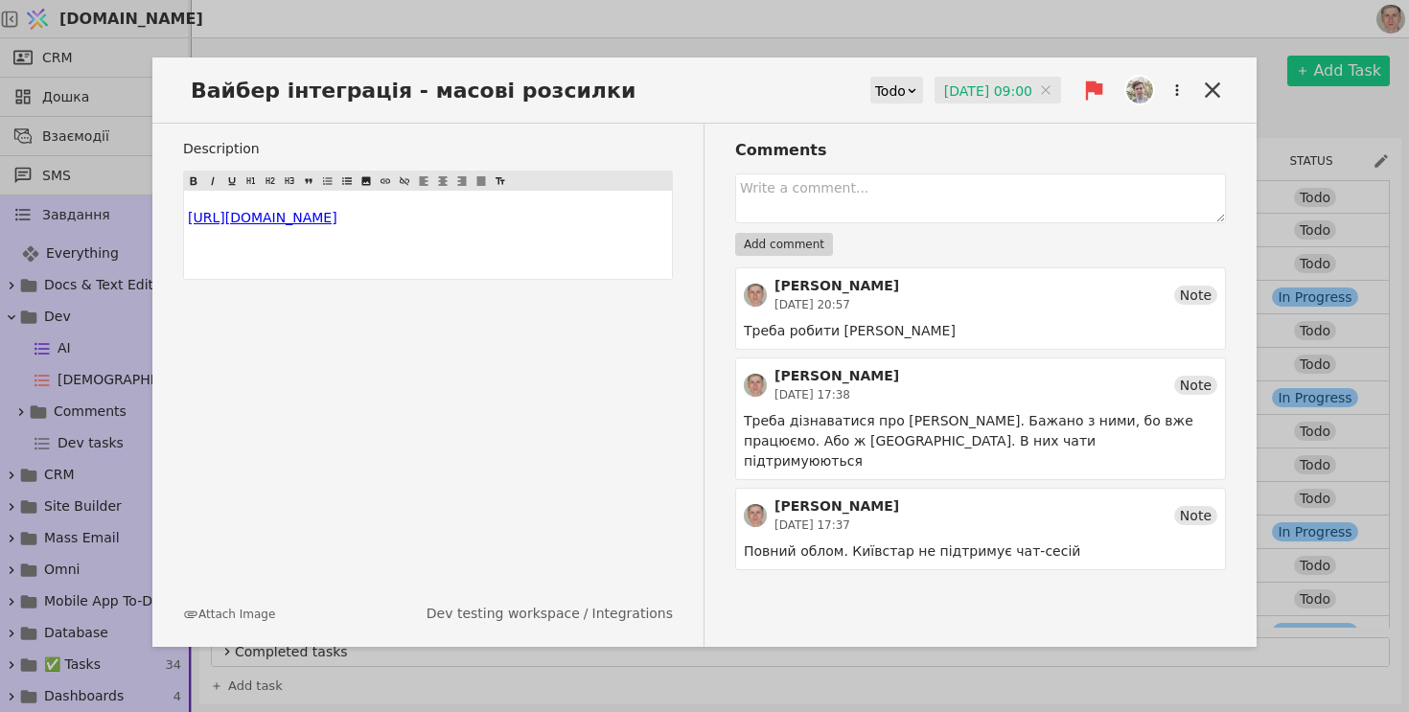
click at [961, 96] on input "[DATE] 09:00" at bounding box center [997, 91] width 126 height 29
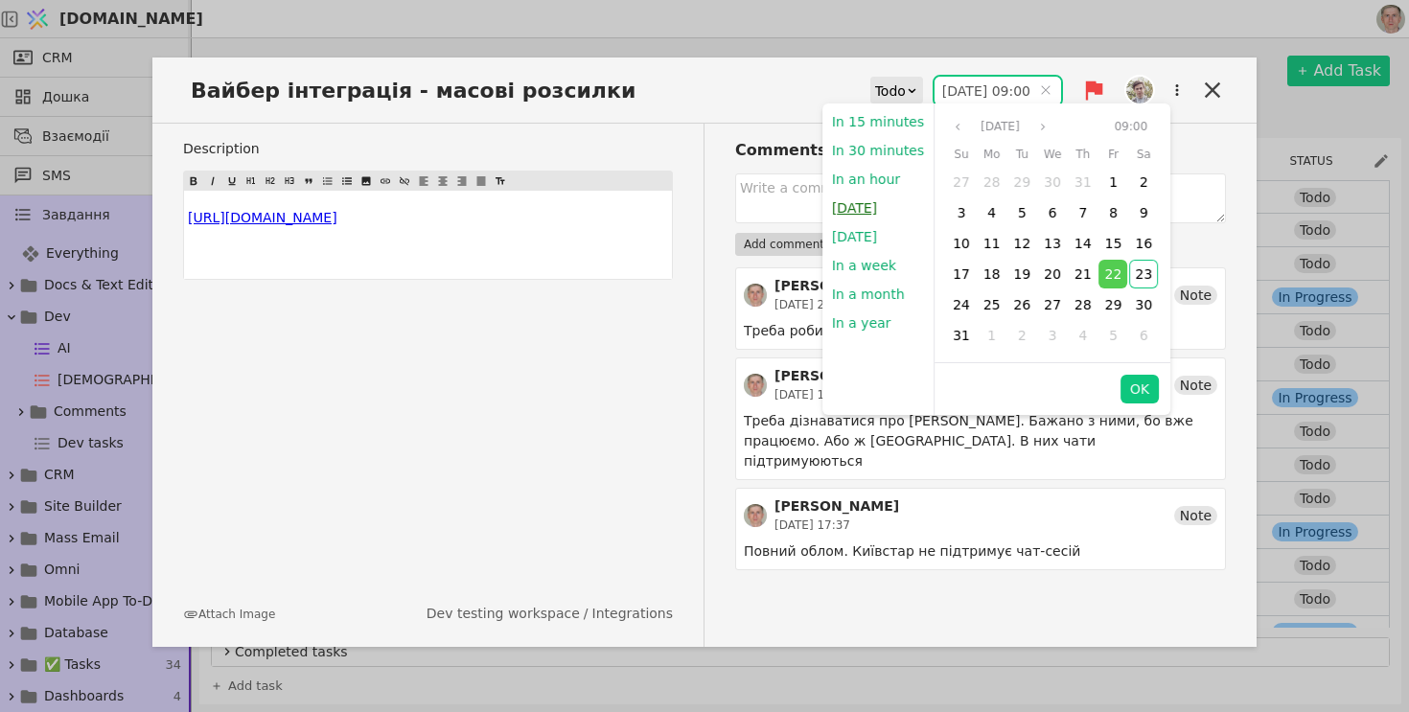
click at [860, 211] on button "[DATE]" at bounding box center [854, 208] width 64 height 29
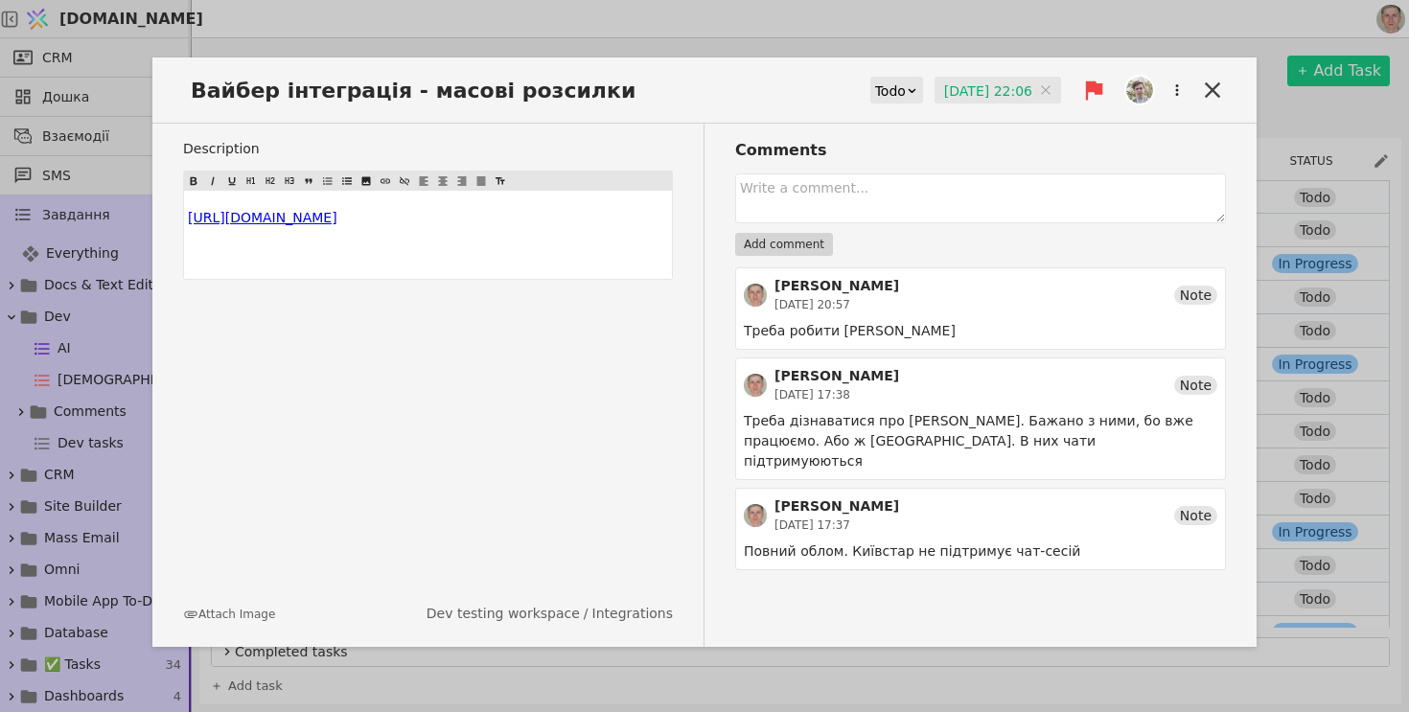
click at [969, 87] on input "[DATE] 22:06" at bounding box center [997, 91] width 126 height 29
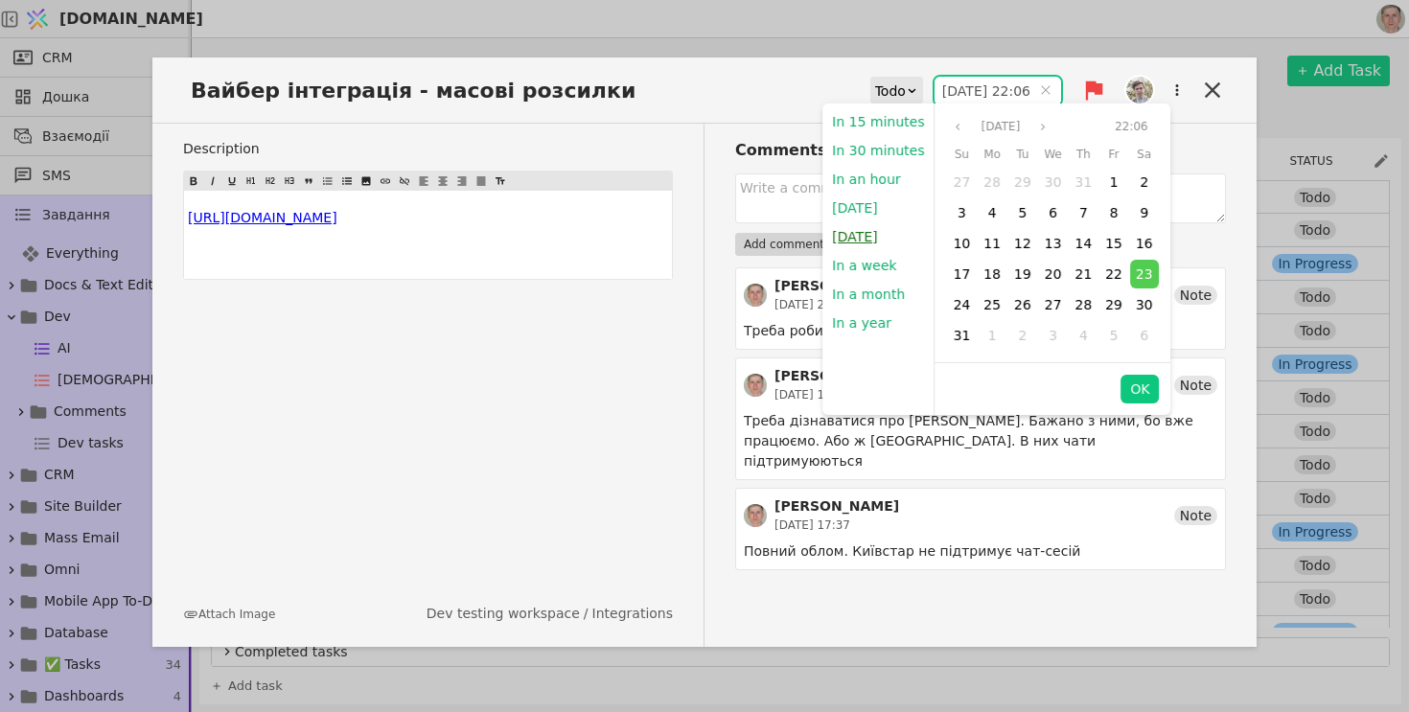
click at [864, 231] on button "[DATE]" at bounding box center [854, 236] width 64 height 29
type input "[DATE] 09:00"
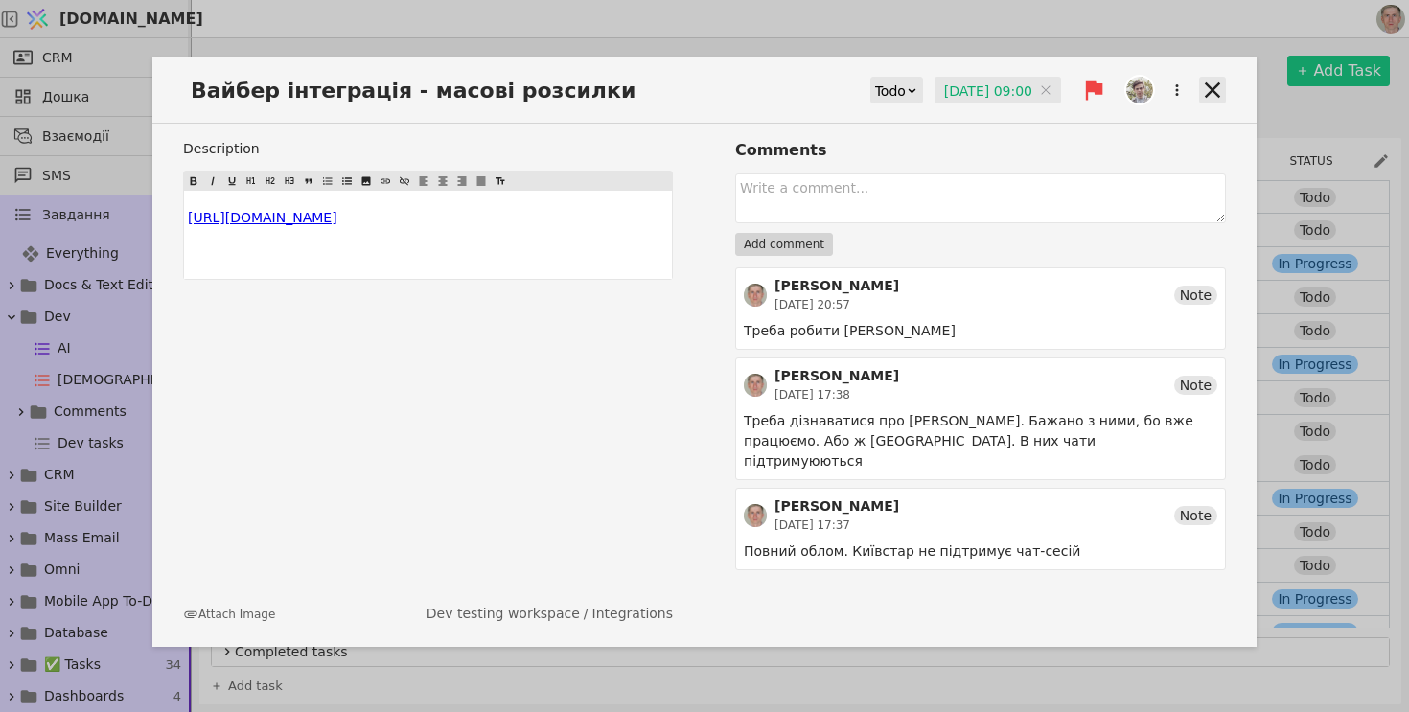
click at [1213, 91] on icon at bounding box center [1212, 89] width 15 height 15
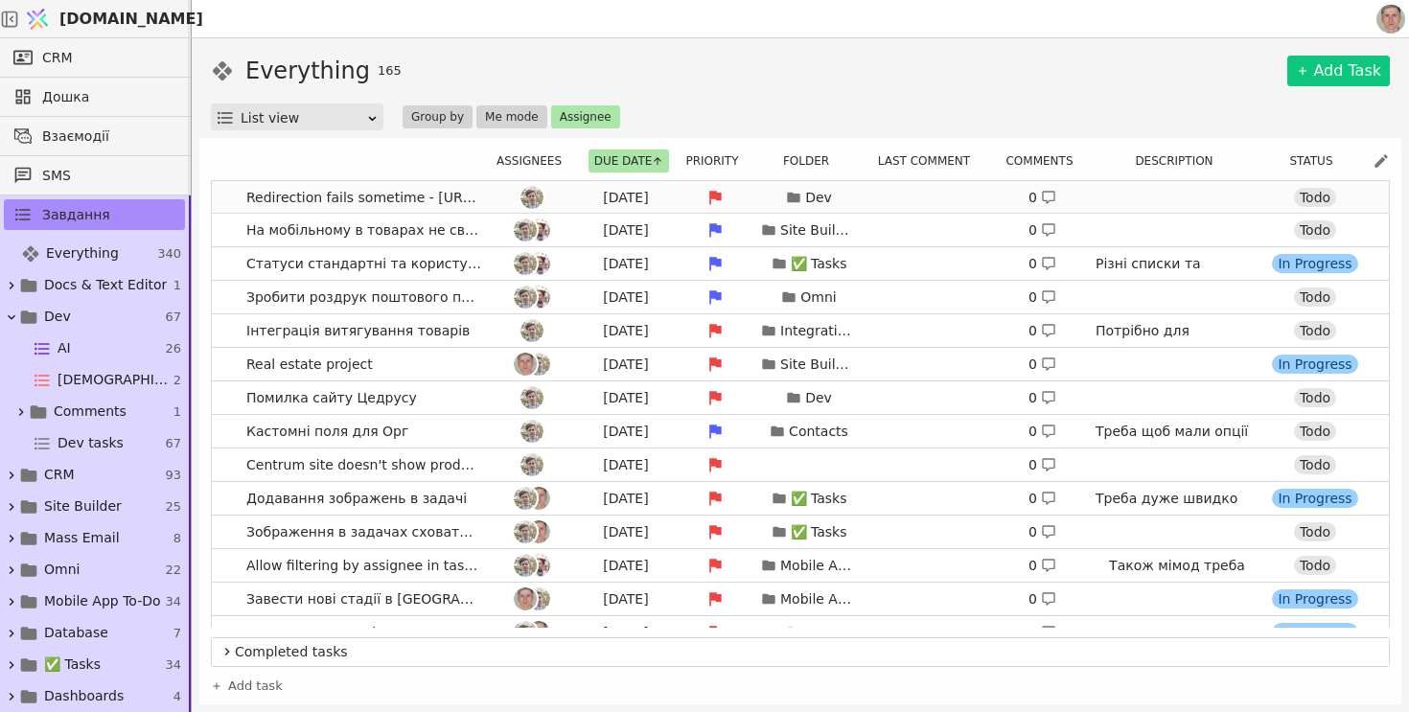
click at [221, 193] on link "Redirection fails sometime - [URL][DOMAIN_NAME] or [DOMAIN_NAME] [DATE] Dev 0 T…" at bounding box center [800, 197] width 1177 height 33
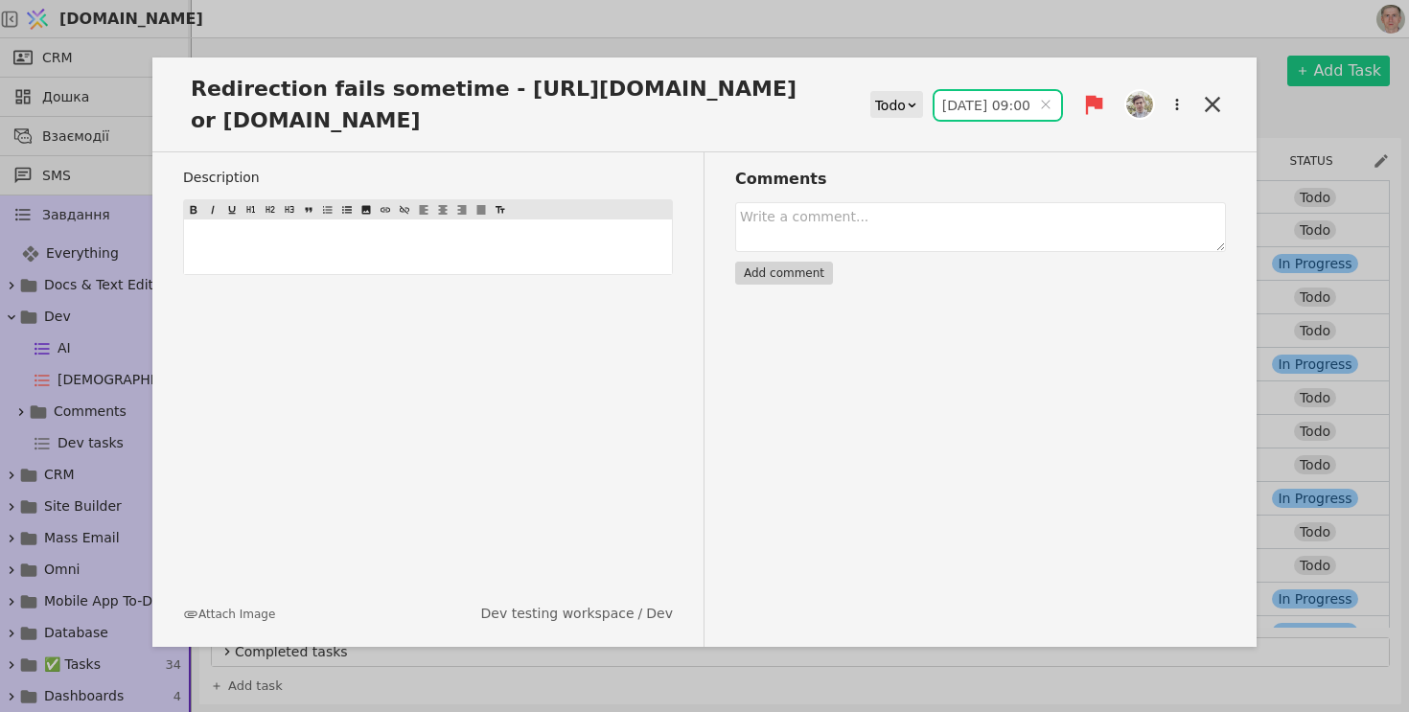
click at [952, 107] on input "[DATE] 09:00" at bounding box center [997, 105] width 126 height 29
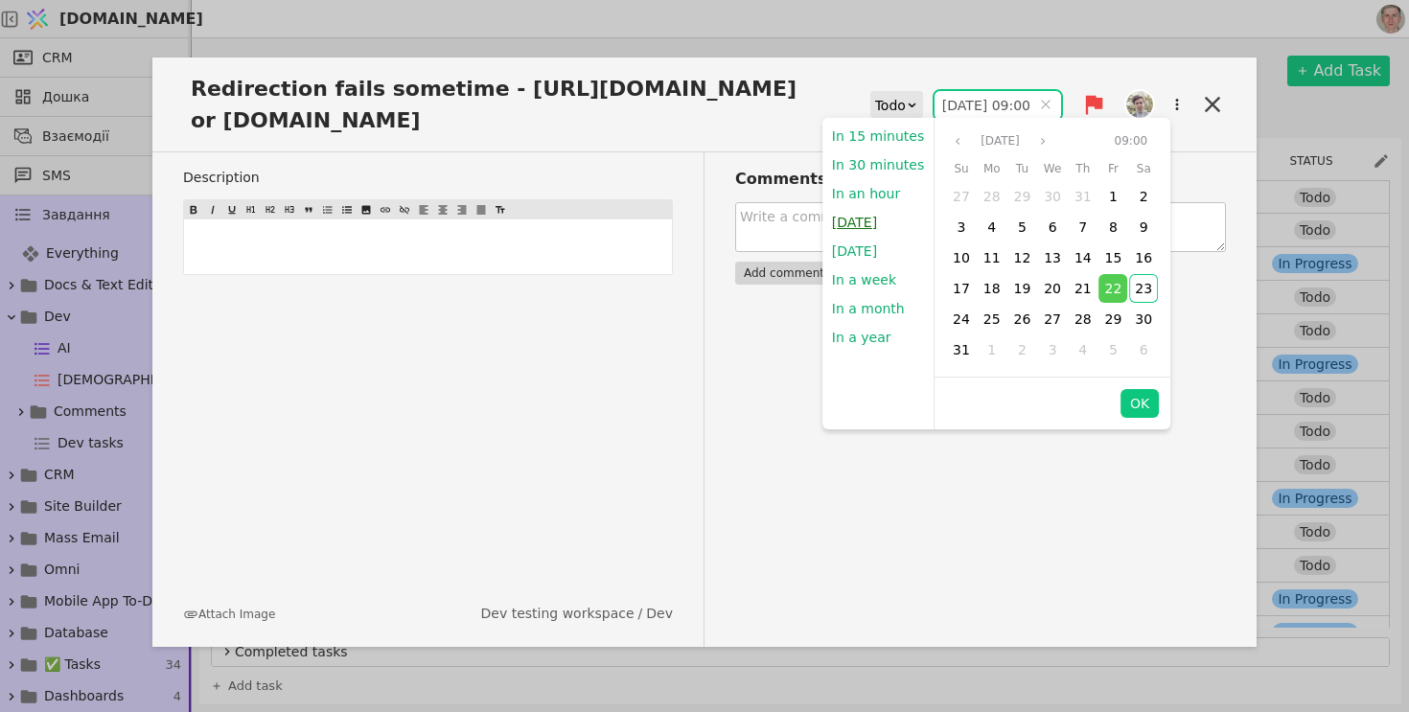
click at [841, 223] on button "[DATE]" at bounding box center [854, 222] width 64 height 29
type input "[DATE] 22:06"
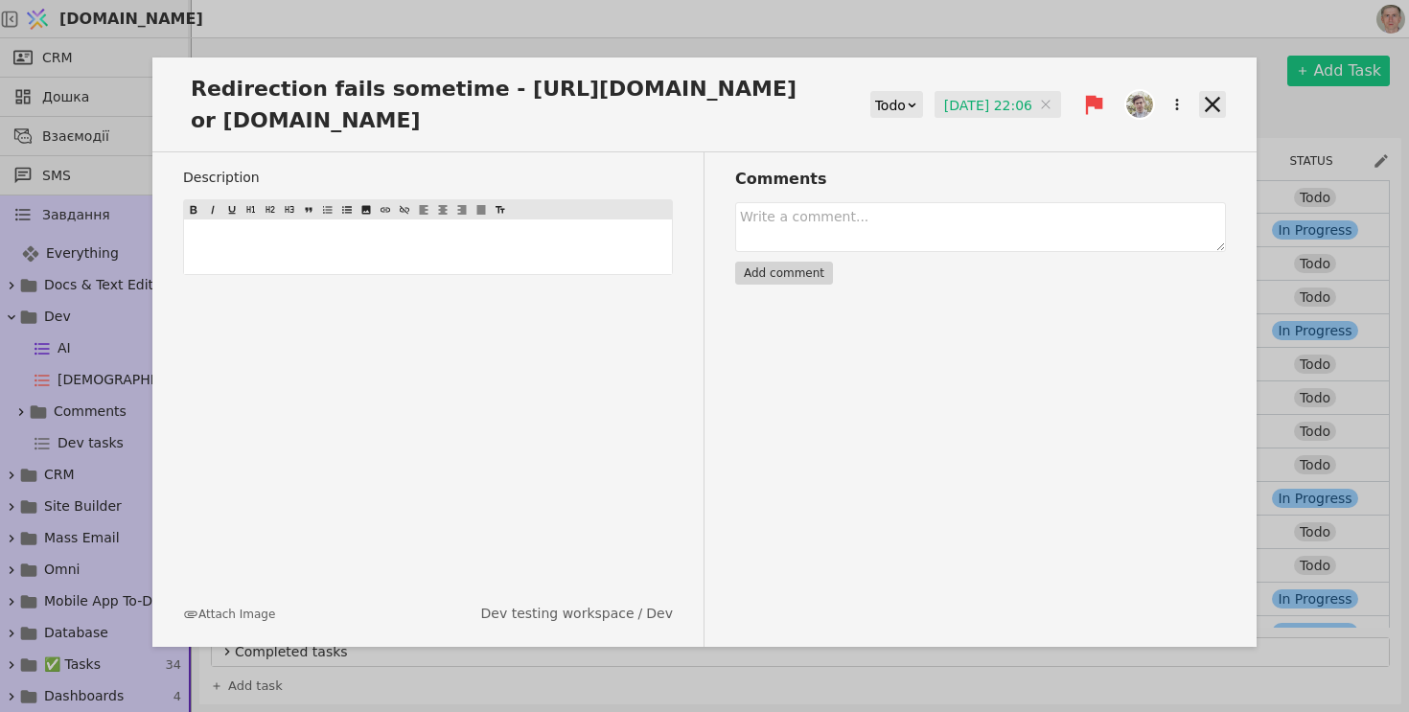
click at [1206, 105] on icon at bounding box center [1212, 104] width 27 height 27
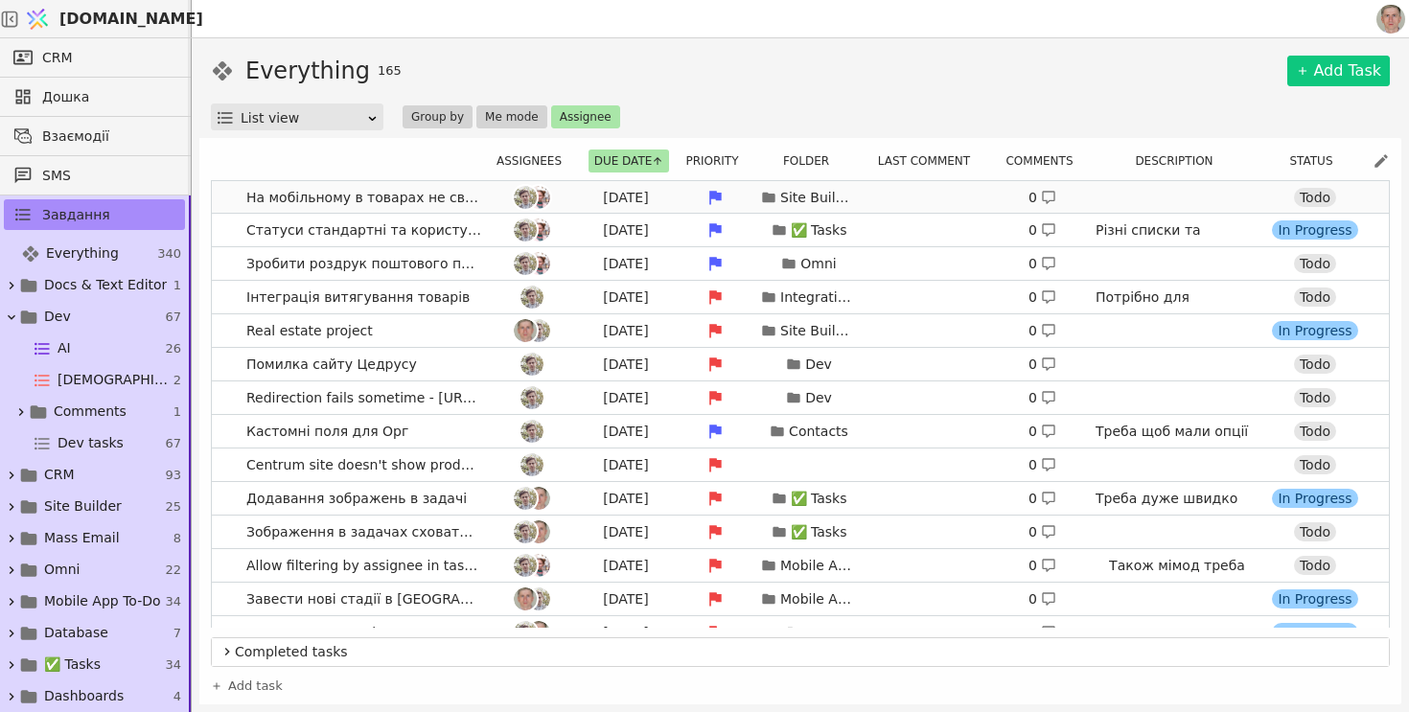
click at [219, 196] on link "На мобільному в товарах не свайпиться вертикально по фото [DATE] Site Builder 0…" at bounding box center [800, 197] width 1177 height 33
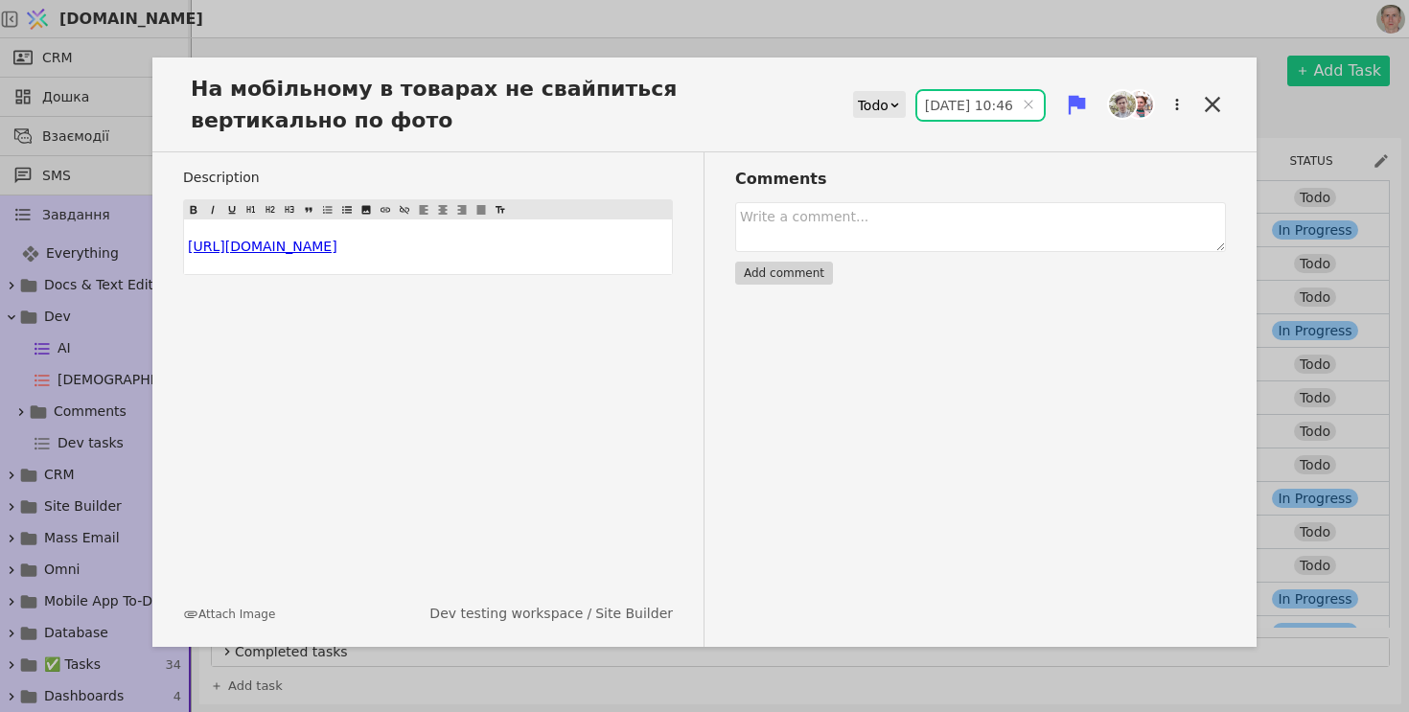
click at [958, 106] on input "[DATE] 10:46" at bounding box center [980, 105] width 126 height 29
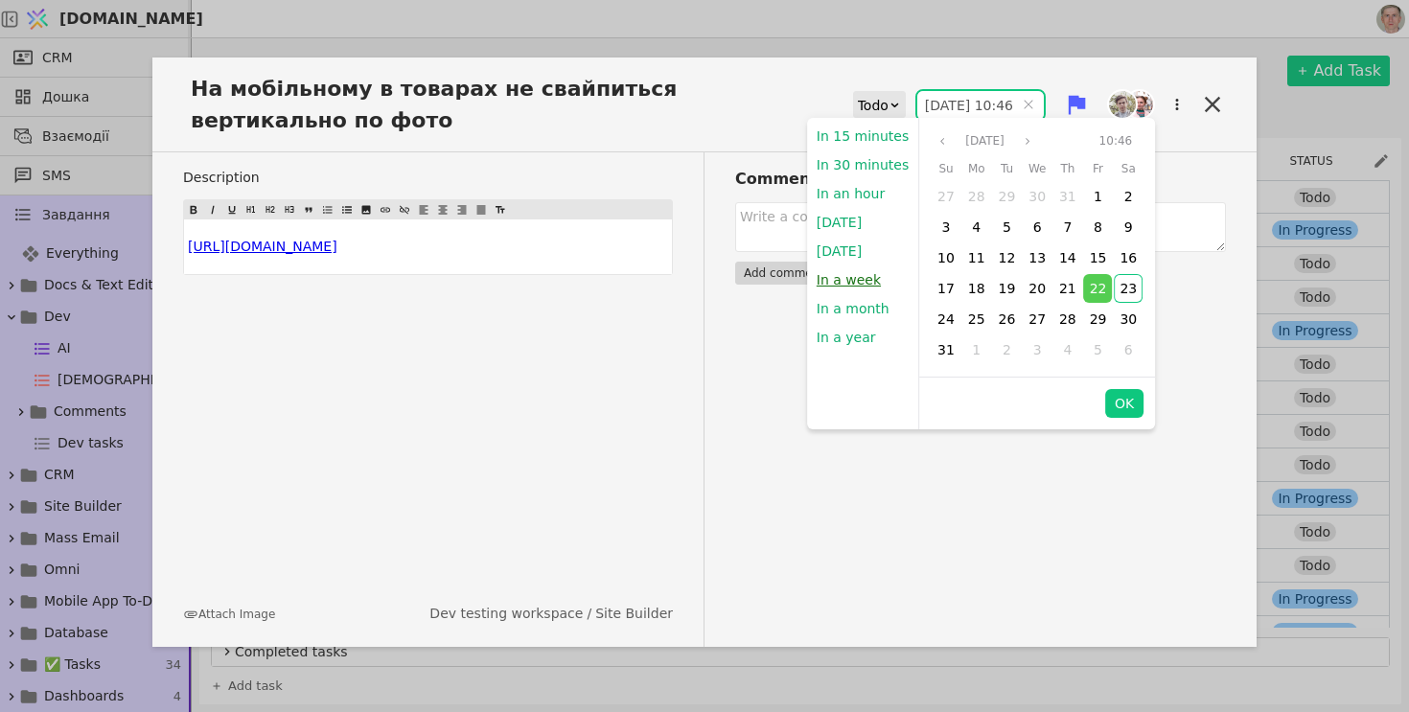
click at [869, 278] on button "In a week" at bounding box center [848, 279] width 83 height 29
type input "[DATE] 22:07"
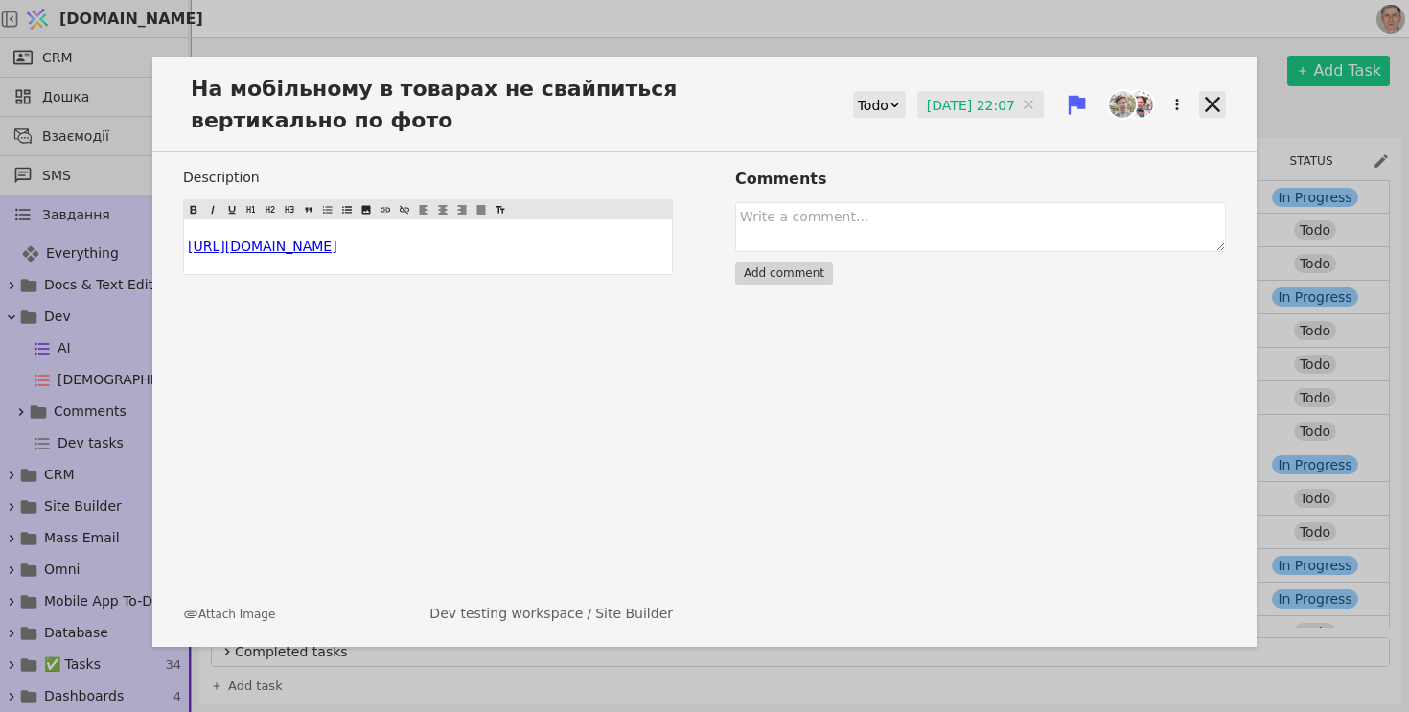
click at [1211, 105] on icon at bounding box center [1212, 104] width 15 height 15
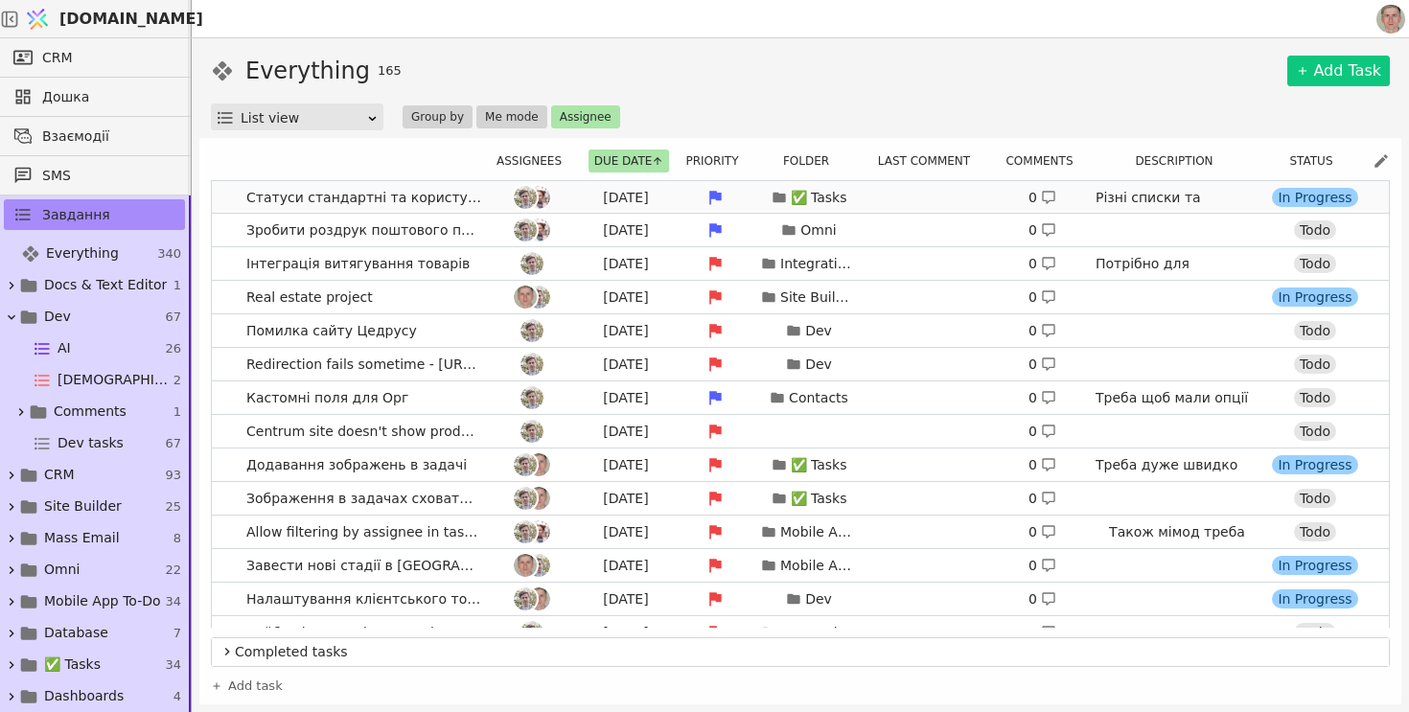
click at [230, 207] on link "Статуси стандартні та користувацькі [DATE] ✅ Tasks 0 Різні списки та фолдери ма…" at bounding box center [800, 197] width 1177 height 33
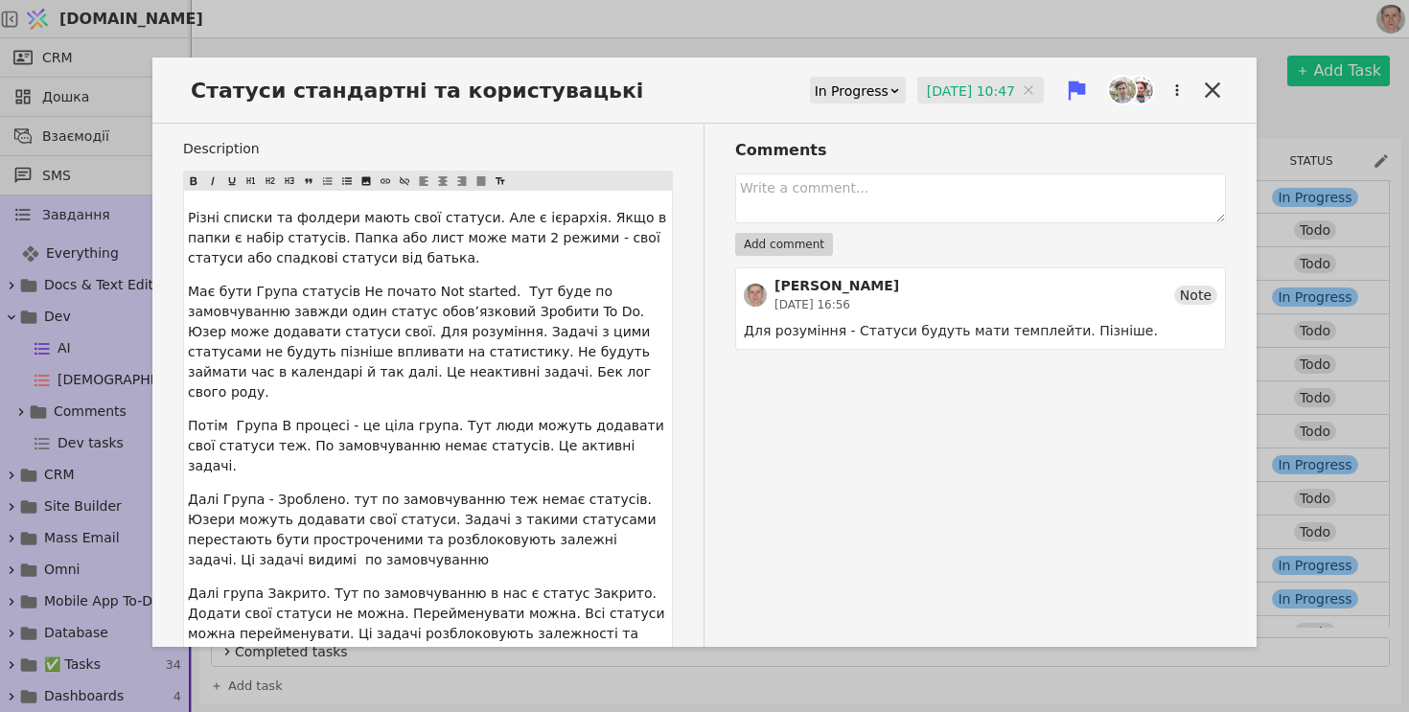
click at [942, 91] on input "[DATE] 10:47" at bounding box center [980, 91] width 126 height 29
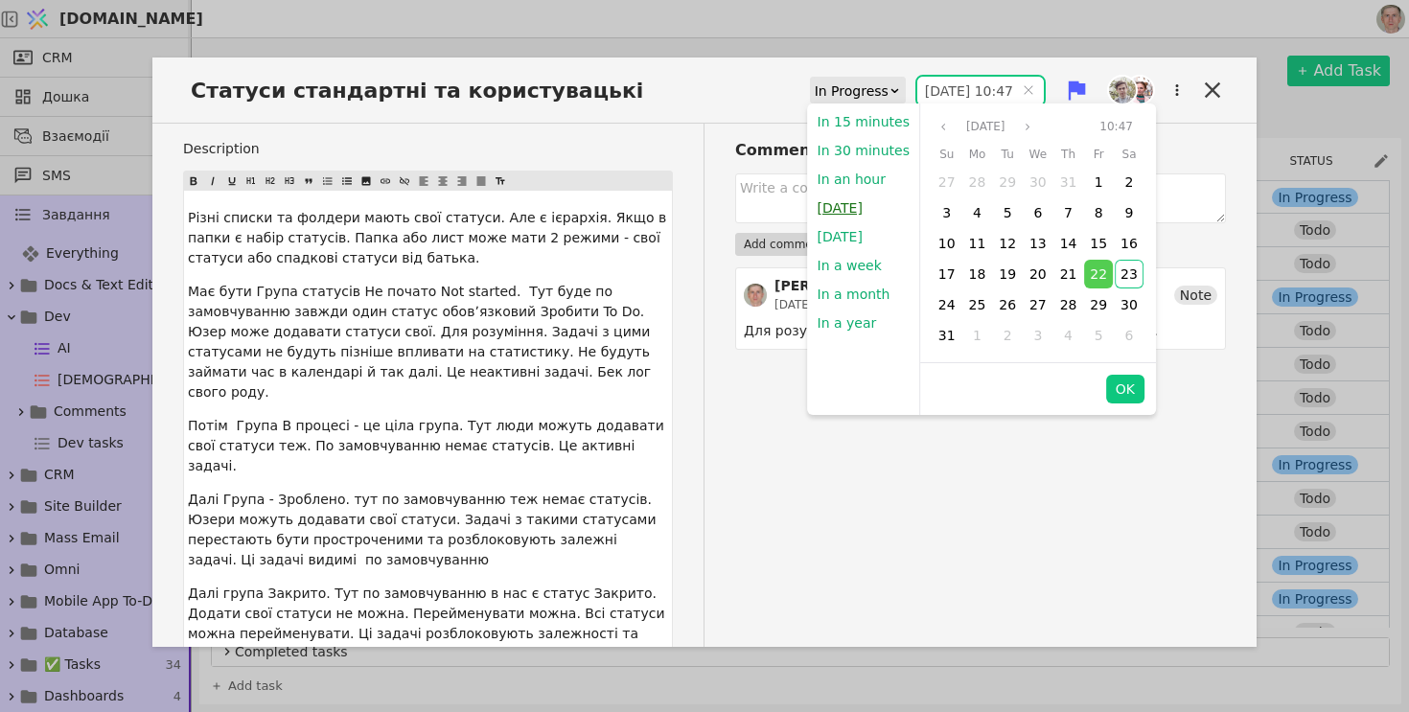
click at [839, 210] on button "[DATE]" at bounding box center [840, 208] width 64 height 29
type input "[DATE] 22:07"
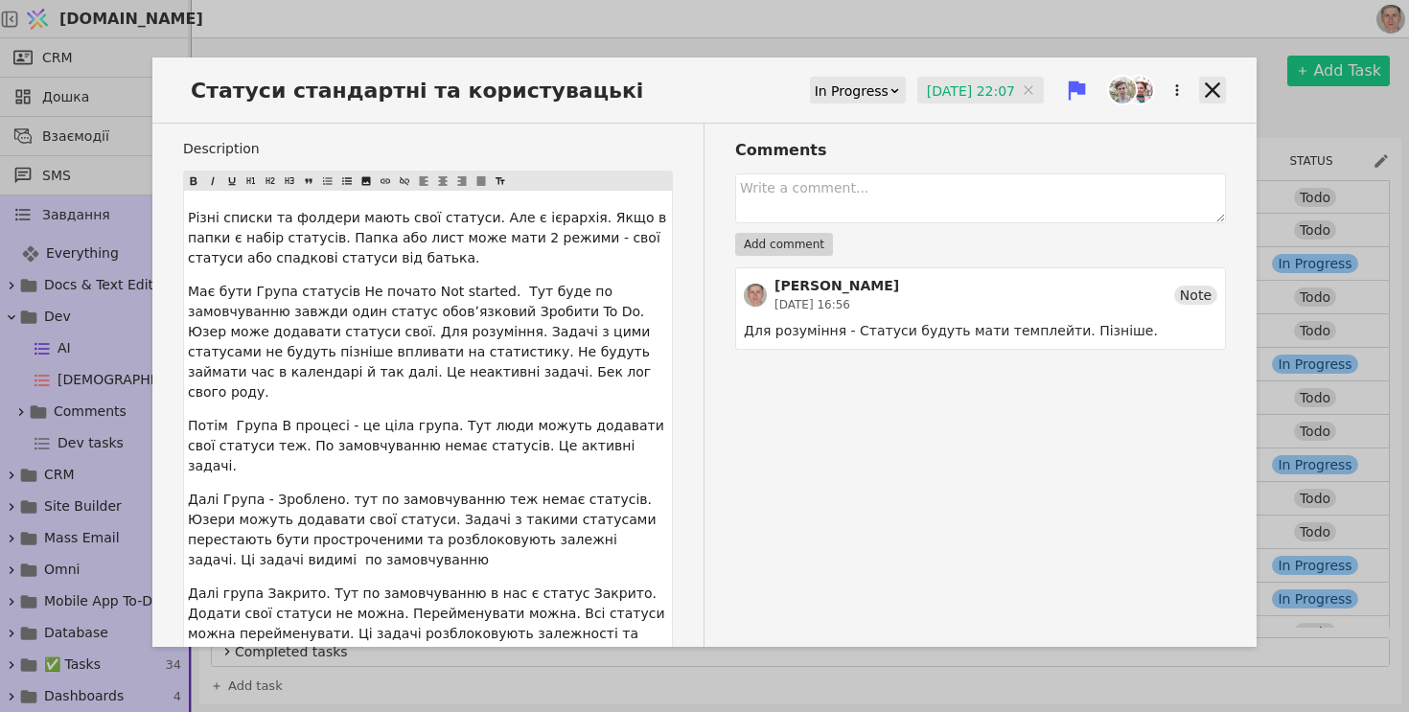
click at [1216, 98] on icon at bounding box center [1212, 90] width 27 height 27
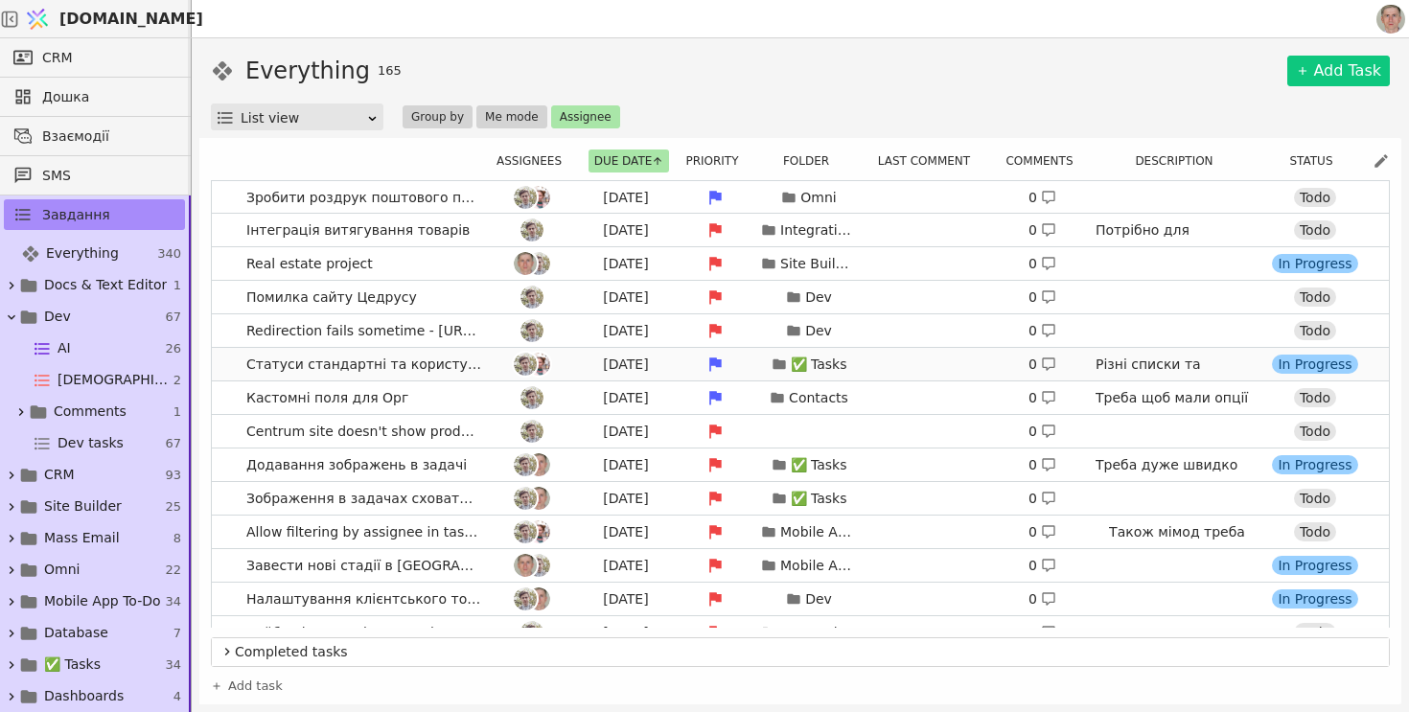
click at [232, 357] on link "Статуси стандартні та користувацькі [DATE] ✅ Tasks 0 Різні списки та фолдери ма…" at bounding box center [800, 364] width 1177 height 33
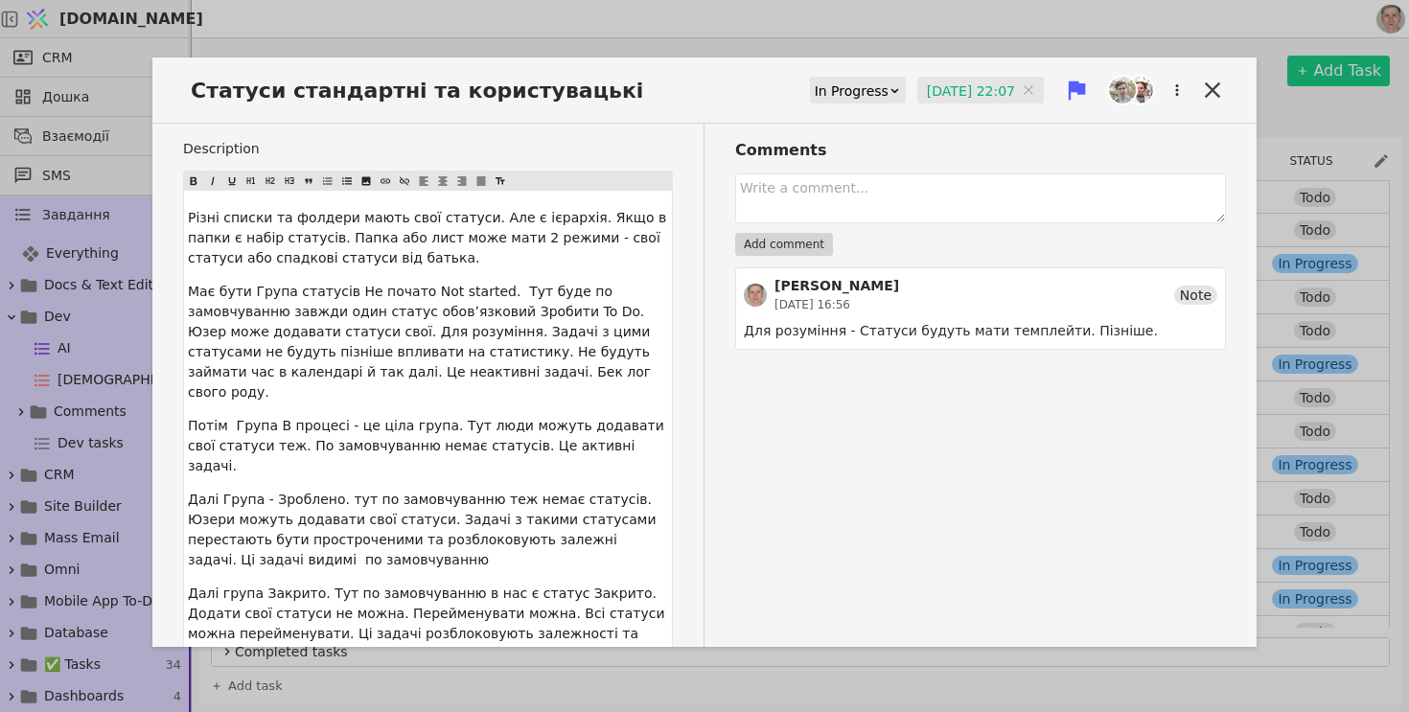
click at [974, 87] on input "[DATE] 22:07" at bounding box center [980, 91] width 126 height 29
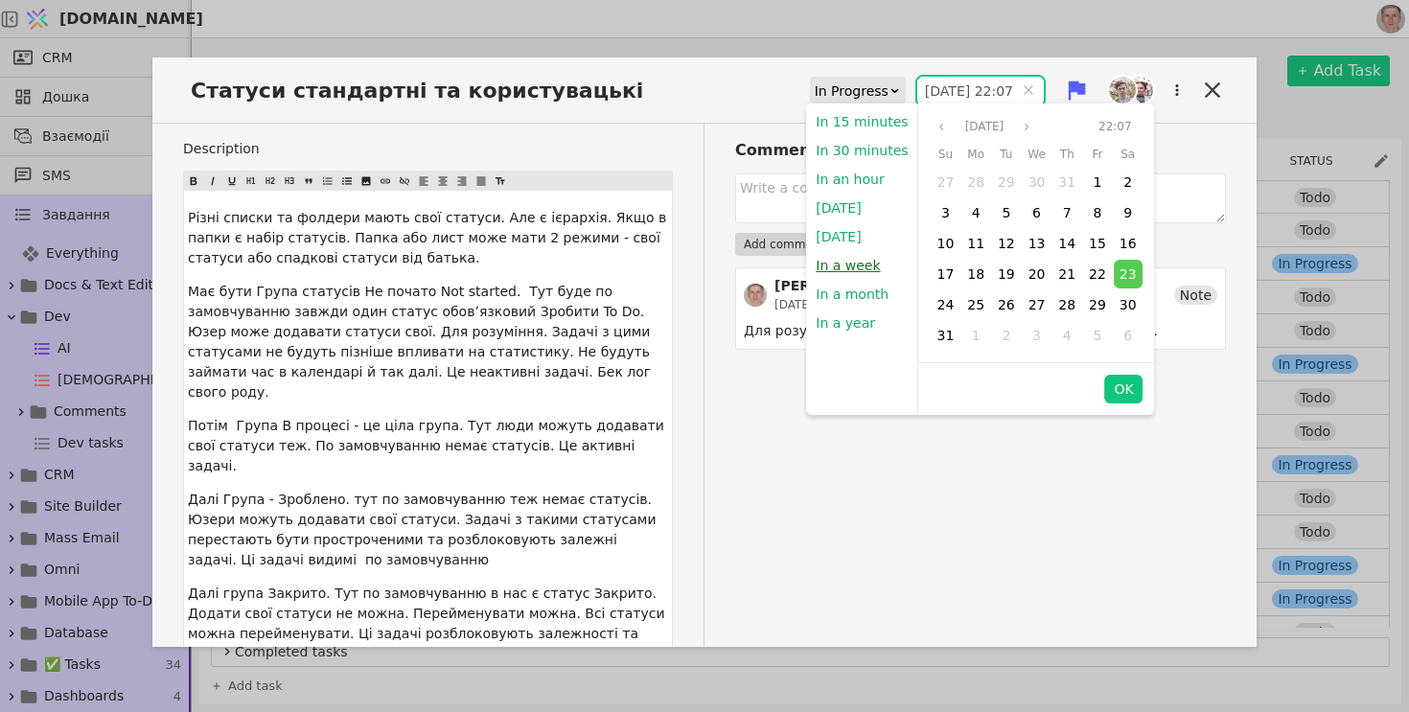
click at [857, 262] on button "In a week" at bounding box center [847, 265] width 83 height 29
type input "[DATE] 22:07"
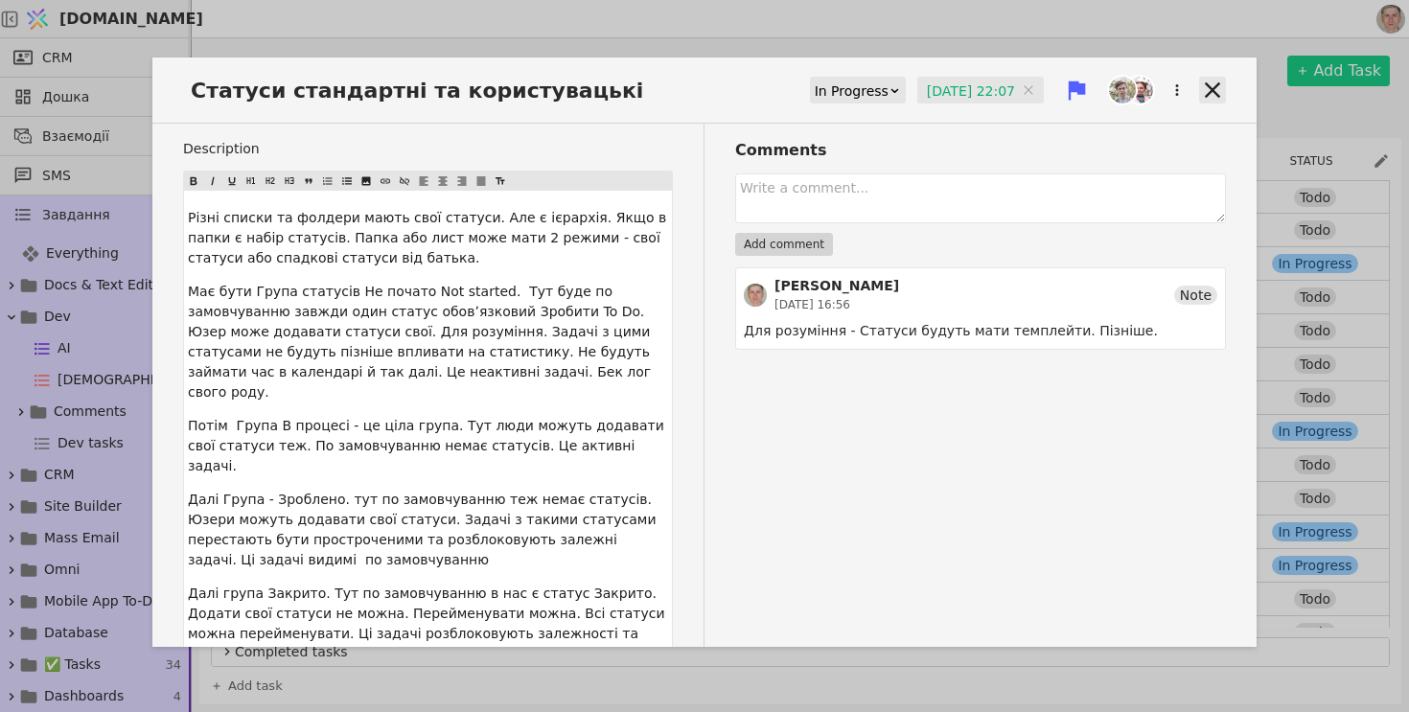
click at [1209, 92] on icon at bounding box center [1212, 89] width 15 height 15
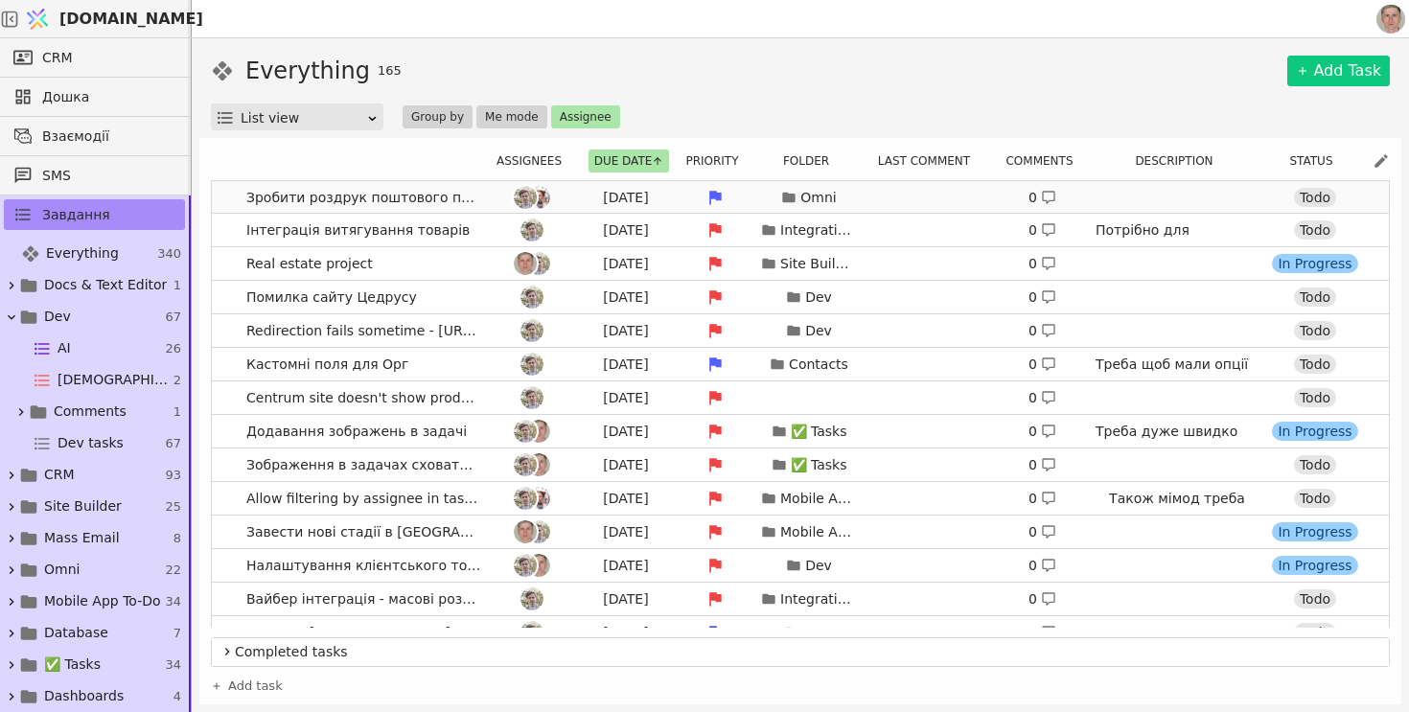
click at [225, 200] on link "Зробити роздрук поштового повідомлення [DATE] Omni 0 Todo" at bounding box center [800, 197] width 1177 height 33
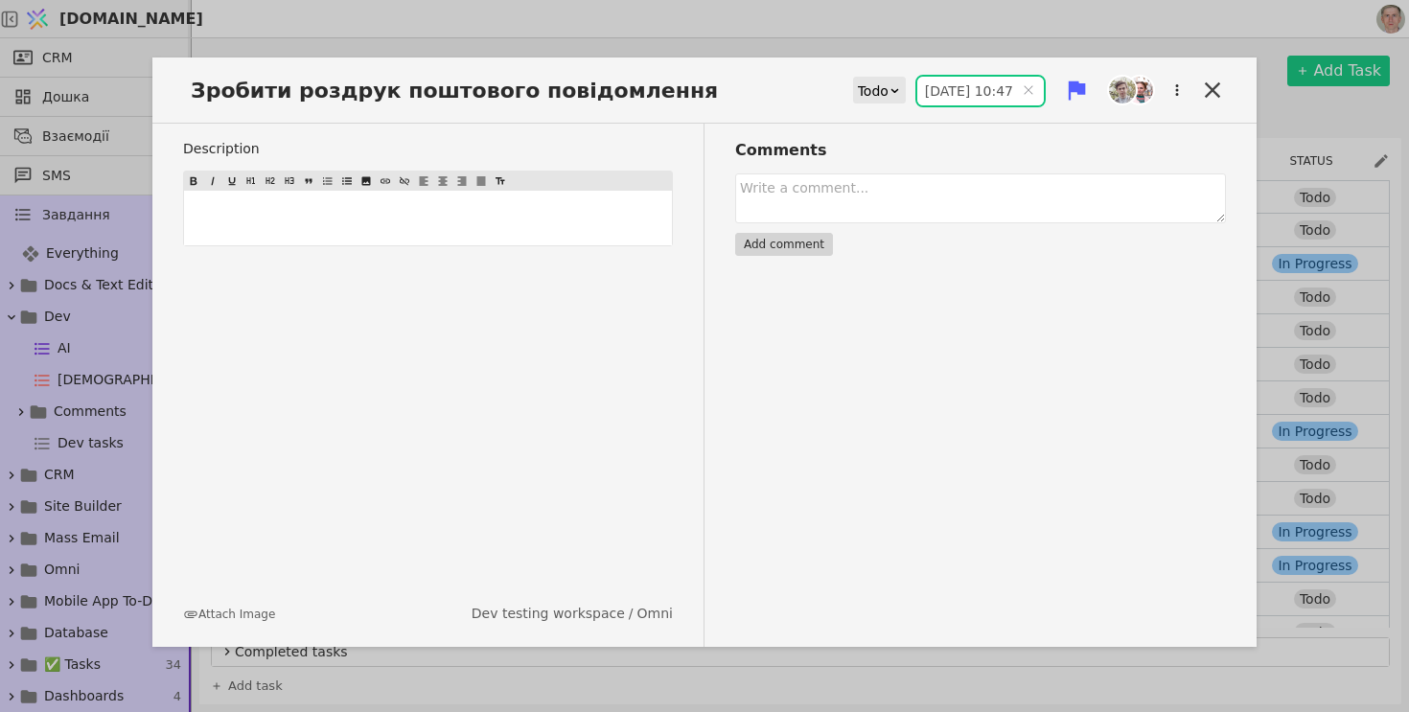
click at [952, 85] on input "[DATE] 10:47" at bounding box center [980, 91] width 126 height 29
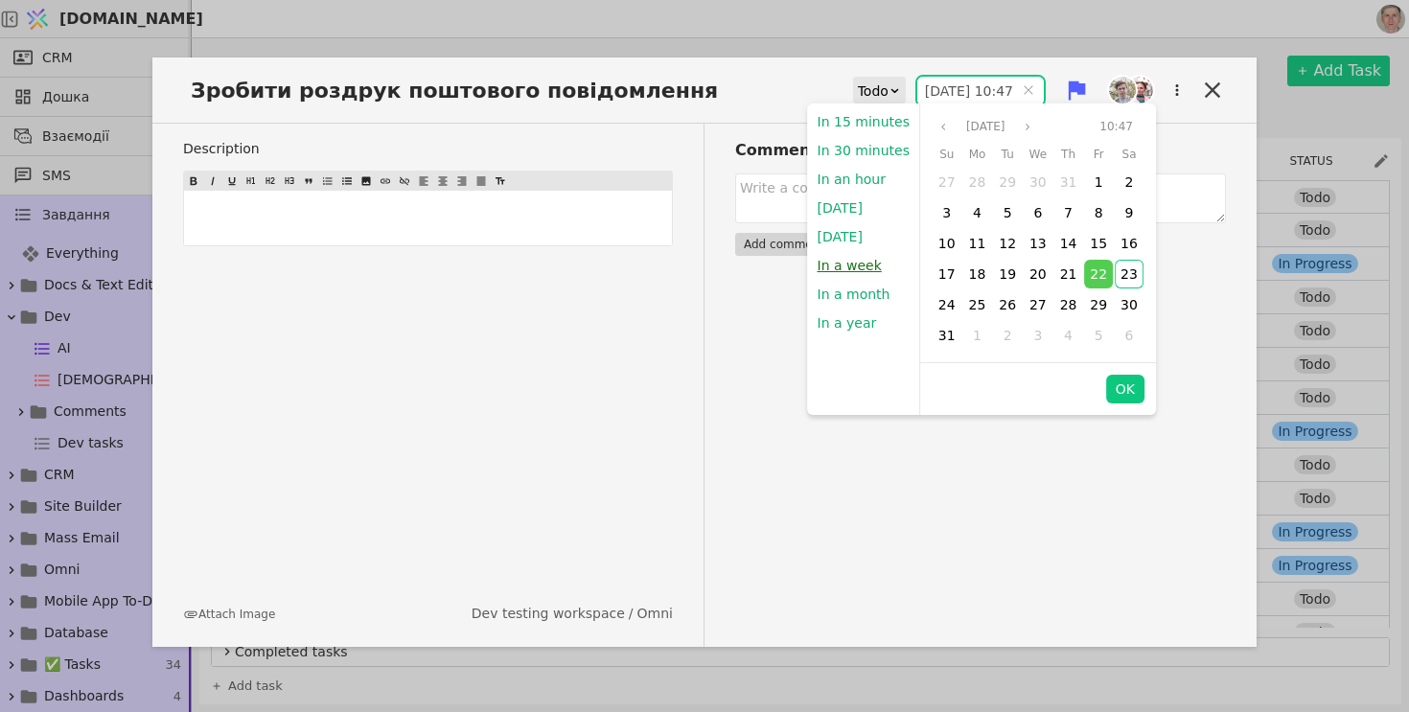
click at [855, 267] on button "In a week" at bounding box center [849, 265] width 83 height 29
type input "[DATE] 22:07"
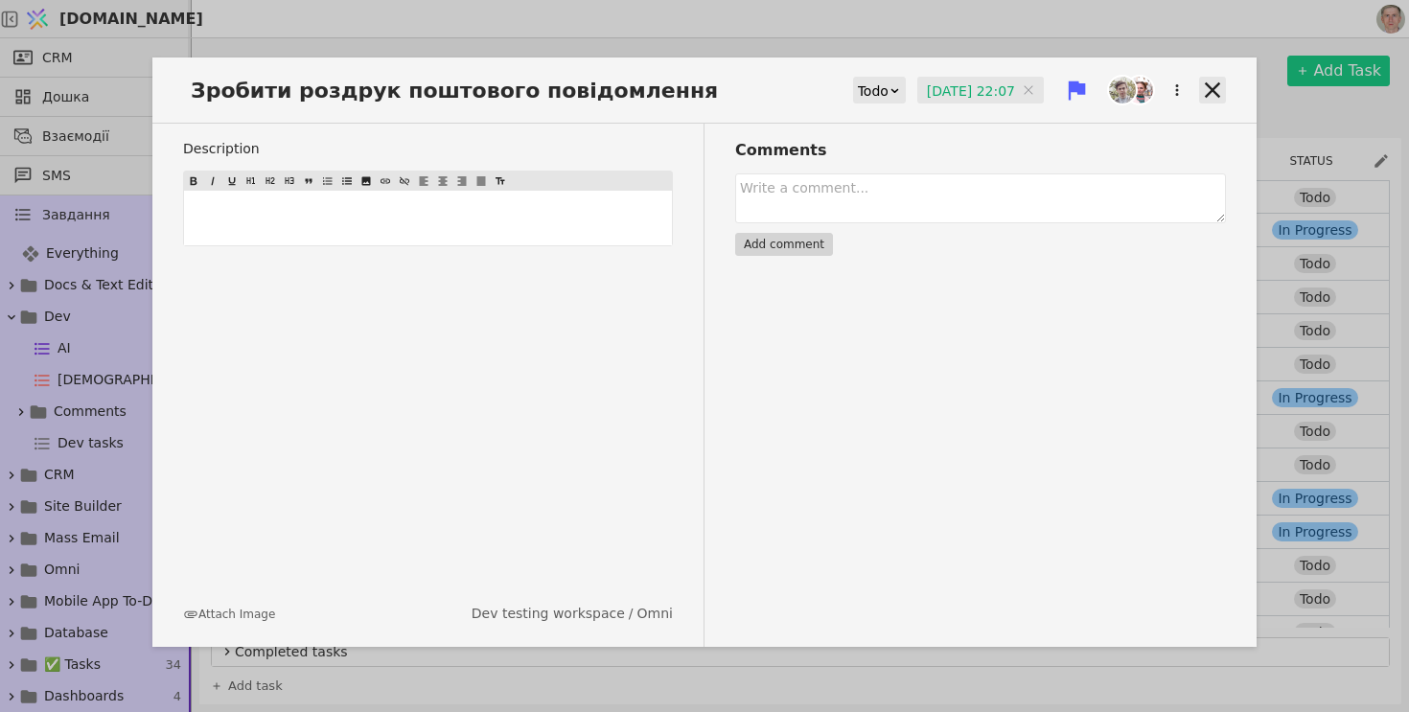
click at [1211, 91] on icon at bounding box center [1212, 89] width 15 height 15
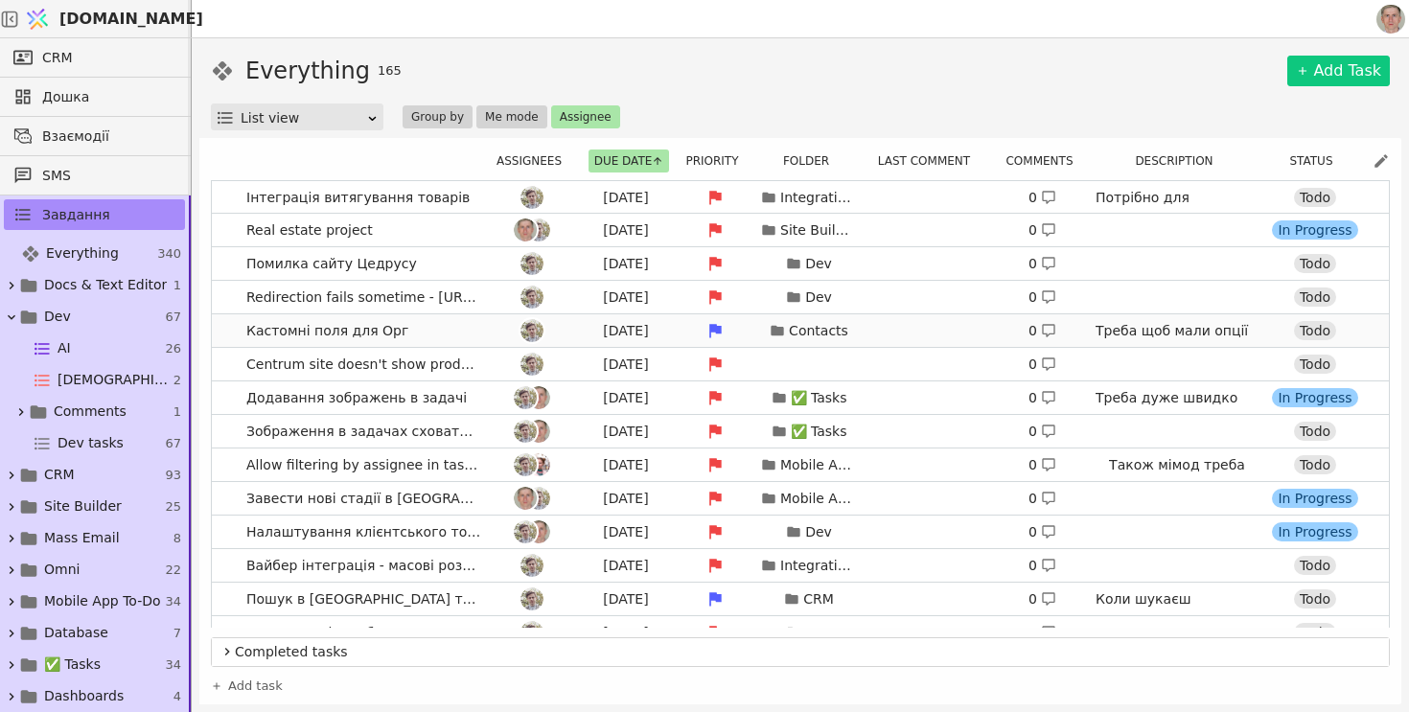
click at [220, 332] on link "Кастомні поля для Орг [DATE] Contacts 0 Треба щоб мали опції обов'язкове і унік…" at bounding box center [800, 330] width 1177 height 33
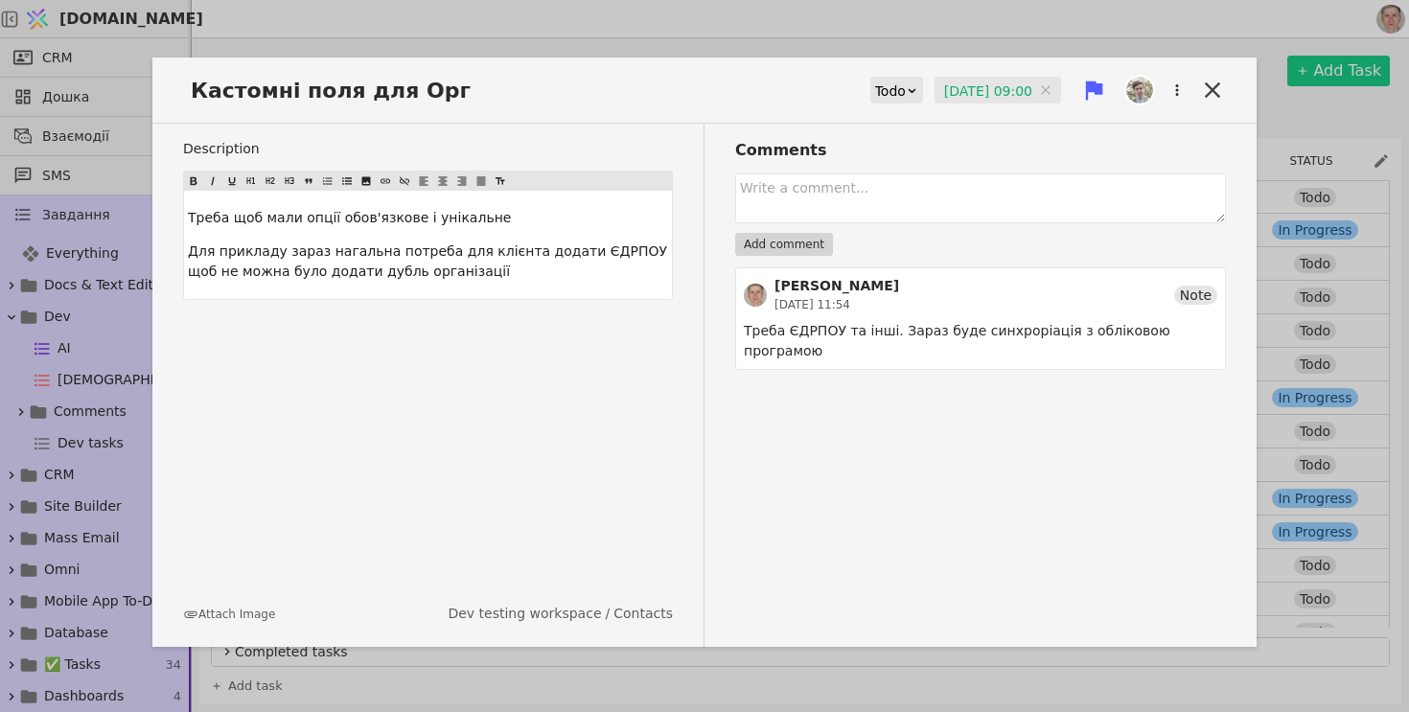
click at [959, 86] on input "[DATE] 09:00" at bounding box center [997, 91] width 126 height 29
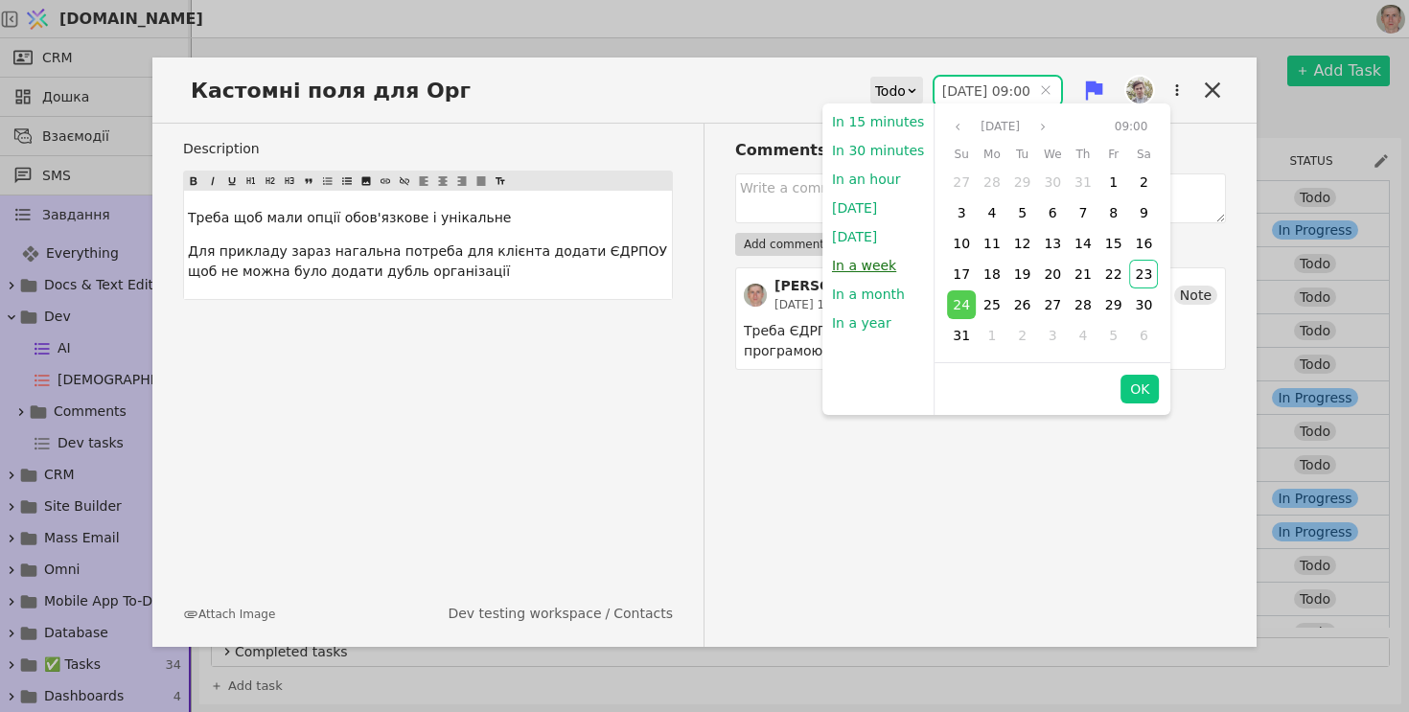
click at [865, 264] on button "In a week" at bounding box center [863, 265] width 83 height 29
type input "[DATE] 22:07"
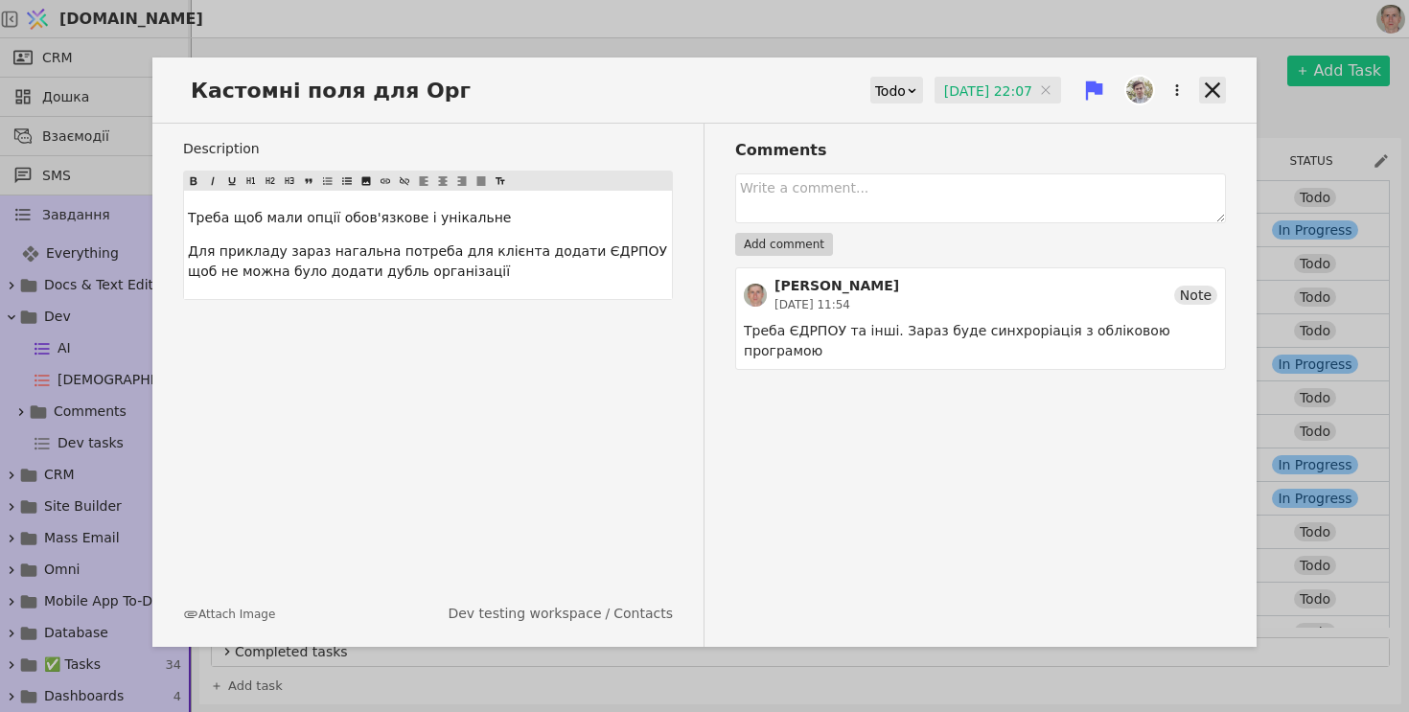
click at [1213, 100] on icon at bounding box center [1212, 90] width 27 height 27
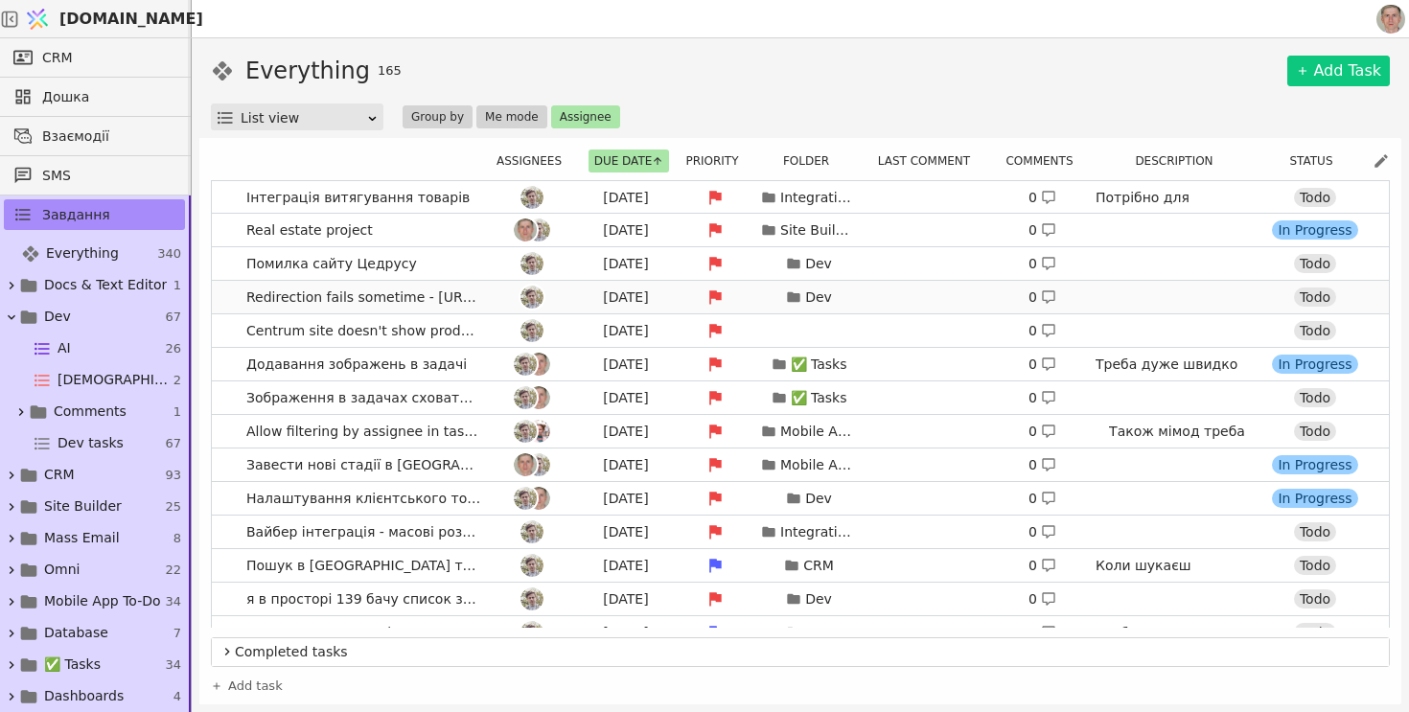
click at [228, 296] on link "Redirection fails sometime - [URL][DOMAIN_NAME] or [DOMAIN_NAME] [DATE] Dev 0 T…" at bounding box center [800, 297] width 1177 height 33
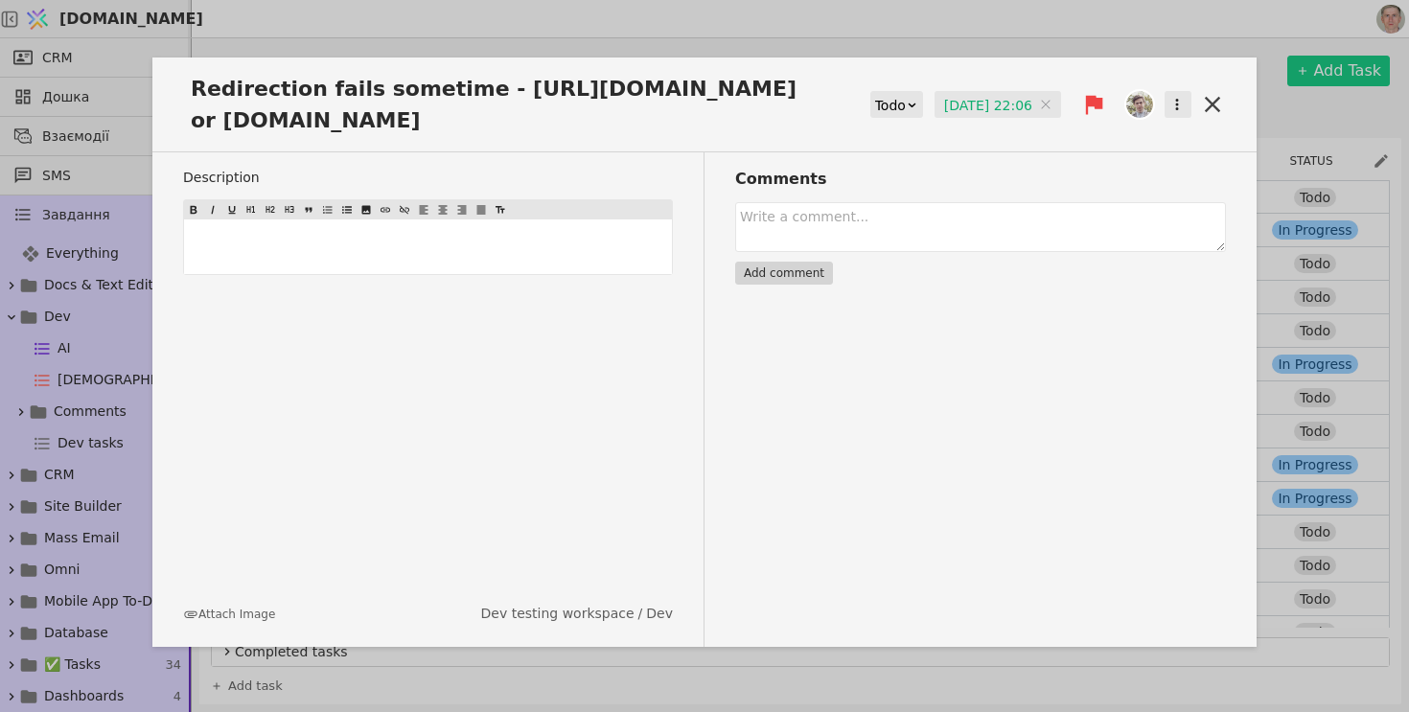
click at [1184, 104] on icon "button" at bounding box center [1176, 104] width 17 height 17
click at [973, 101] on input "[DATE] 22:06" at bounding box center [997, 105] width 126 height 29
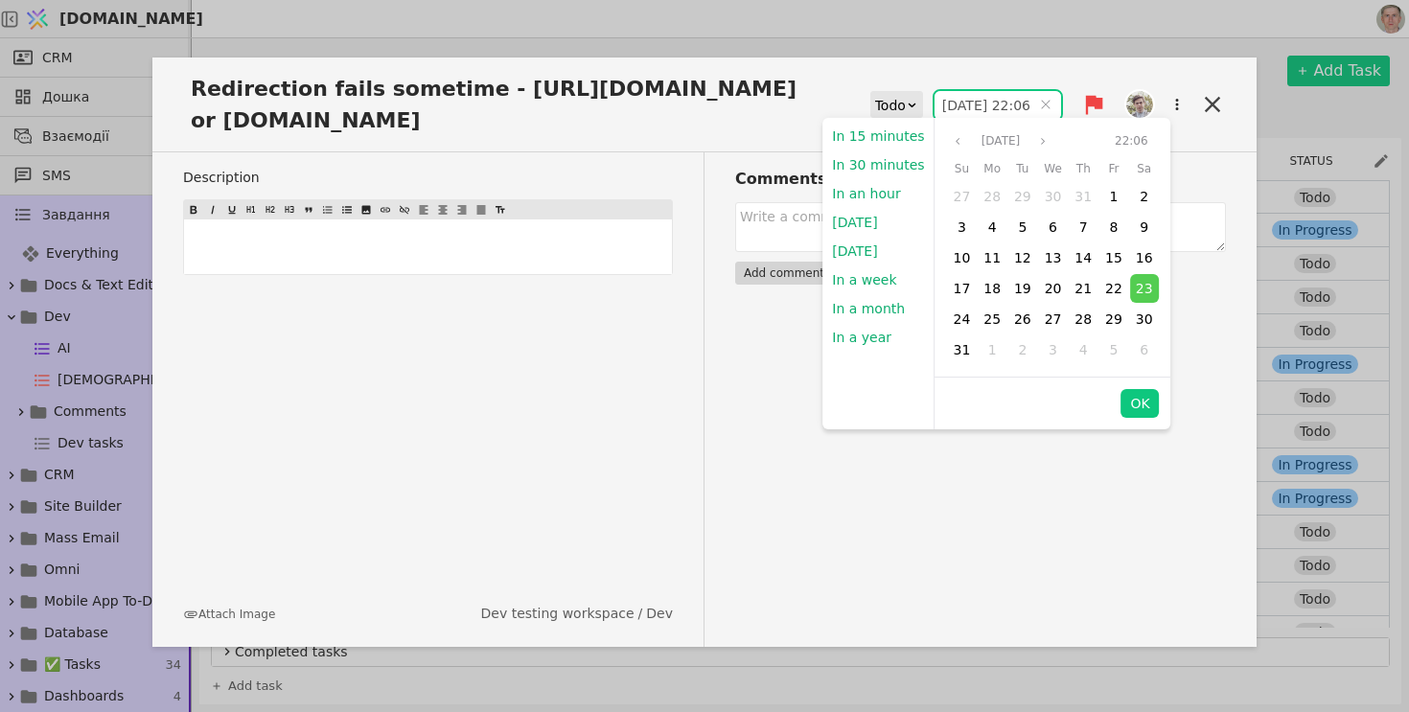
click at [875, 105] on div "Todo" at bounding box center [890, 105] width 31 height 27
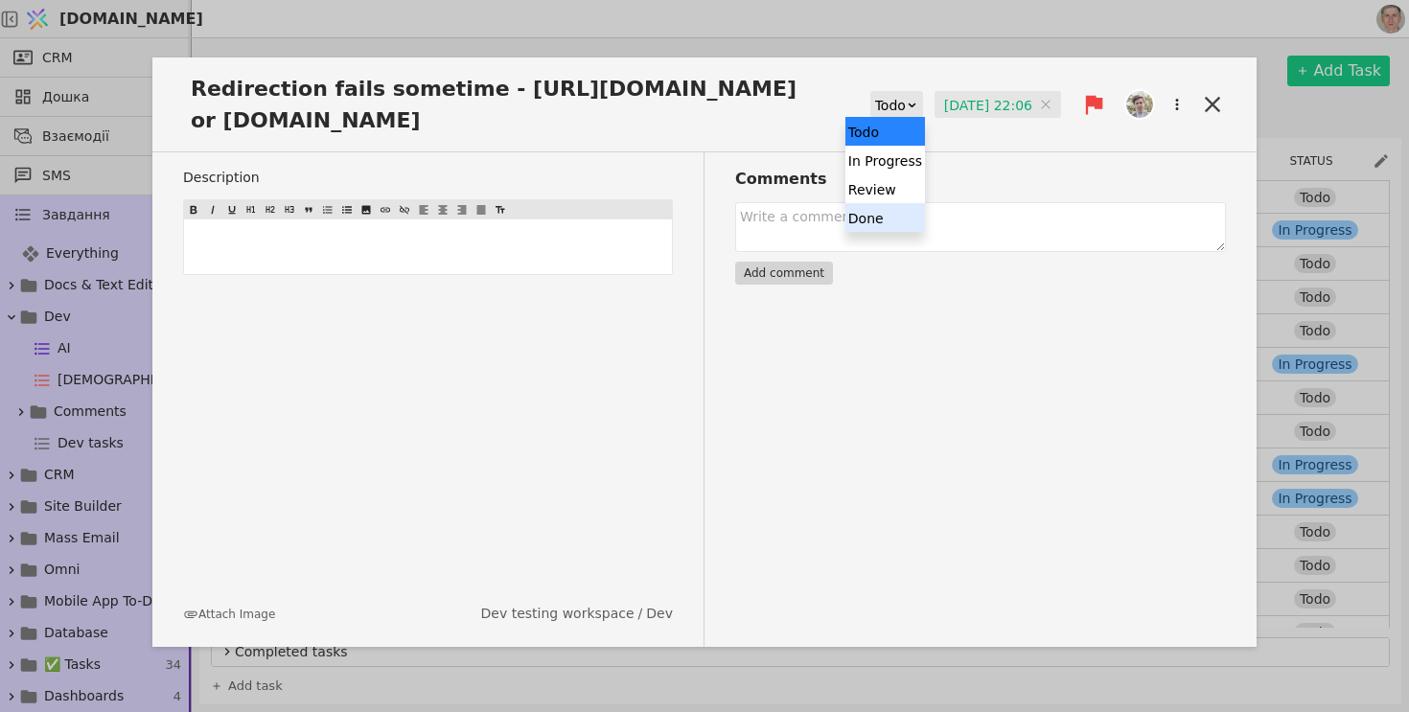
click at [876, 225] on div "Done" at bounding box center [885, 217] width 80 height 29
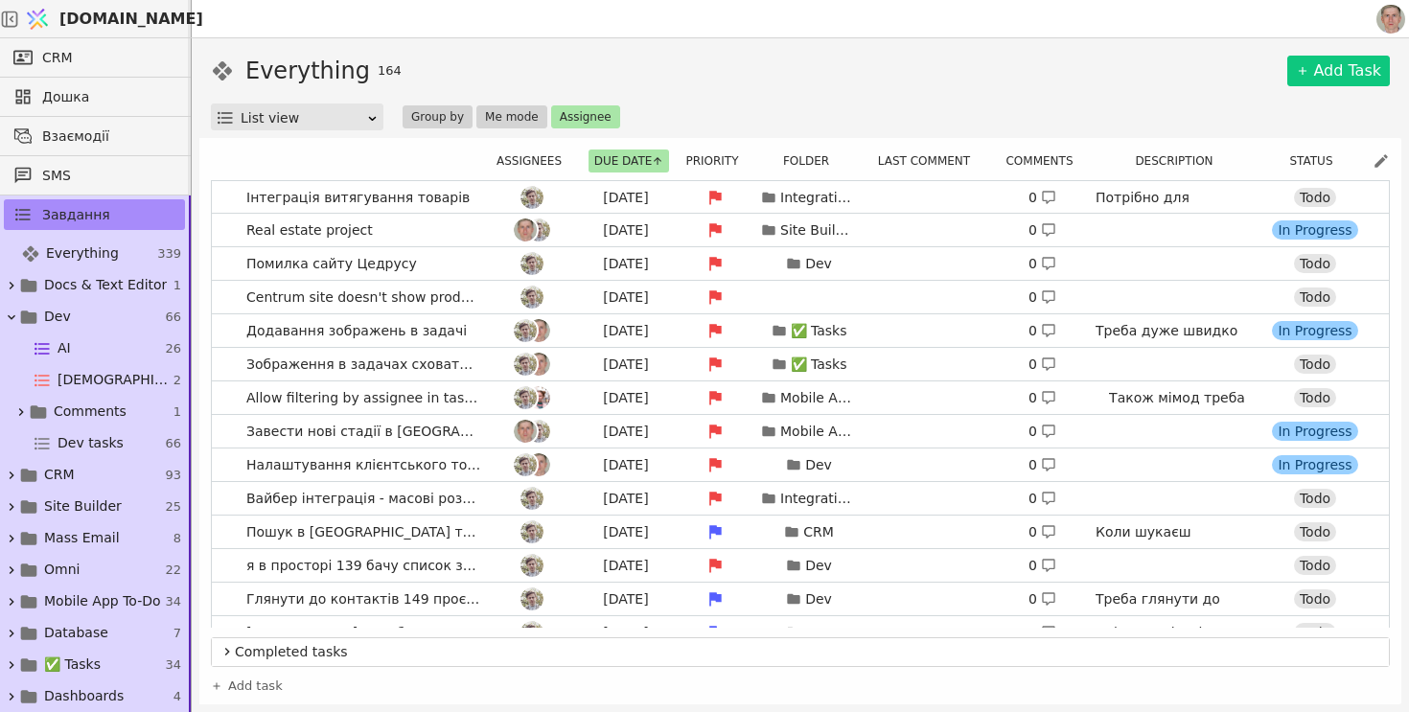
click at [808, 75] on div "Everything 164 Add Task" at bounding box center [800, 71] width 1179 height 34
click at [476, 199] on link "Інтеграція витягування товарів [DATE] Integrations 0 Потрібно для інтеграції з …" at bounding box center [800, 197] width 1177 height 33
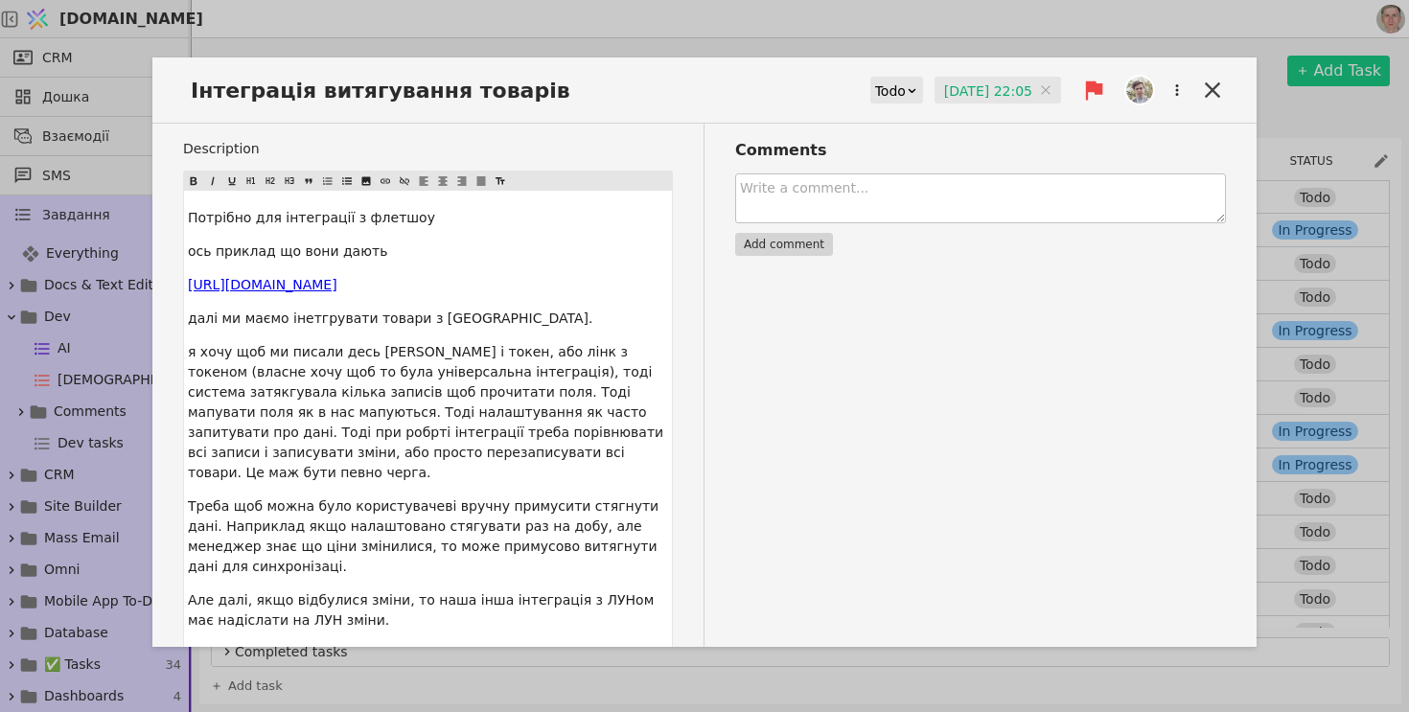
click at [892, 192] on textarea at bounding box center [980, 198] width 491 height 50
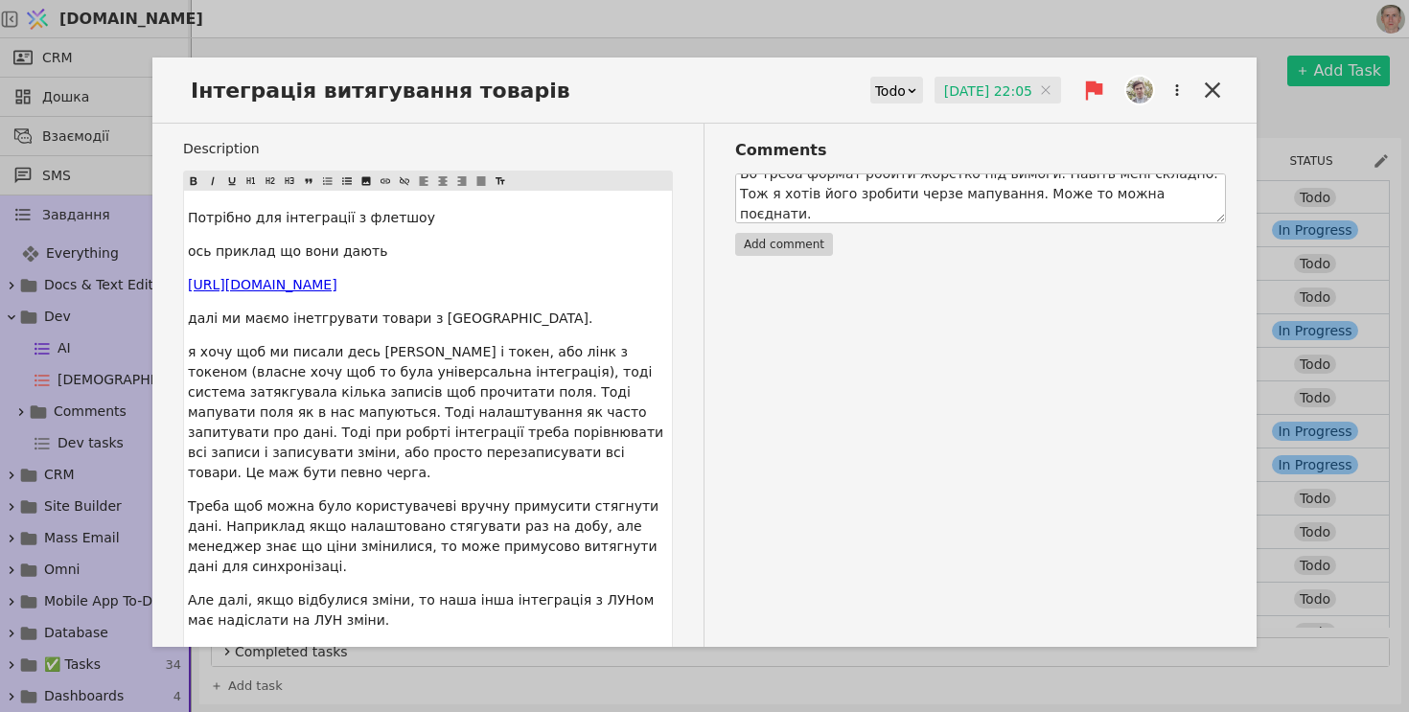
scroll to position [55, 0]
type textarea "В нас вже є імпорт товарів. Ним клієнти не можуть користуватися. Бо треба форма…"
click at [798, 235] on button "Add comment" at bounding box center [784, 244] width 98 height 23
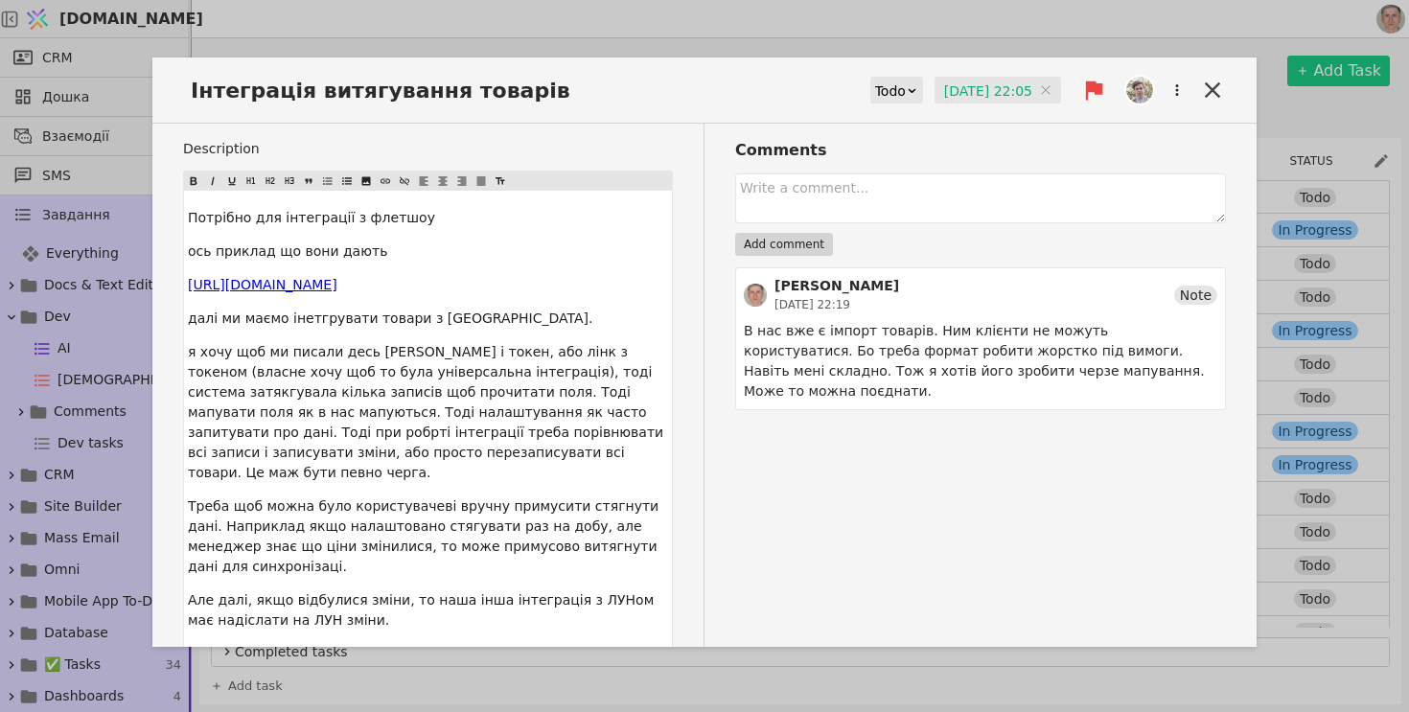
scroll to position [0, 0]
click at [816, 192] on textarea at bounding box center [980, 198] width 491 height 50
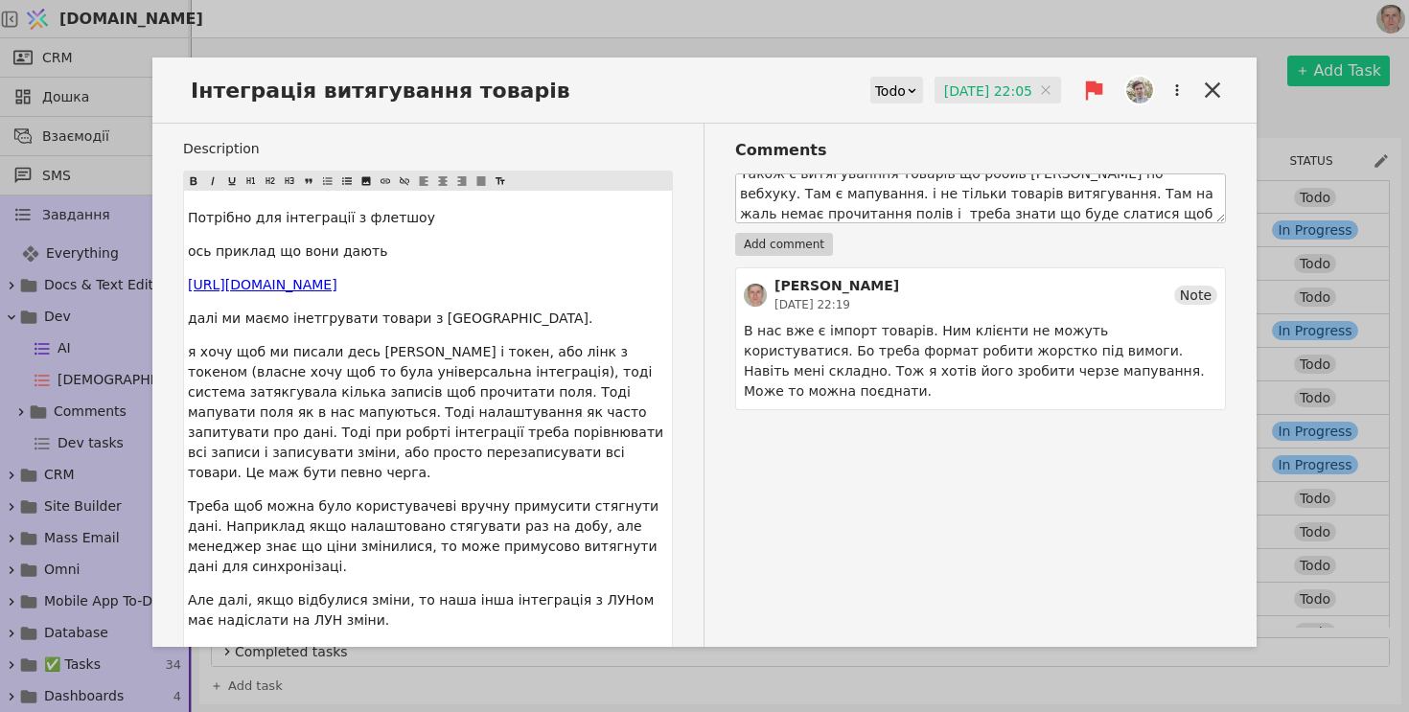
scroll to position [34, 0]
type textarea "Також є витягуванння товарів що робив [PERSON_NAME] по вебхуку. Там є мапування…"
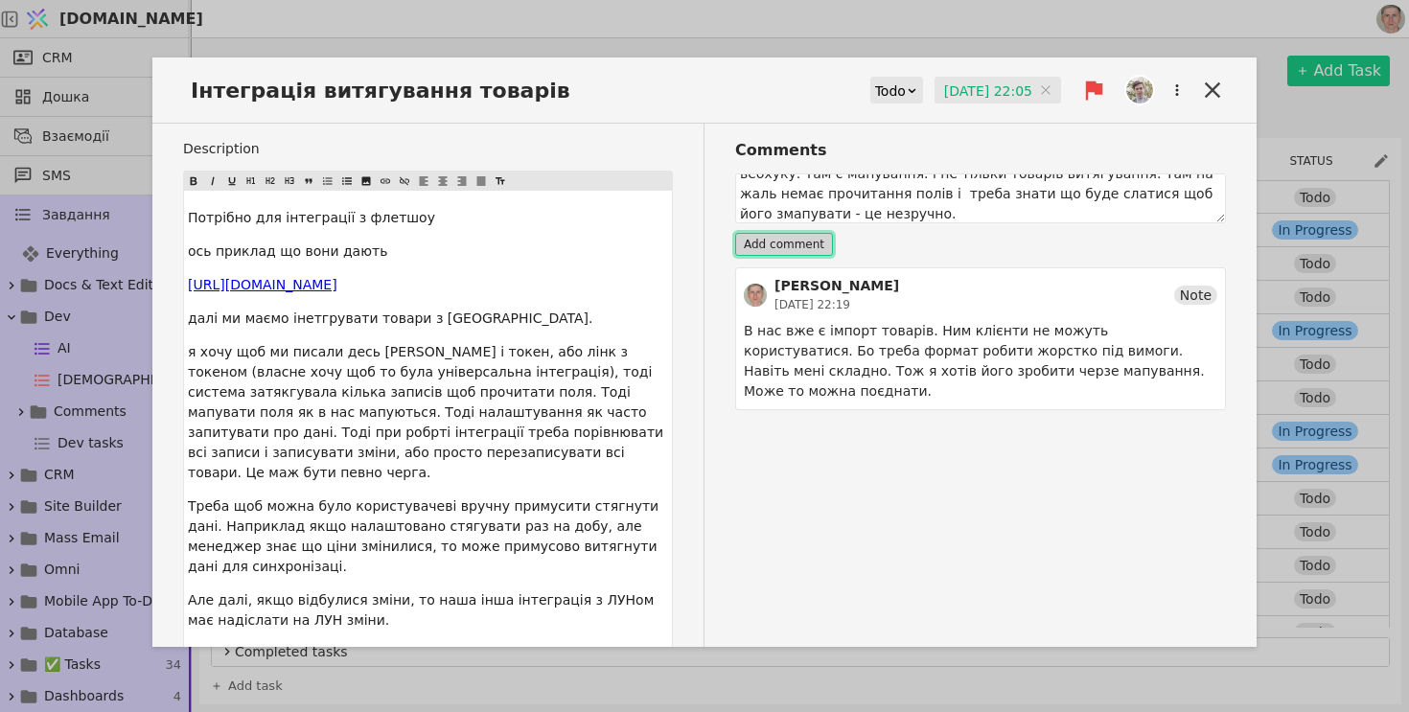
click at [805, 241] on button "Add comment" at bounding box center [784, 244] width 98 height 23
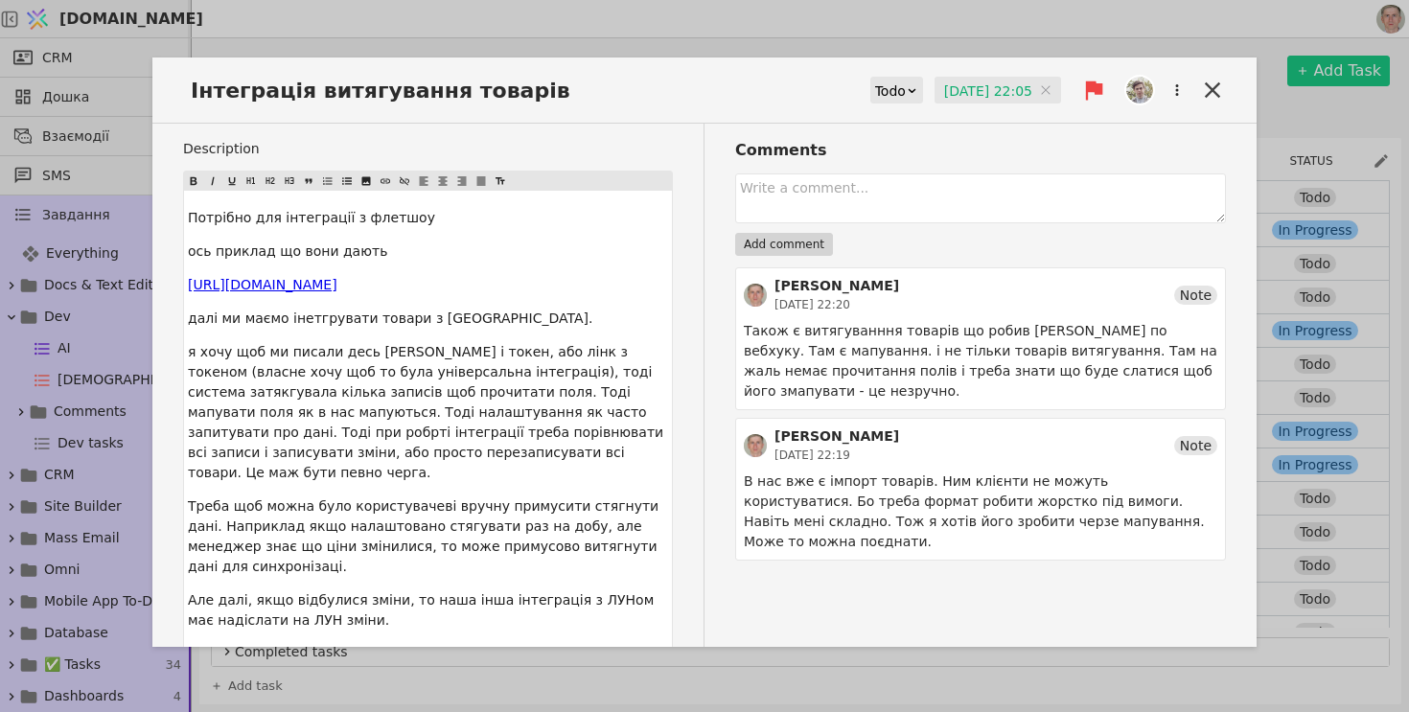
scroll to position [0, 0]
drag, startPoint x: 1218, startPoint y: 98, endPoint x: 900, endPoint y: 167, distance: 325.6
click at [904, 170] on div "Інтеграція витягування товарів Todo [DATE] 22:05 [DATE] 22:05 Description Потрі…" at bounding box center [704, 351] width 1104 height 589
click at [897, 196] on textarea at bounding box center [980, 198] width 491 height 50
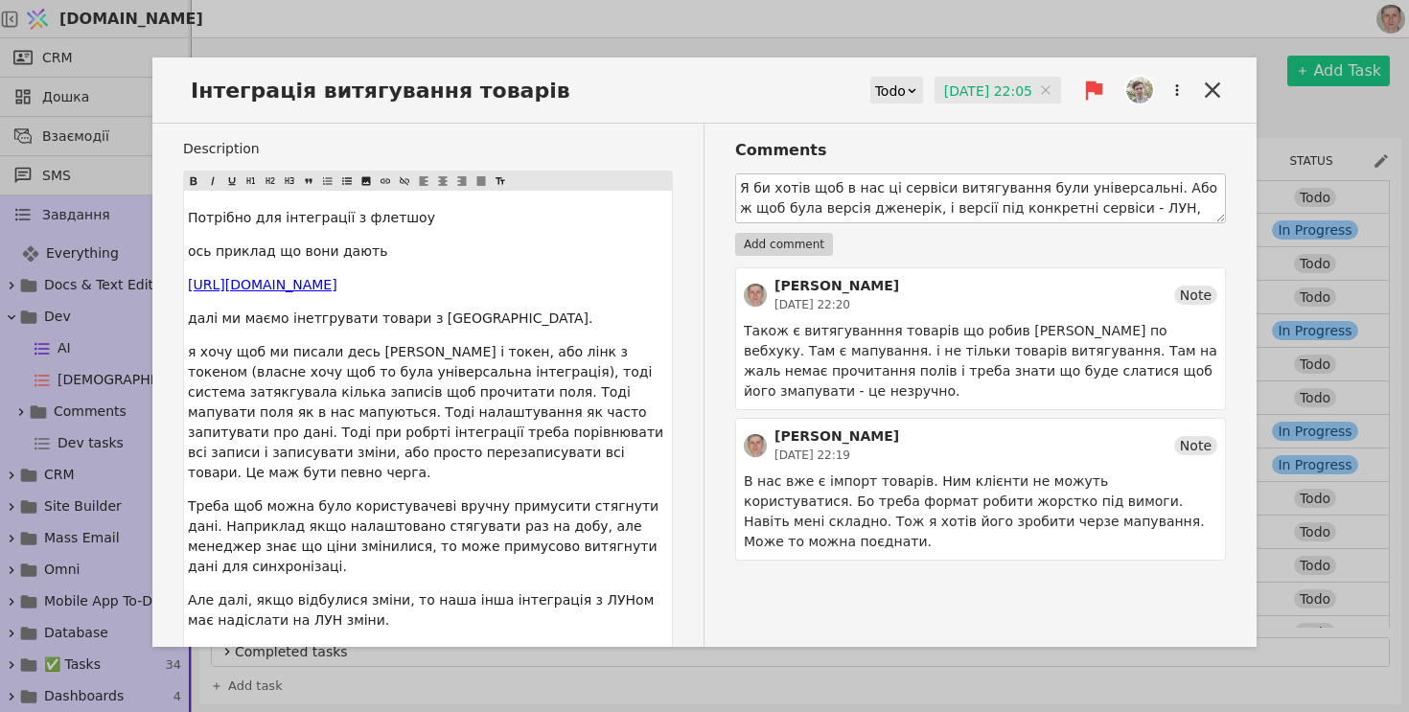
scroll to position [14, 0]
type textarea "Я би хотів щоб в нас ці сервіси витягування були універсальні. Або ж щоб була в…"
click at [786, 234] on button "Add comment" at bounding box center [784, 244] width 98 height 23
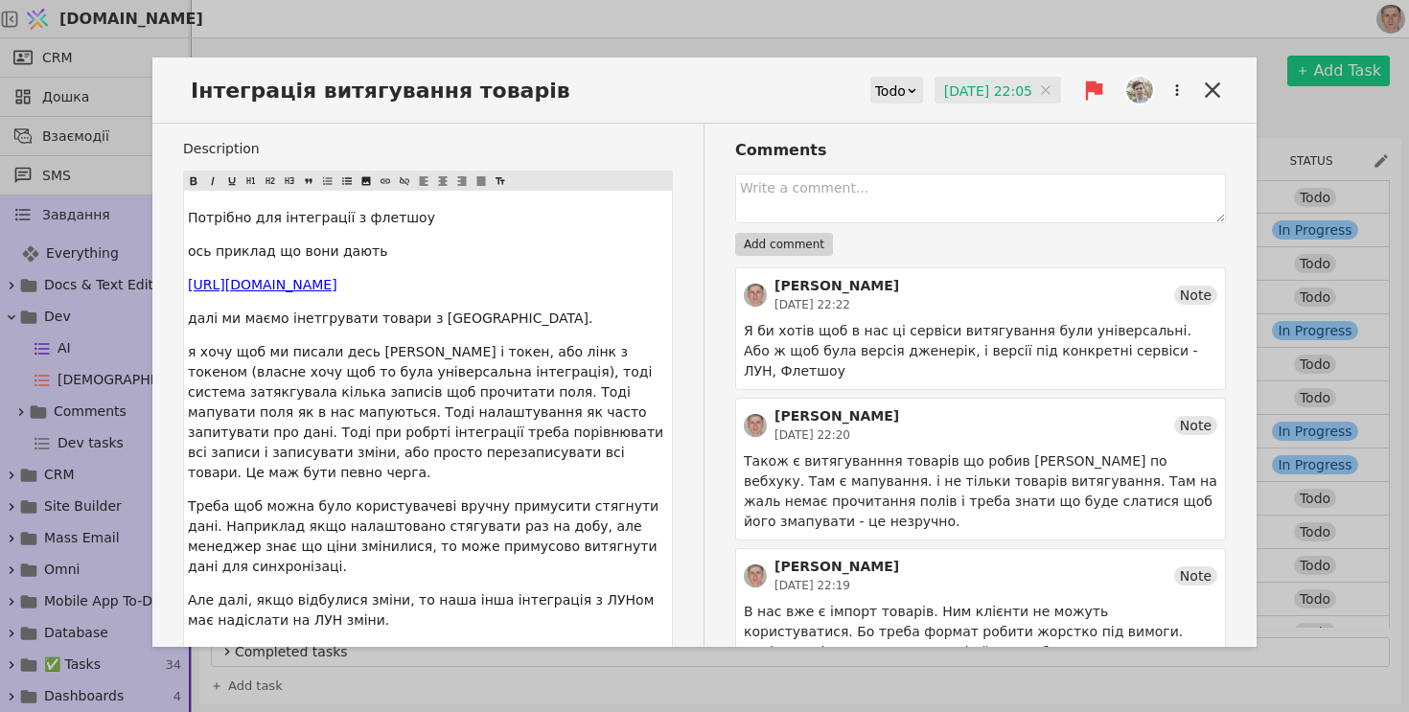
scroll to position [0, 0]
